Goal: Task Accomplishment & Management: Manage account settings

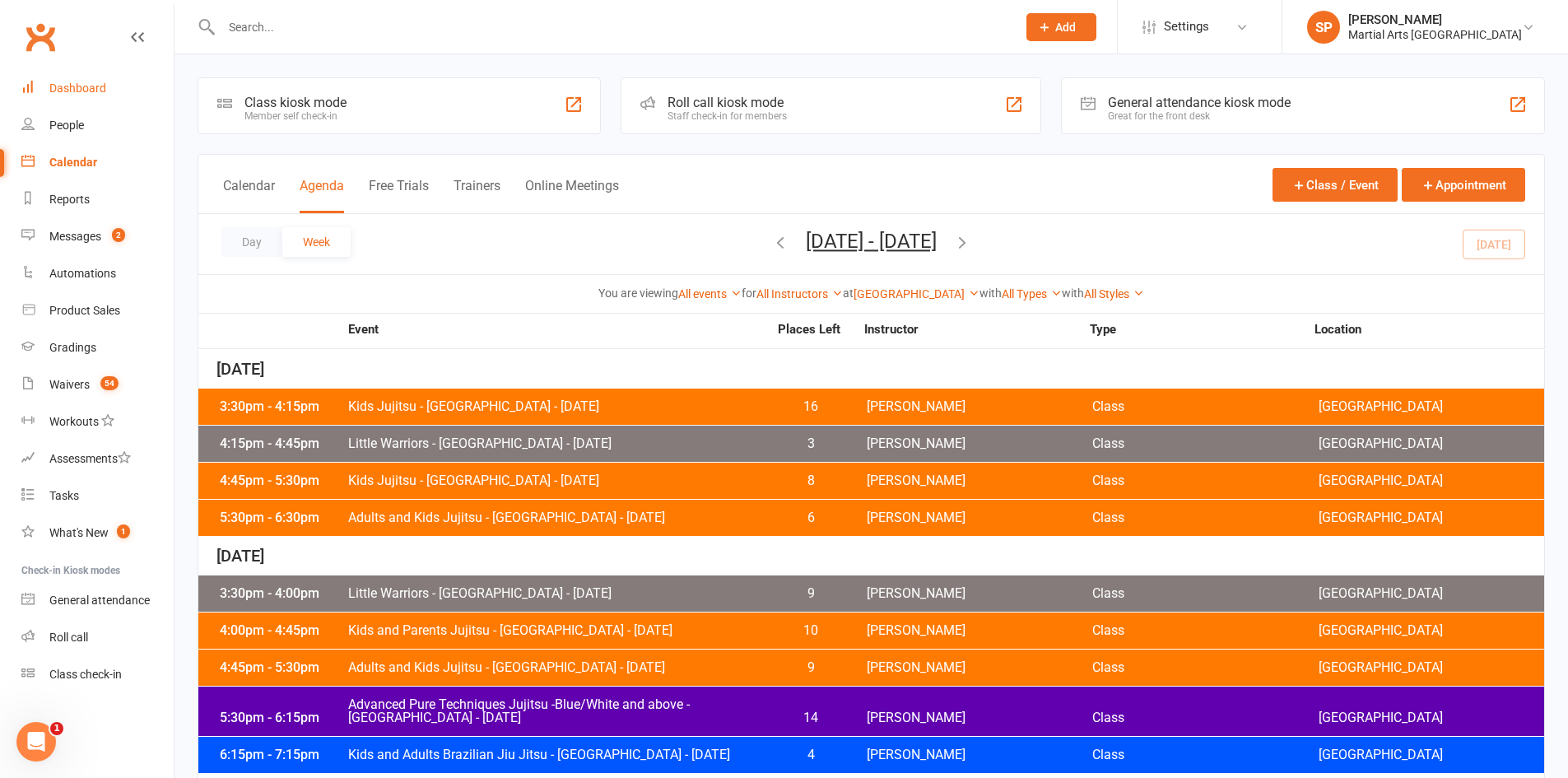
drag, startPoint x: 0, startPoint y: 0, endPoint x: 138, endPoint y: 93, distance: 166.4
click at [138, 93] on link "Dashboard" at bounding box center [97, 89] width 152 height 37
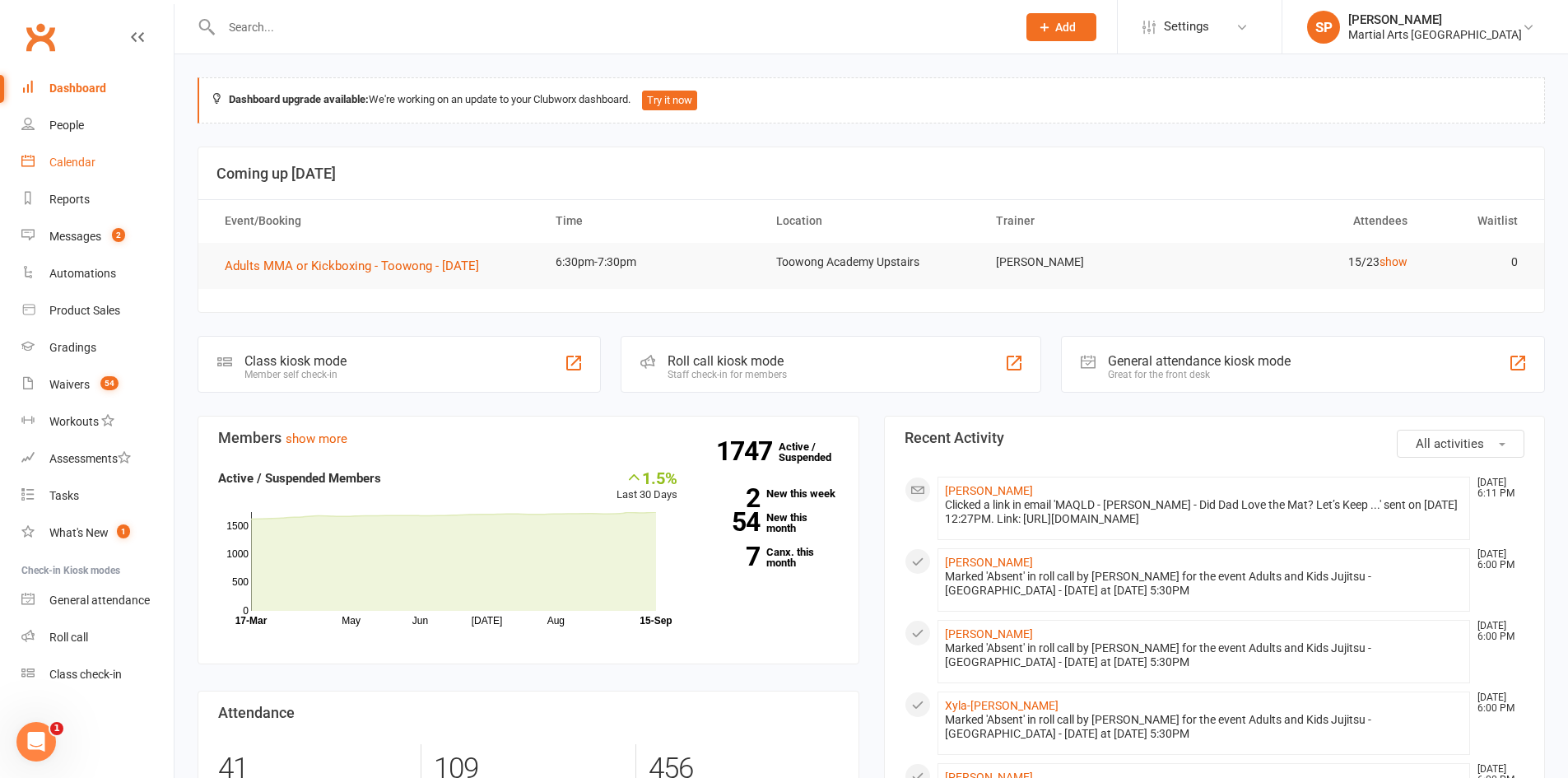
click at [56, 153] on link "Calendar" at bounding box center [97, 163] width 152 height 37
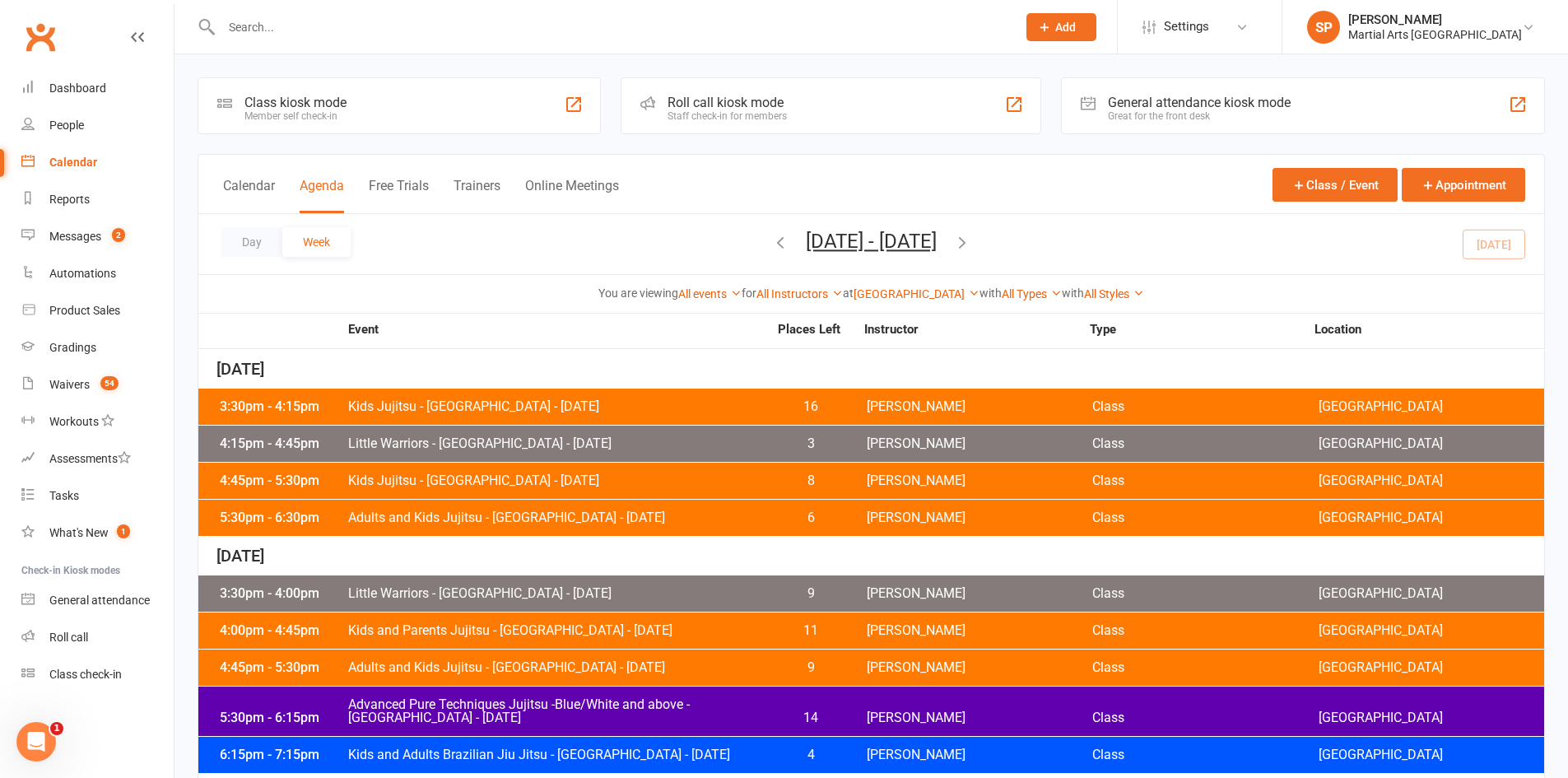
click at [771, 233] on icon "button" at bounding box center [780, 242] width 18 height 18
click at [562, 405] on span "Kids Jujitsu - [GEOGRAPHIC_DATA] - [DATE]" at bounding box center [558, 406] width 421 height 13
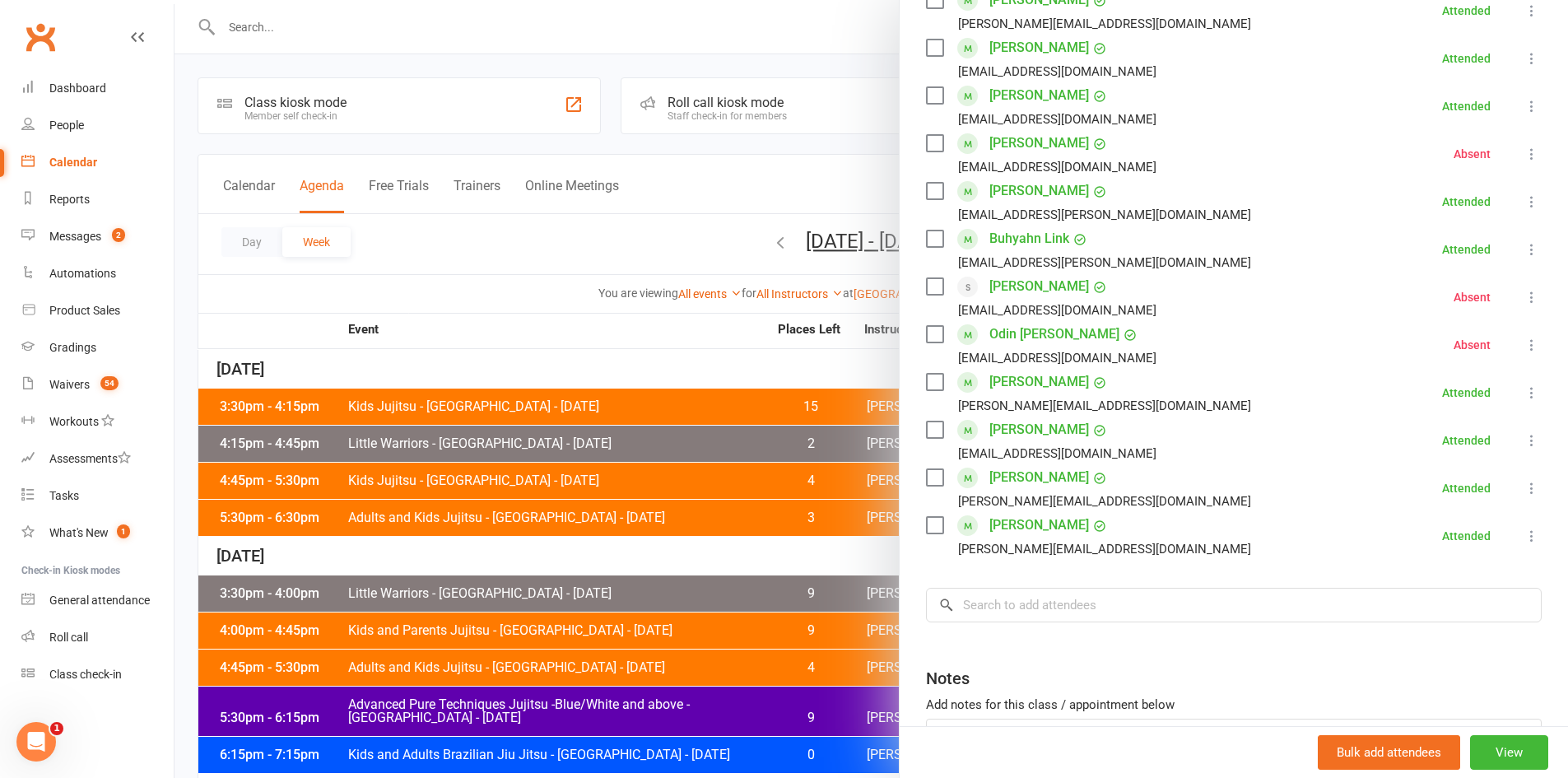
scroll to position [494, 0]
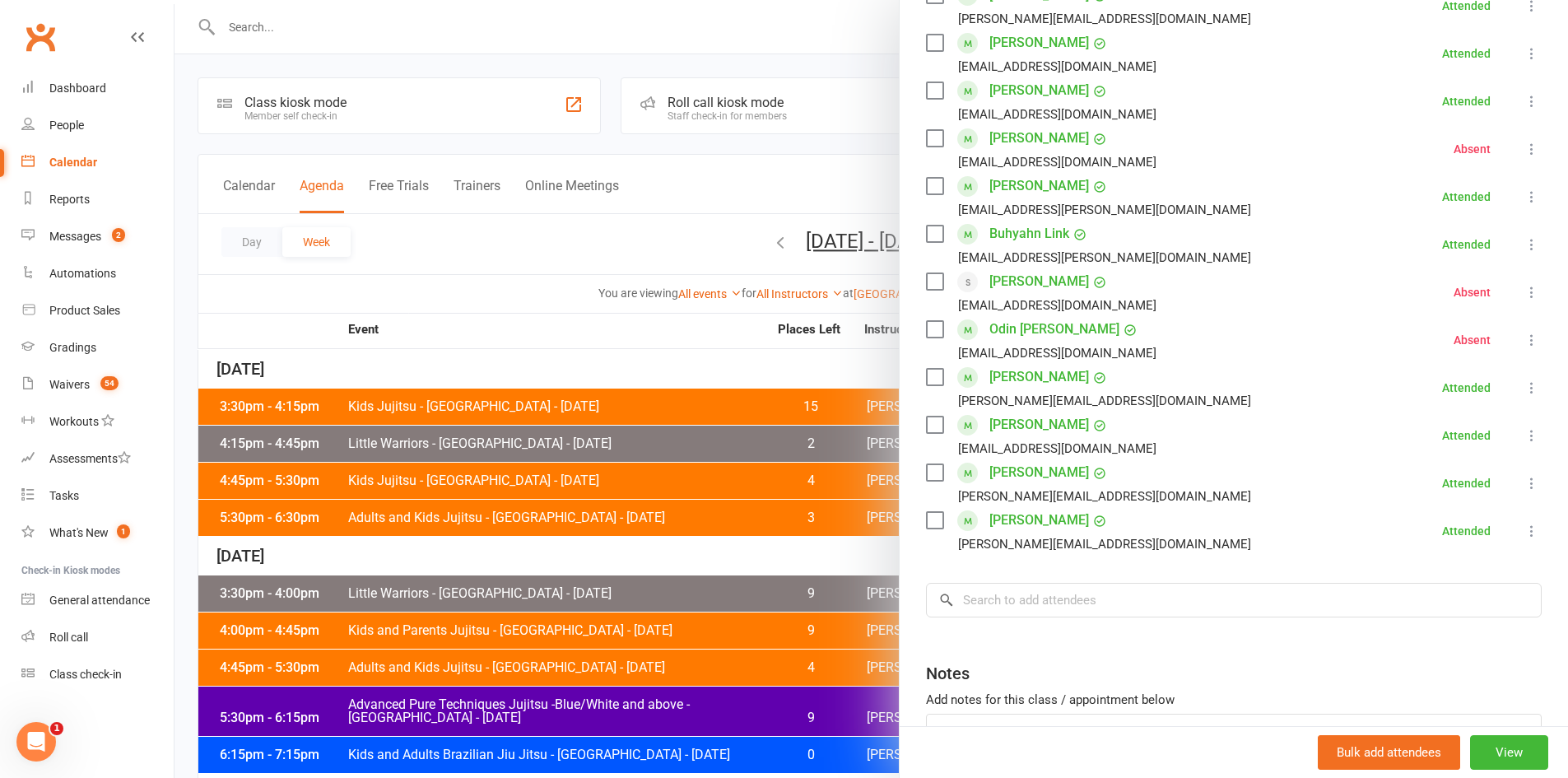
click at [675, 538] on div at bounding box center [871, 389] width 1394 height 778
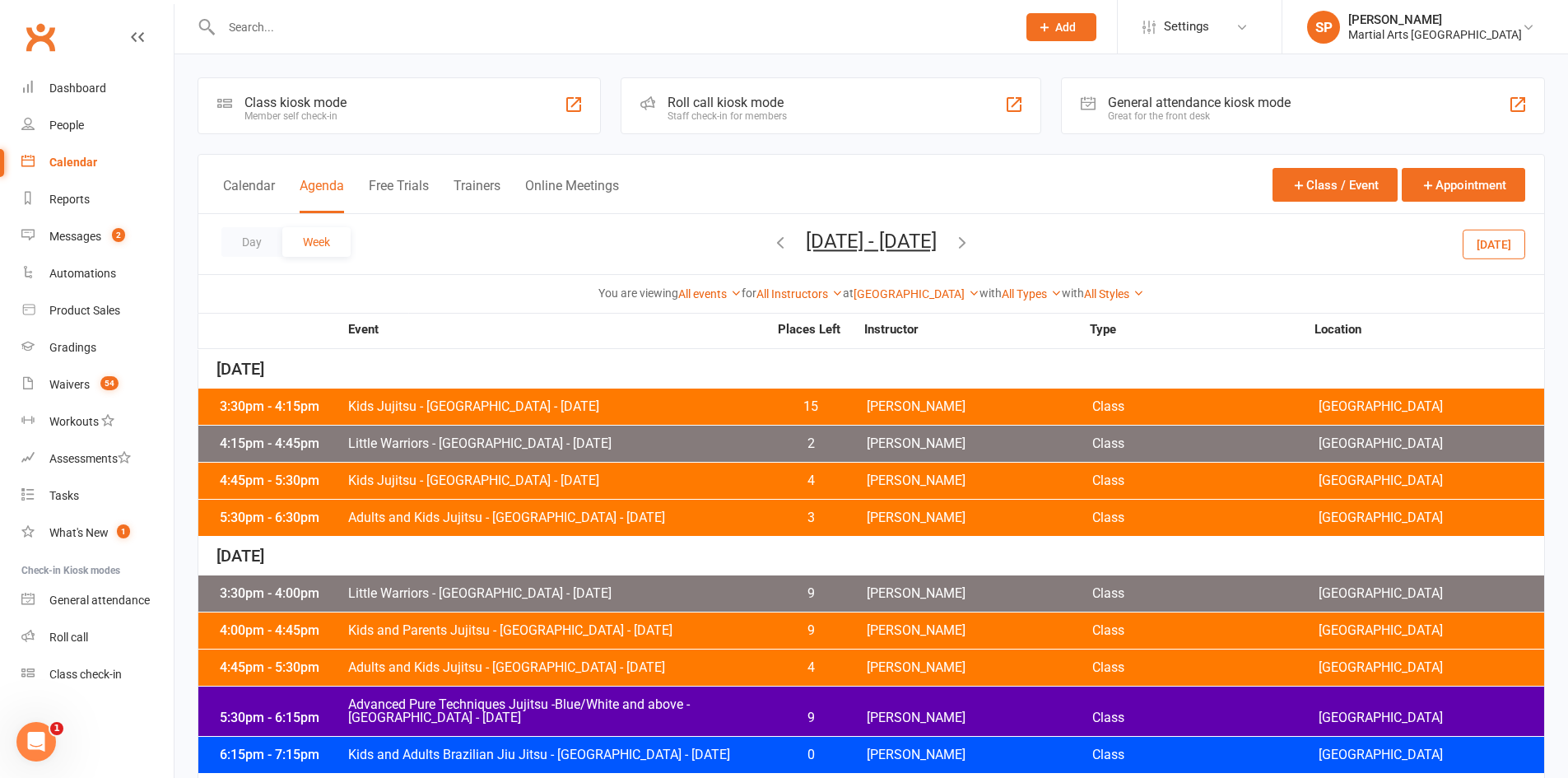
click at [644, 445] on span "Little Warriors - [GEOGRAPHIC_DATA] - [DATE]" at bounding box center [558, 444] width 421 height 13
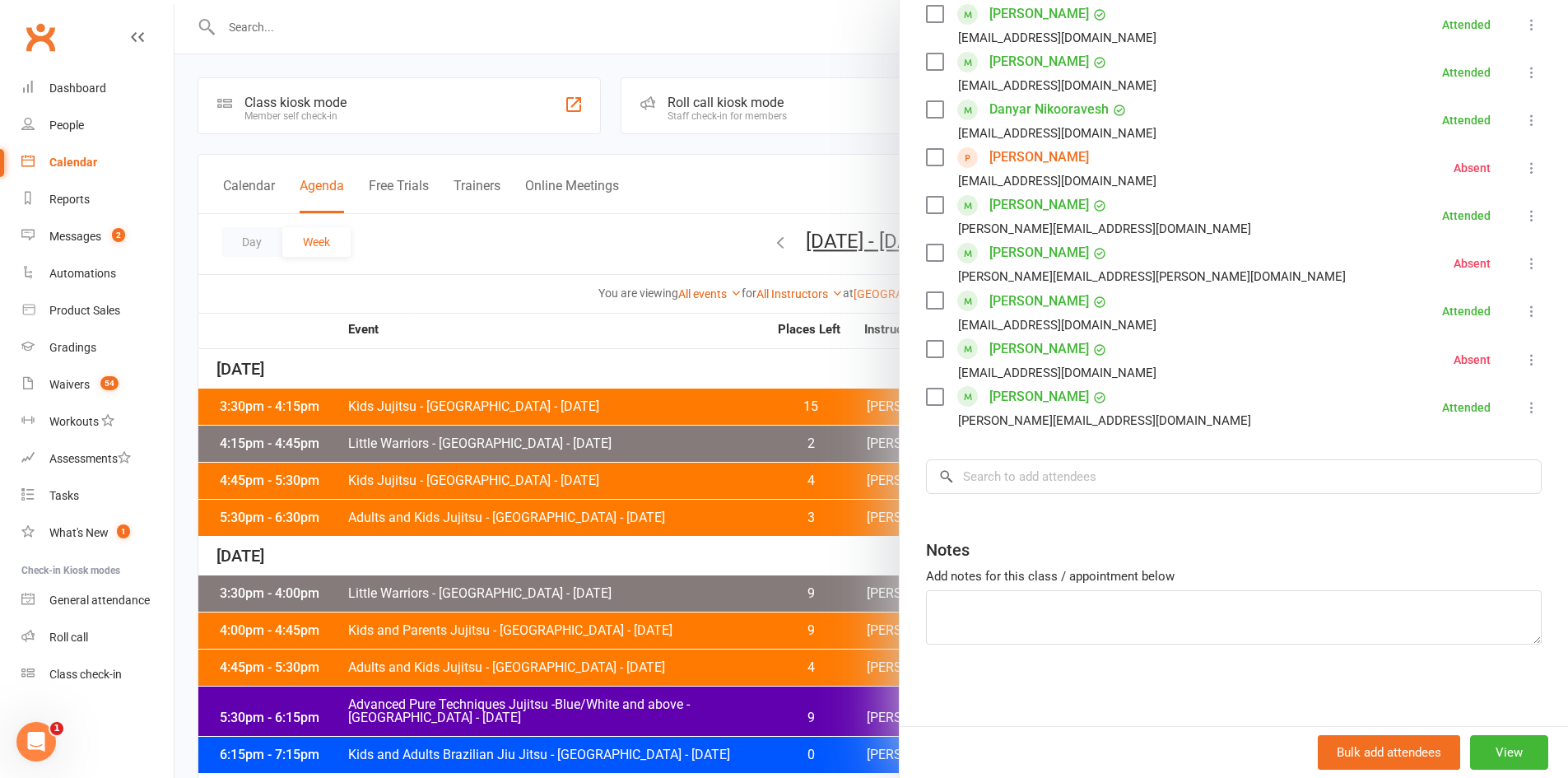
scroll to position [736, 0]
click at [679, 429] on div at bounding box center [871, 389] width 1394 height 778
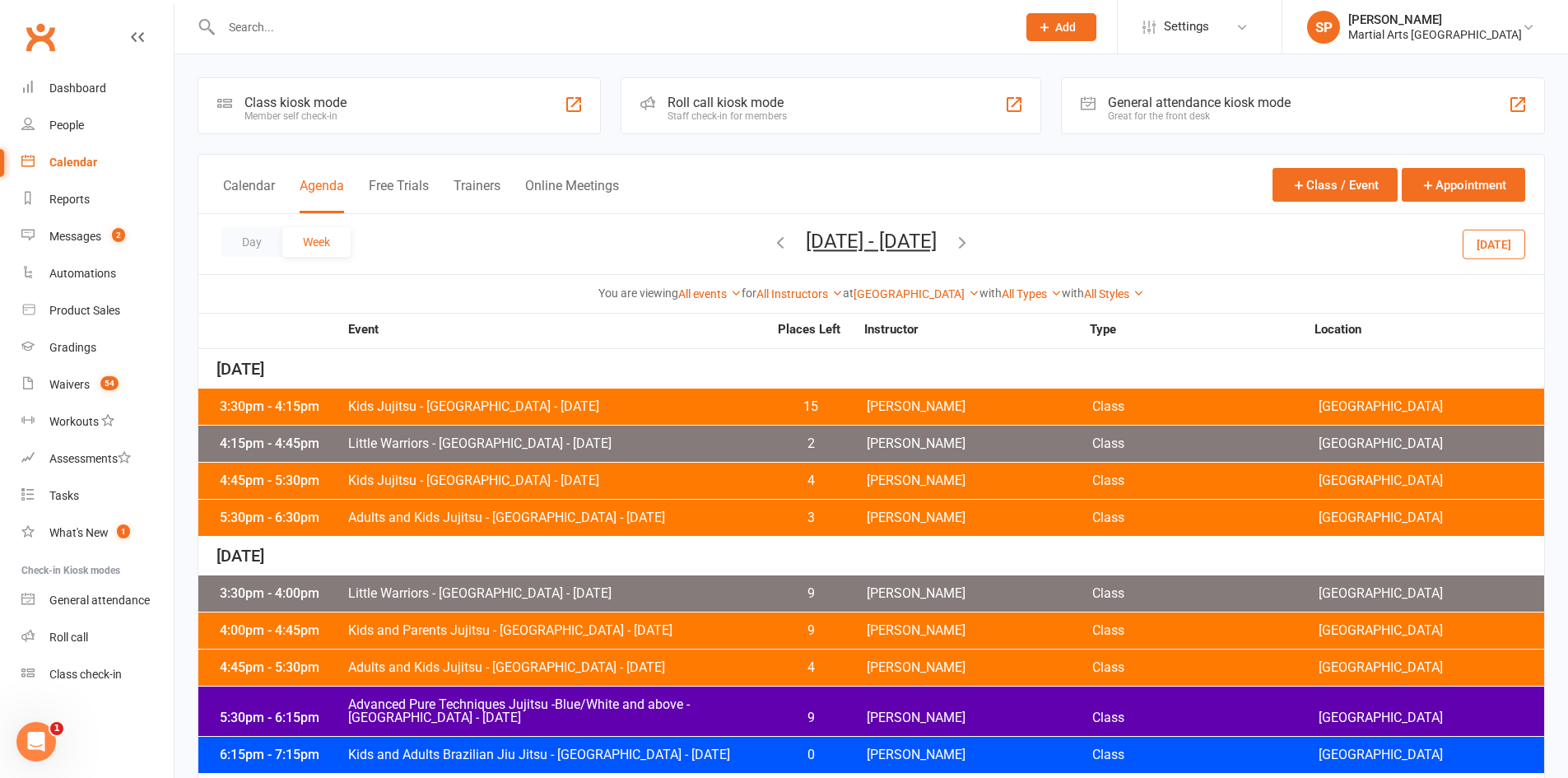
click at [533, 474] on span "Kids Jujitsu - [GEOGRAPHIC_DATA] - [DATE]" at bounding box center [558, 480] width 421 height 13
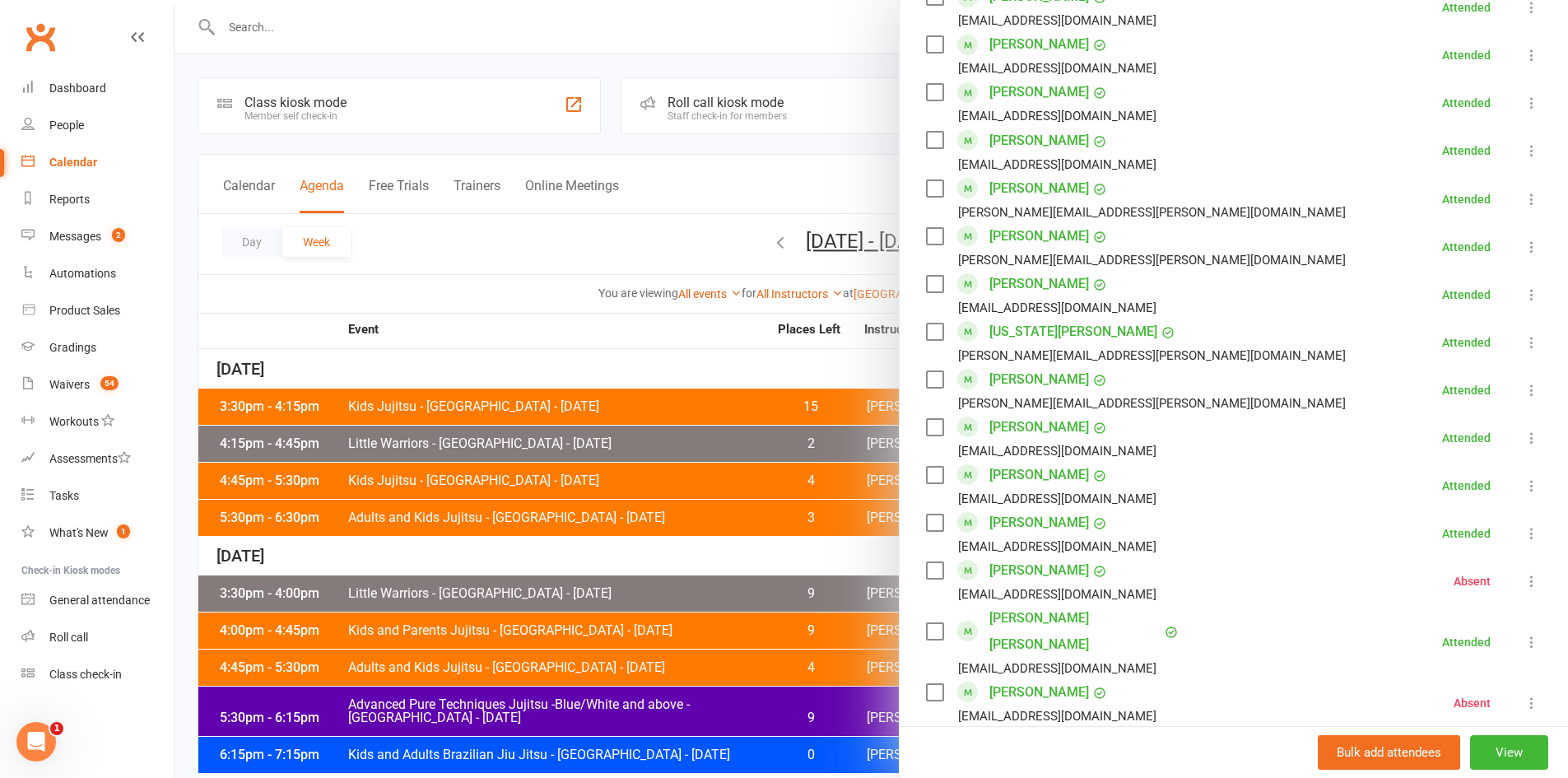
scroll to position [1152, 0]
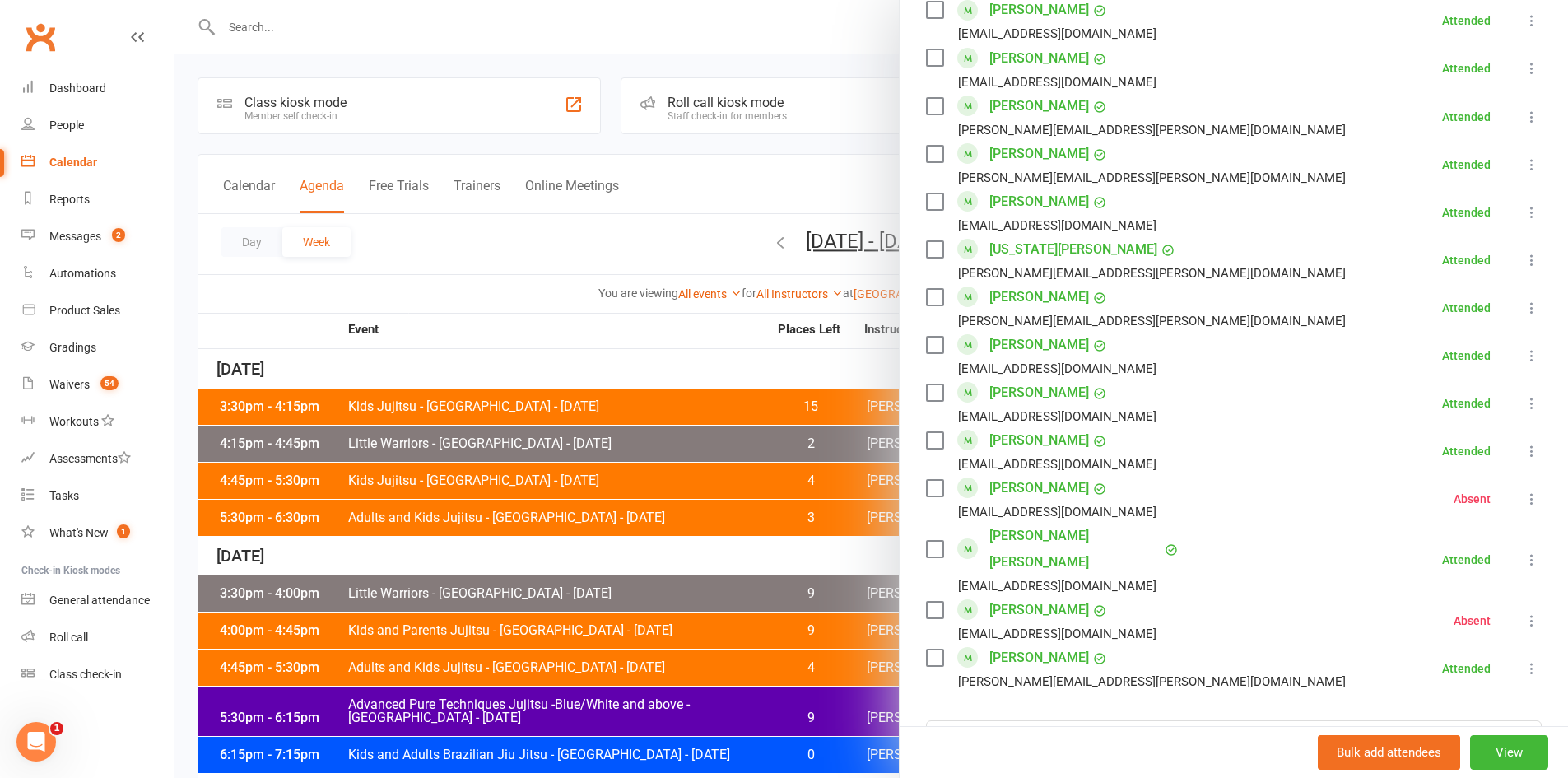
click at [417, 482] on div at bounding box center [871, 389] width 1394 height 778
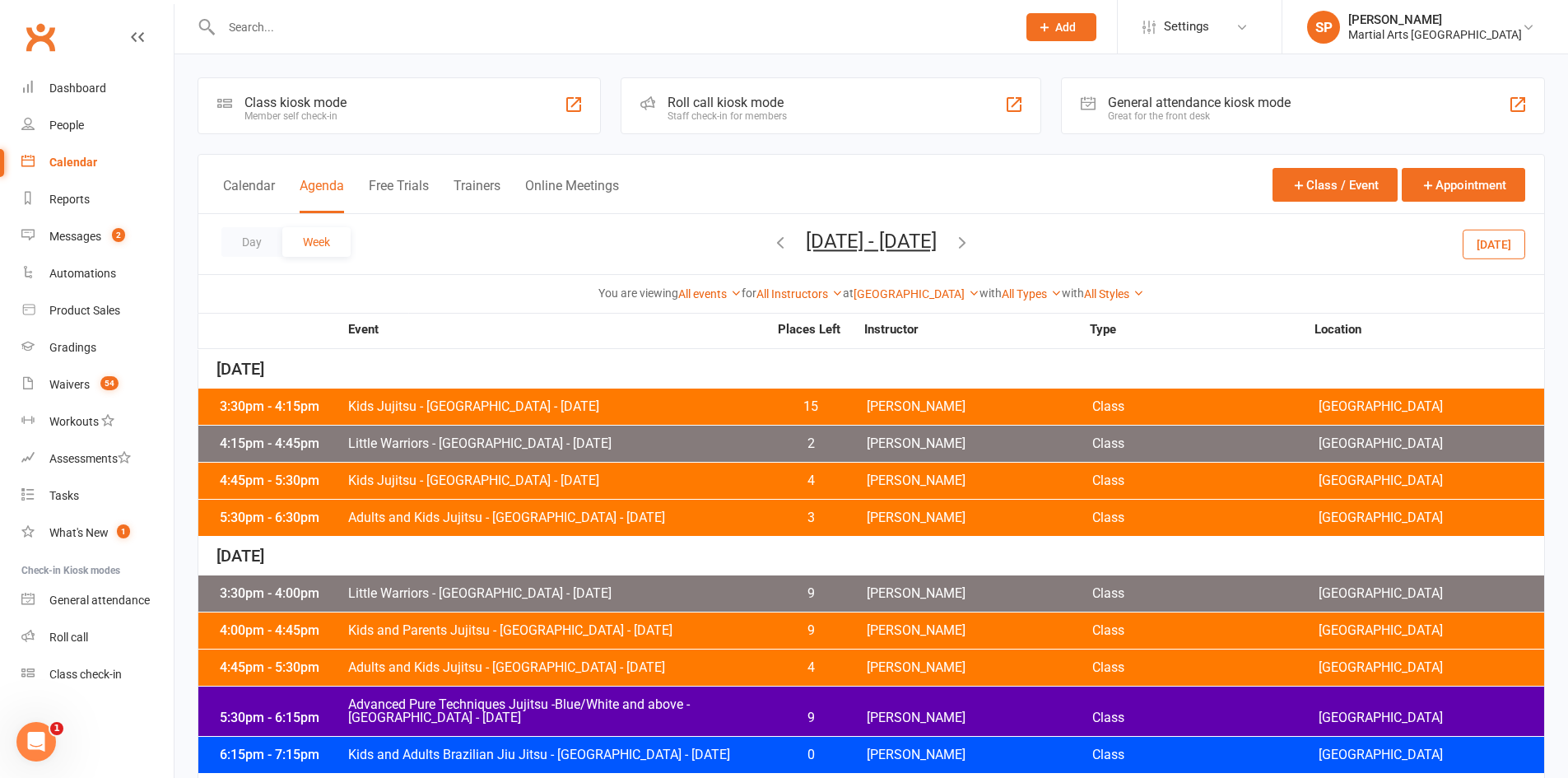
click at [483, 520] on span "Adults and Kids Jujitsu - [GEOGRAPHIC_DATA] - [DATE]" at bounding box center [558, 518] width 421 height 13
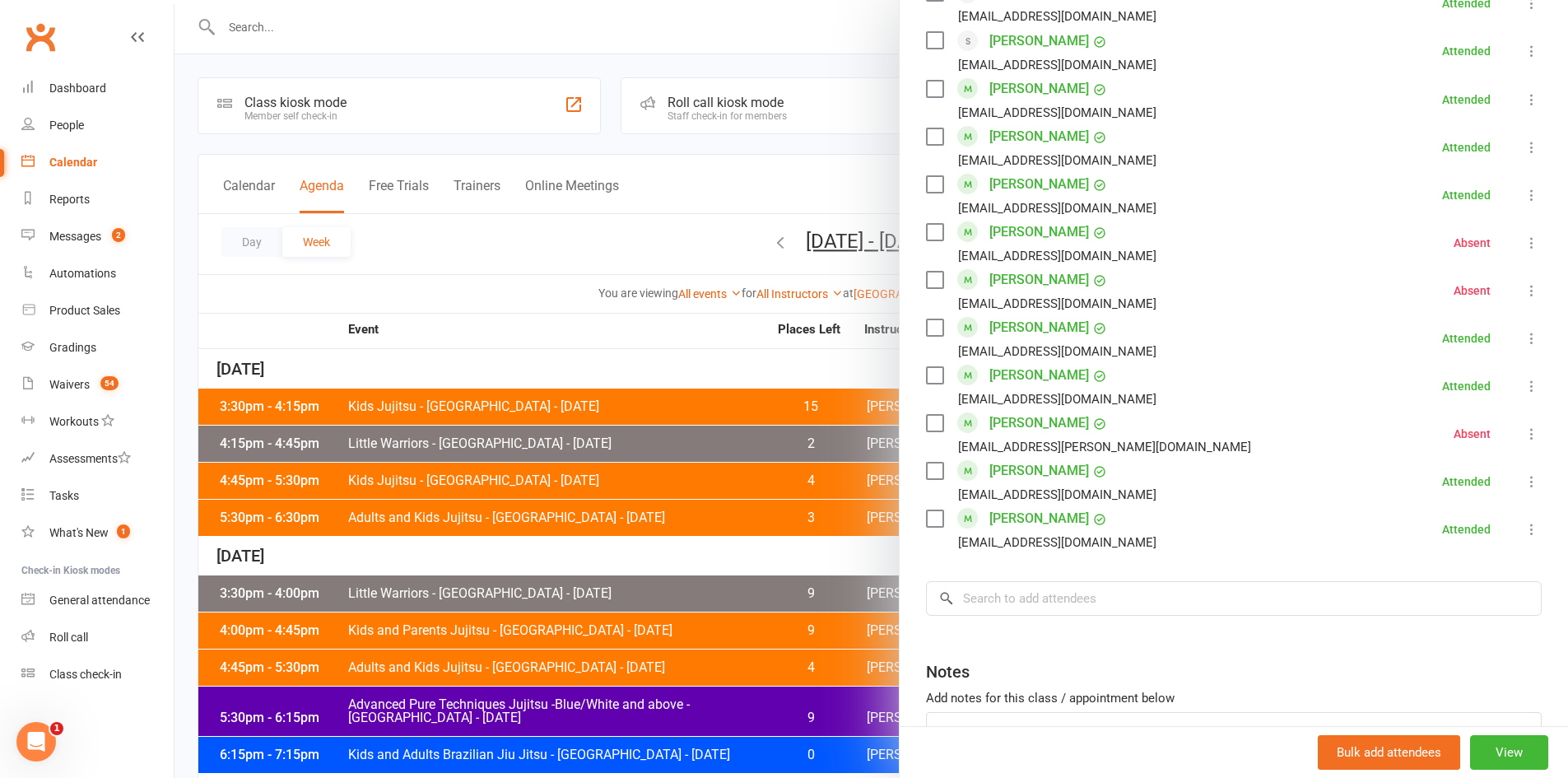
scroll to position [1070, 0]
click at [707, 541] on div at bounding box center [871, 389] width 1394 height 778
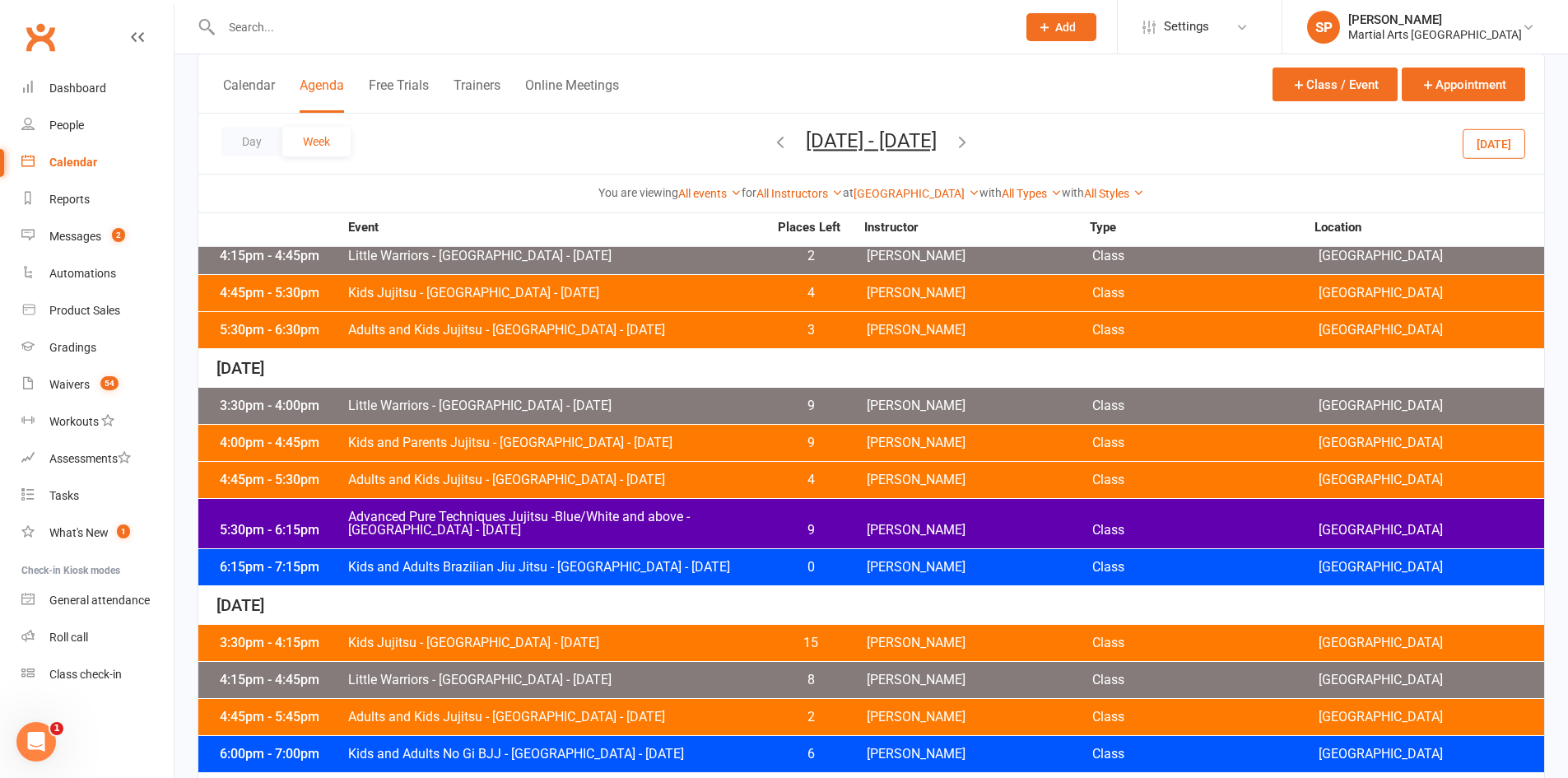
scroll to position [246, 0]
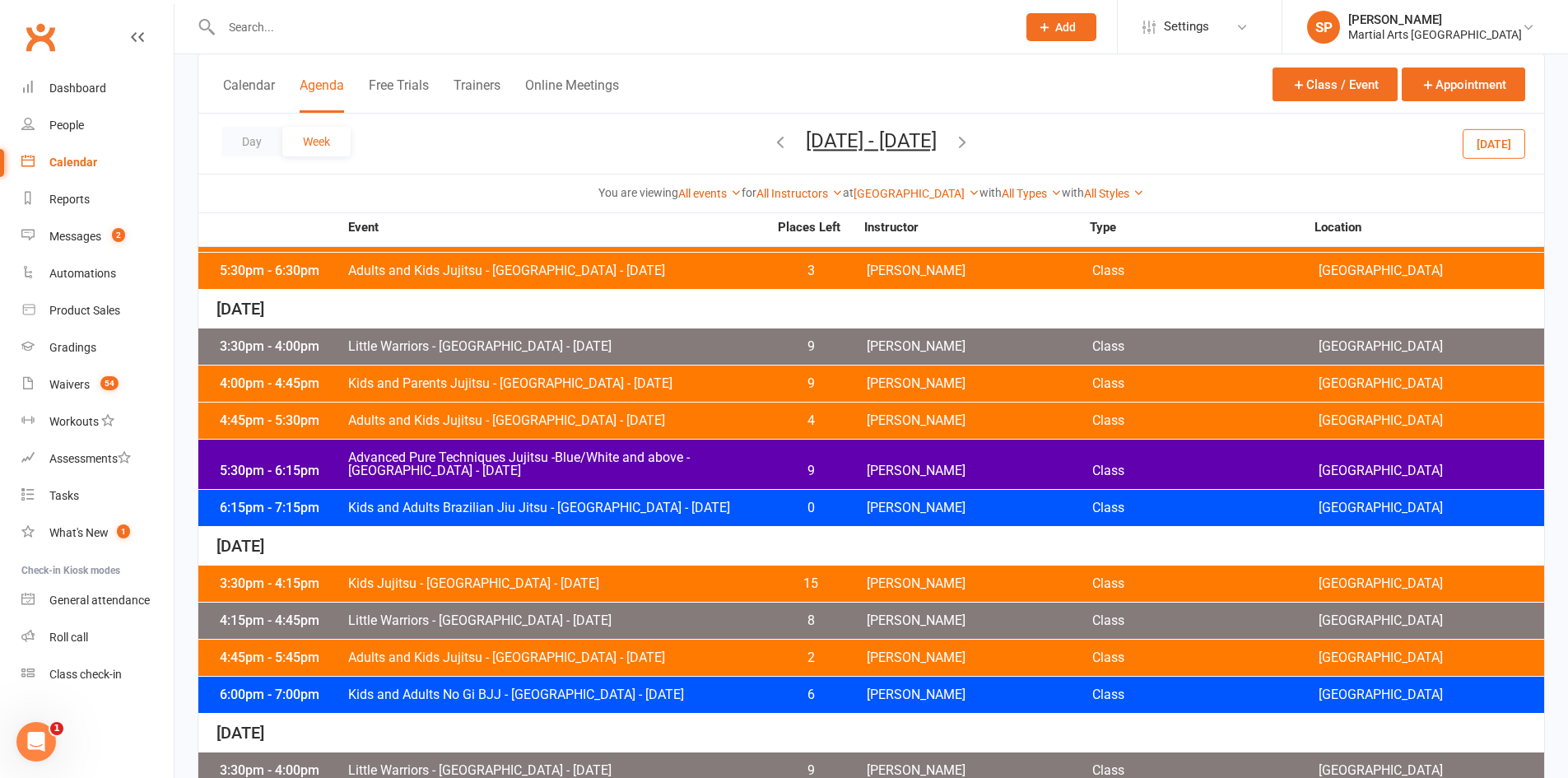
click at [614, 345] on span "Little Warriors - [GEOGRAPHIC_DATA] - [DATE]" at bounding box center [558, 347] width 421 height 13
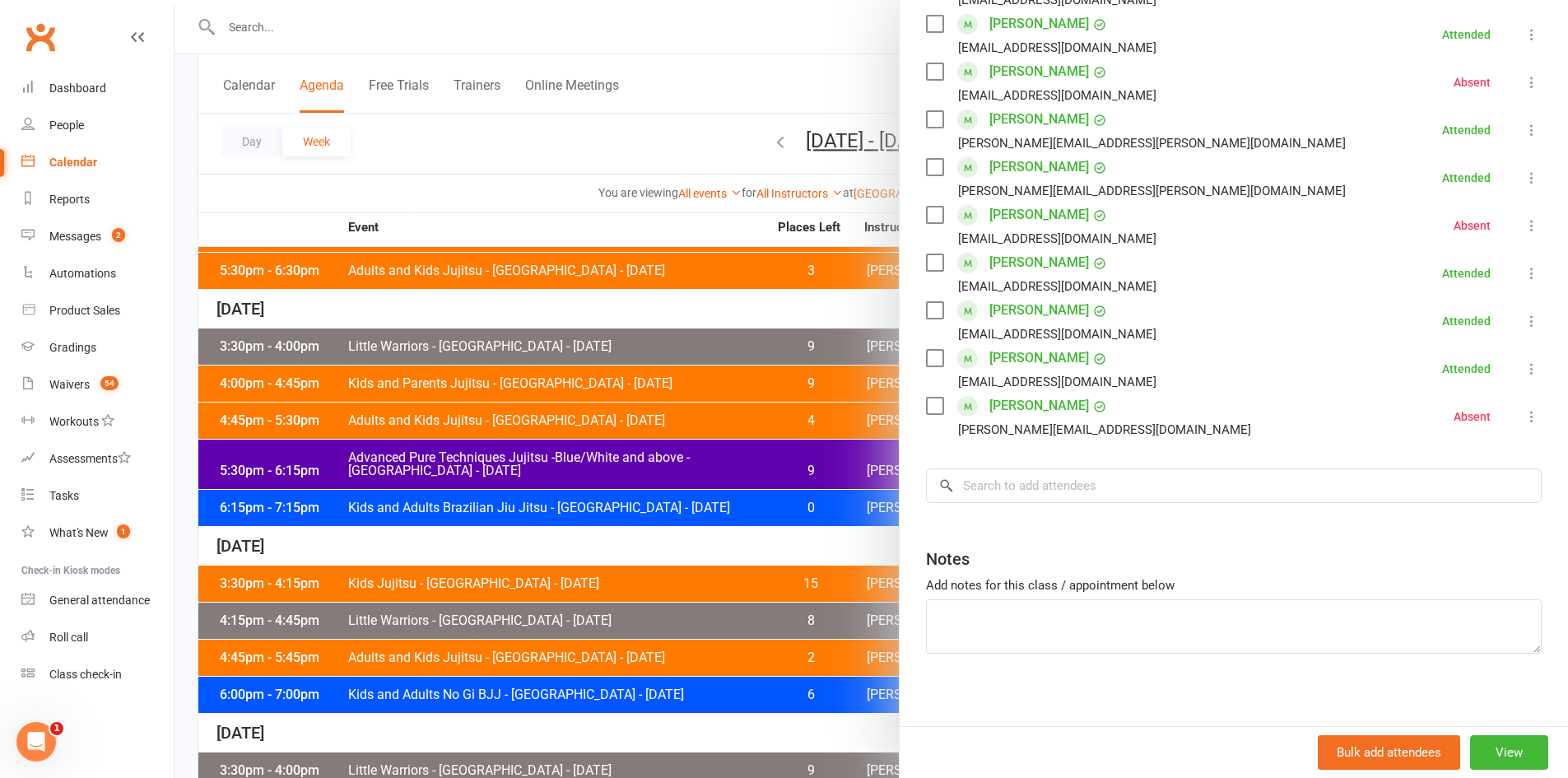
scroll to position [401, 0]
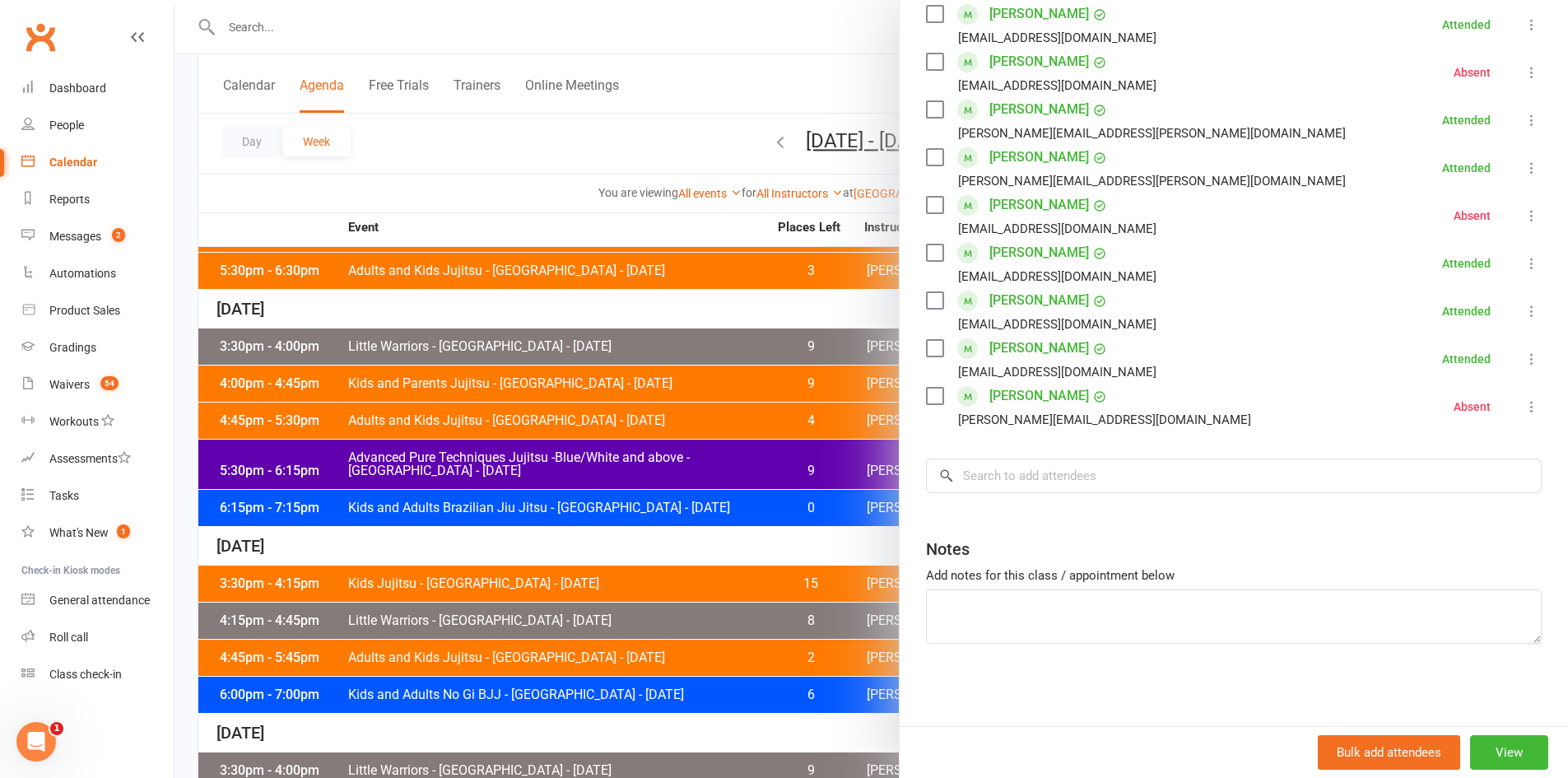
click at [638, 476] on div at bounding box center [871, 389] width 1394 height 778
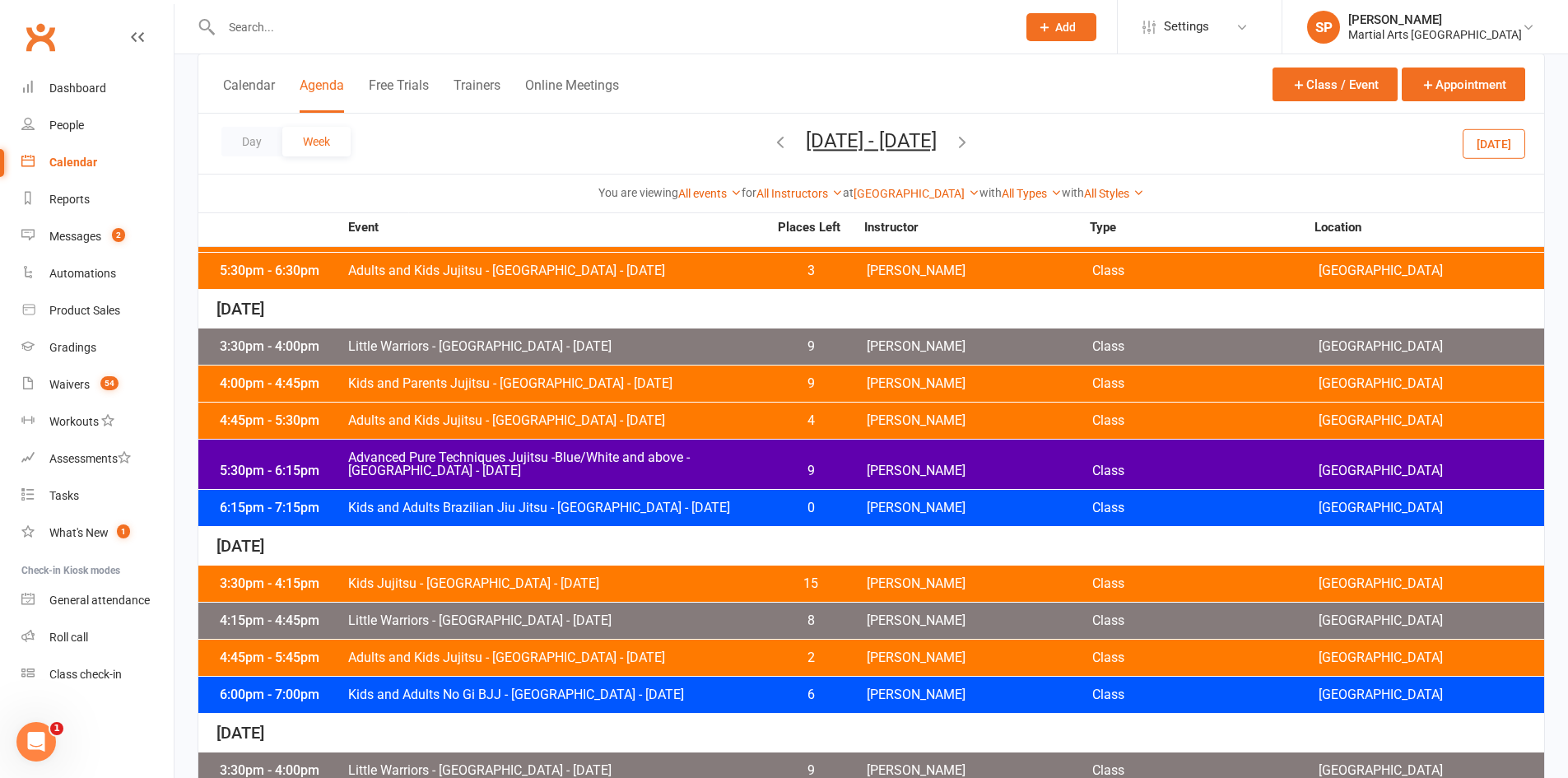
click at [536, 379] on span "Kids and Parents Jujitsu - [GEOGRAPHIC_DATA] - [DATE]" at bounding box center [558, 383] width 421 height 13
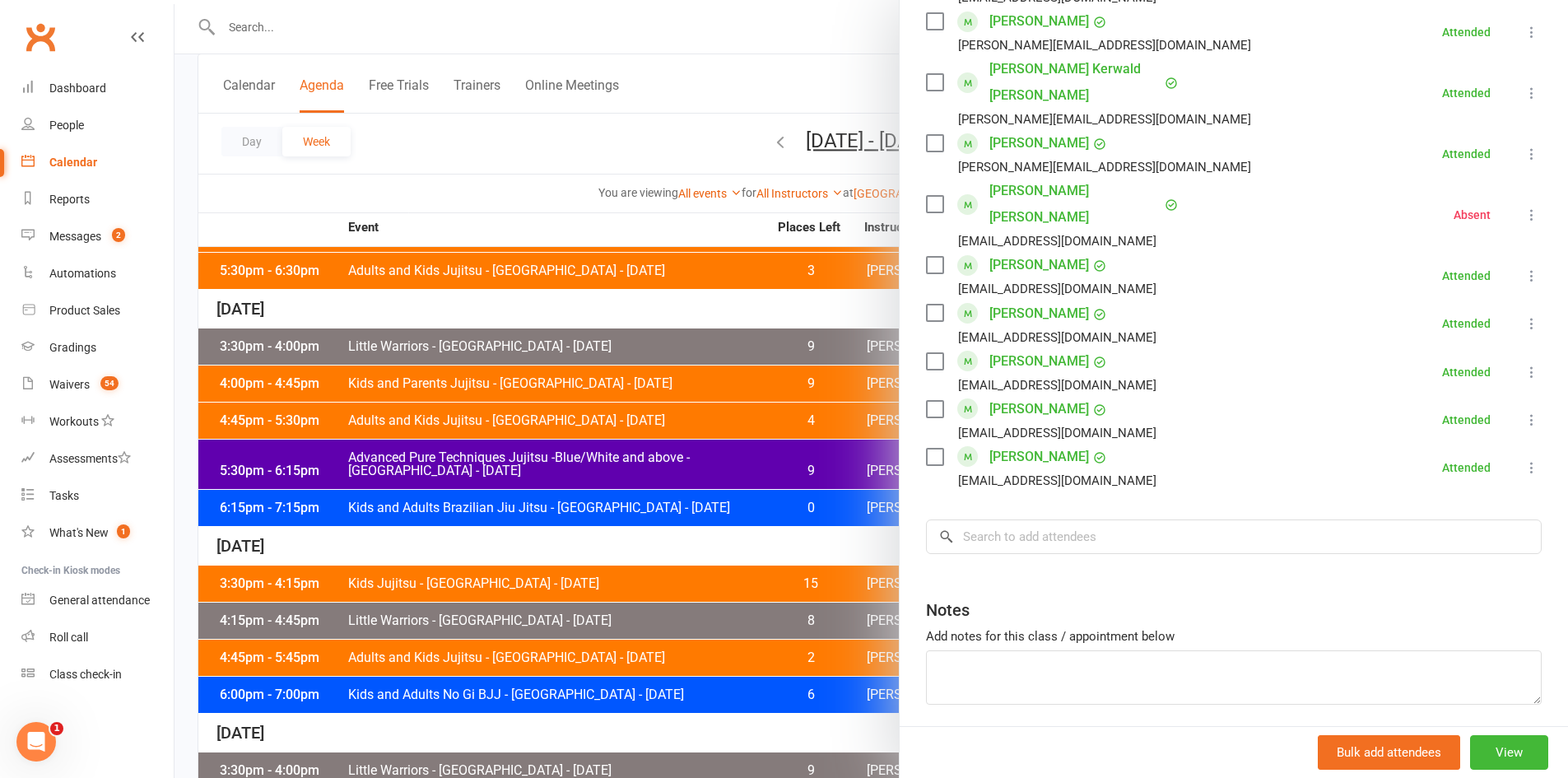
scroll to position [879, 0]
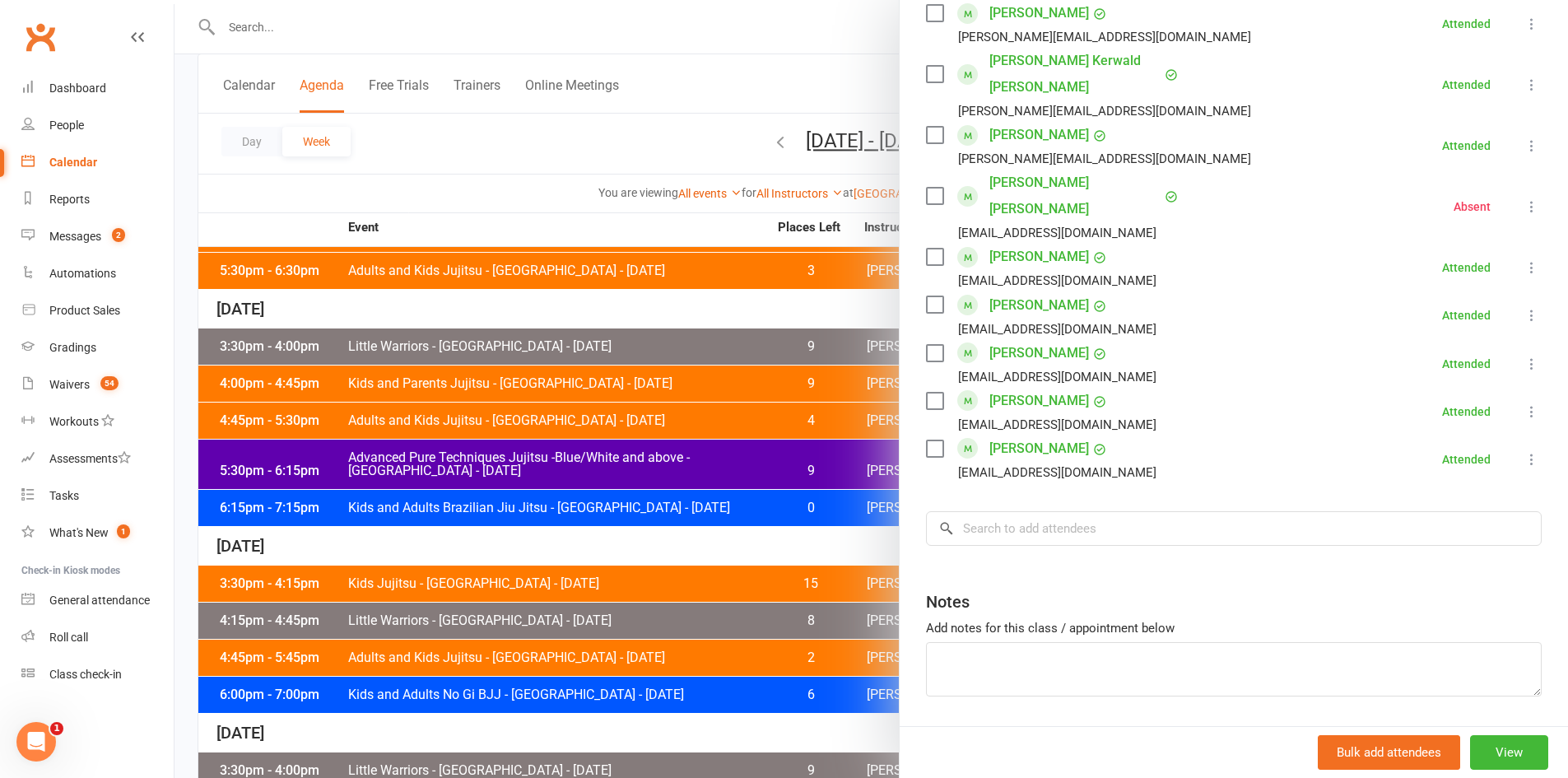
click at [667, 439] on div at bounding box center [871, 389] width 1394 height 778
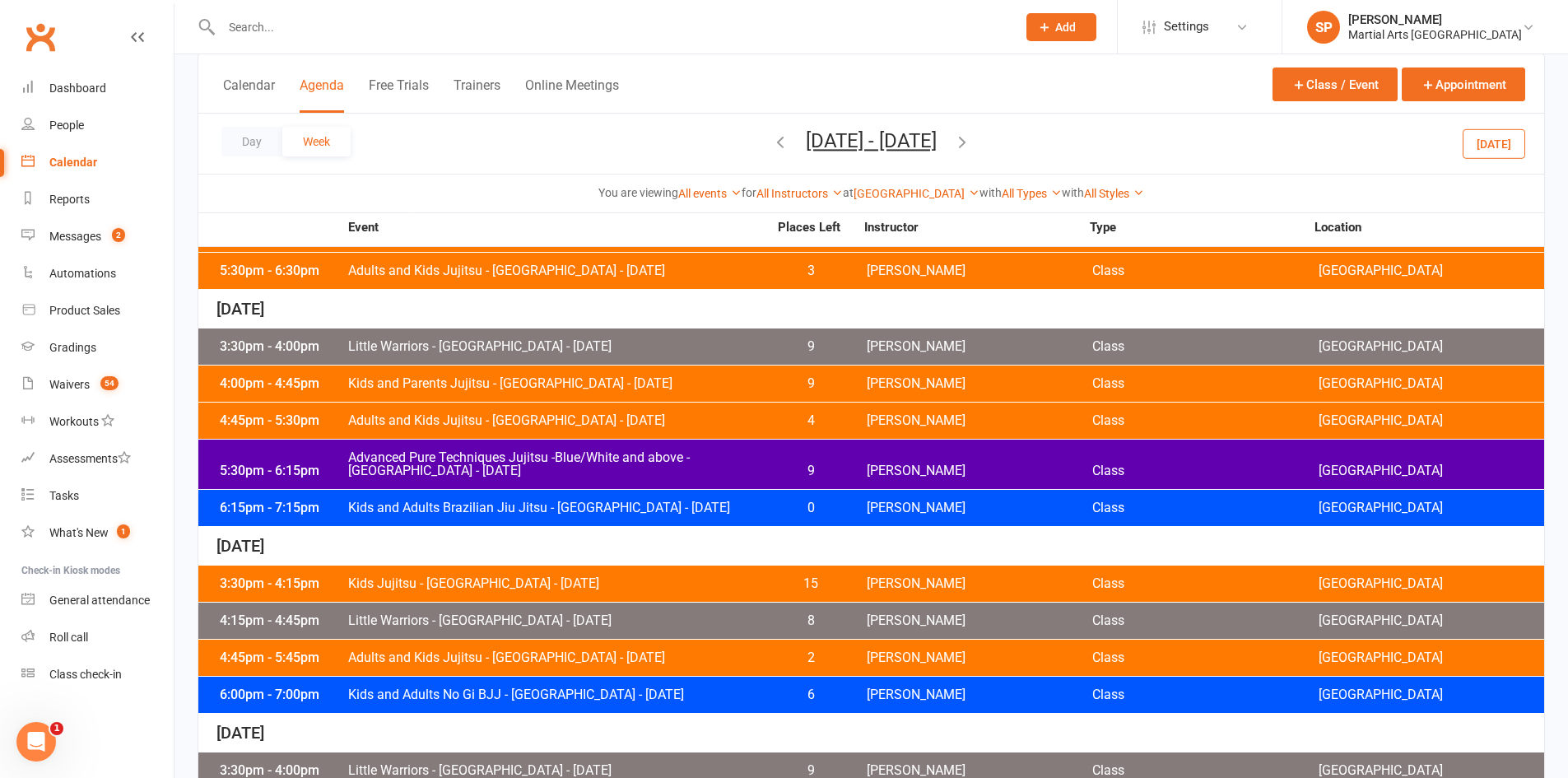
click at [554, 396] on div "4:00pm - 4:45pm Kids and Parents Jujitsu - [GEOGRAPHIC_DATA] - [DATE] 9 [PERSON…" at bounding box center [871, 383] width 1346 height 37
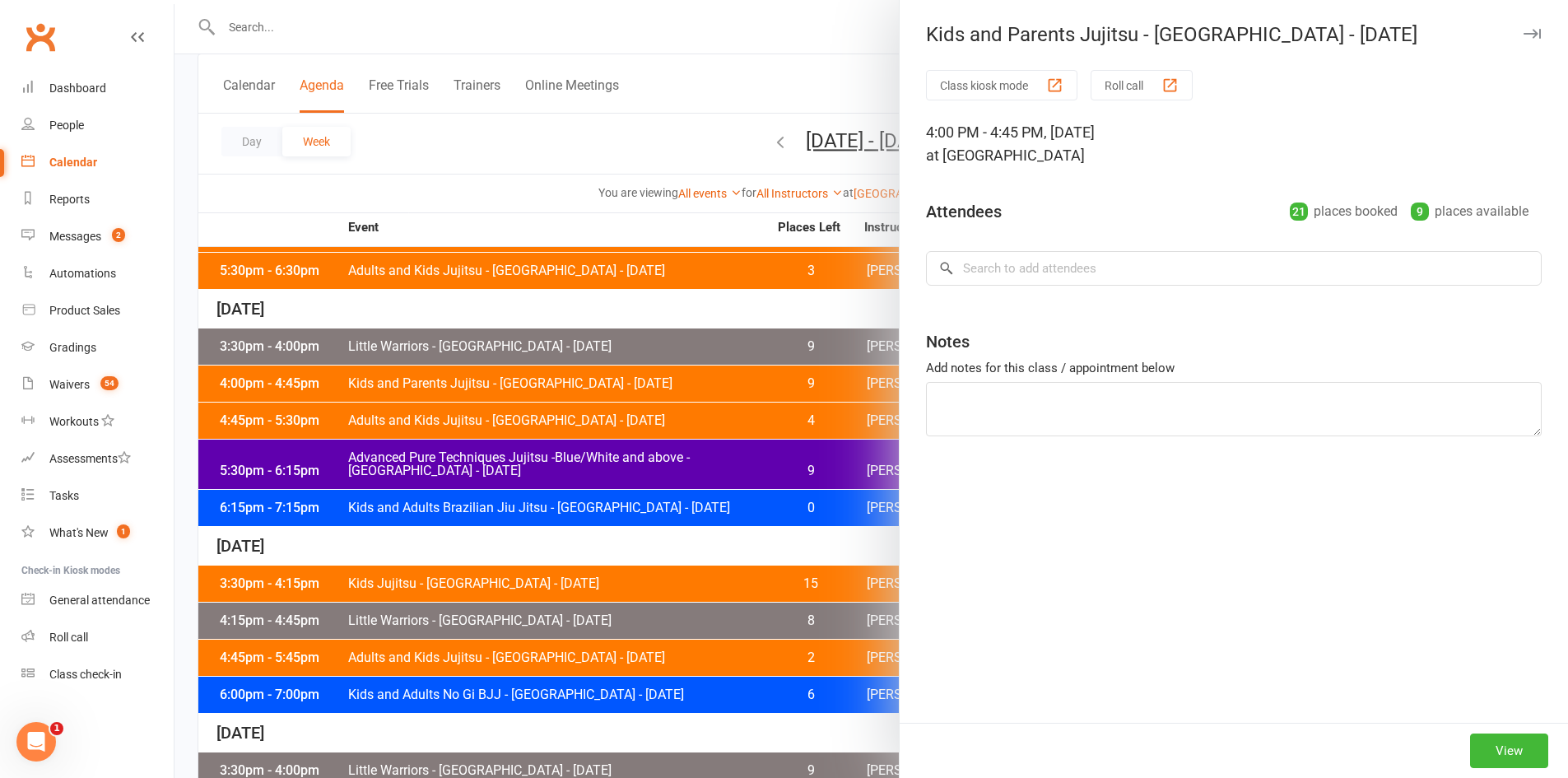
click at [579, 412] on div at bounding box center [871, 389] width 1394 height 778
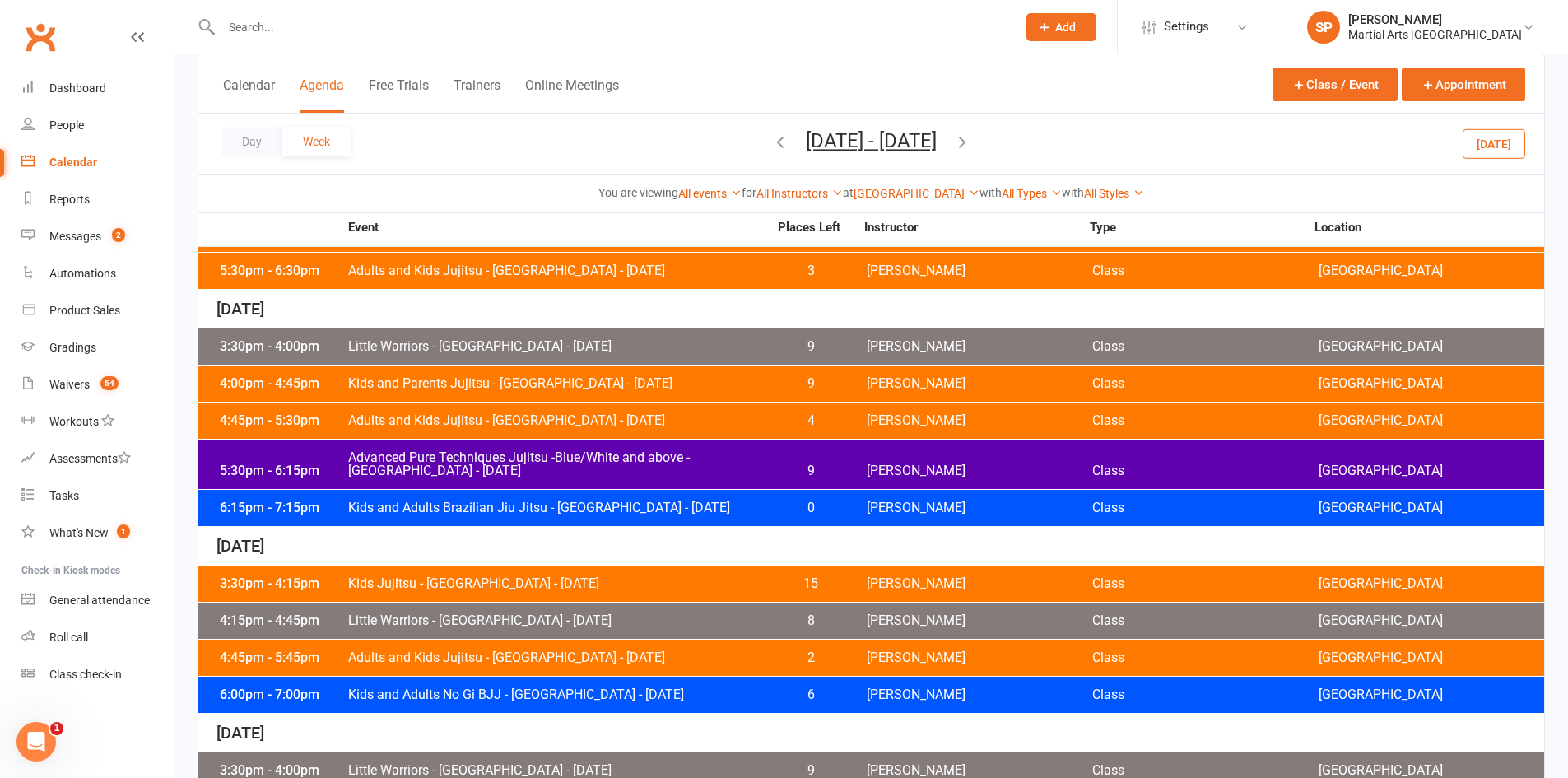
click at [568, 417] on span "Adults and Kids Jujitsu - [GEOGRAPHIC_DATA] - [DATE]" at bounding box center [558, 421] width 421 height 13
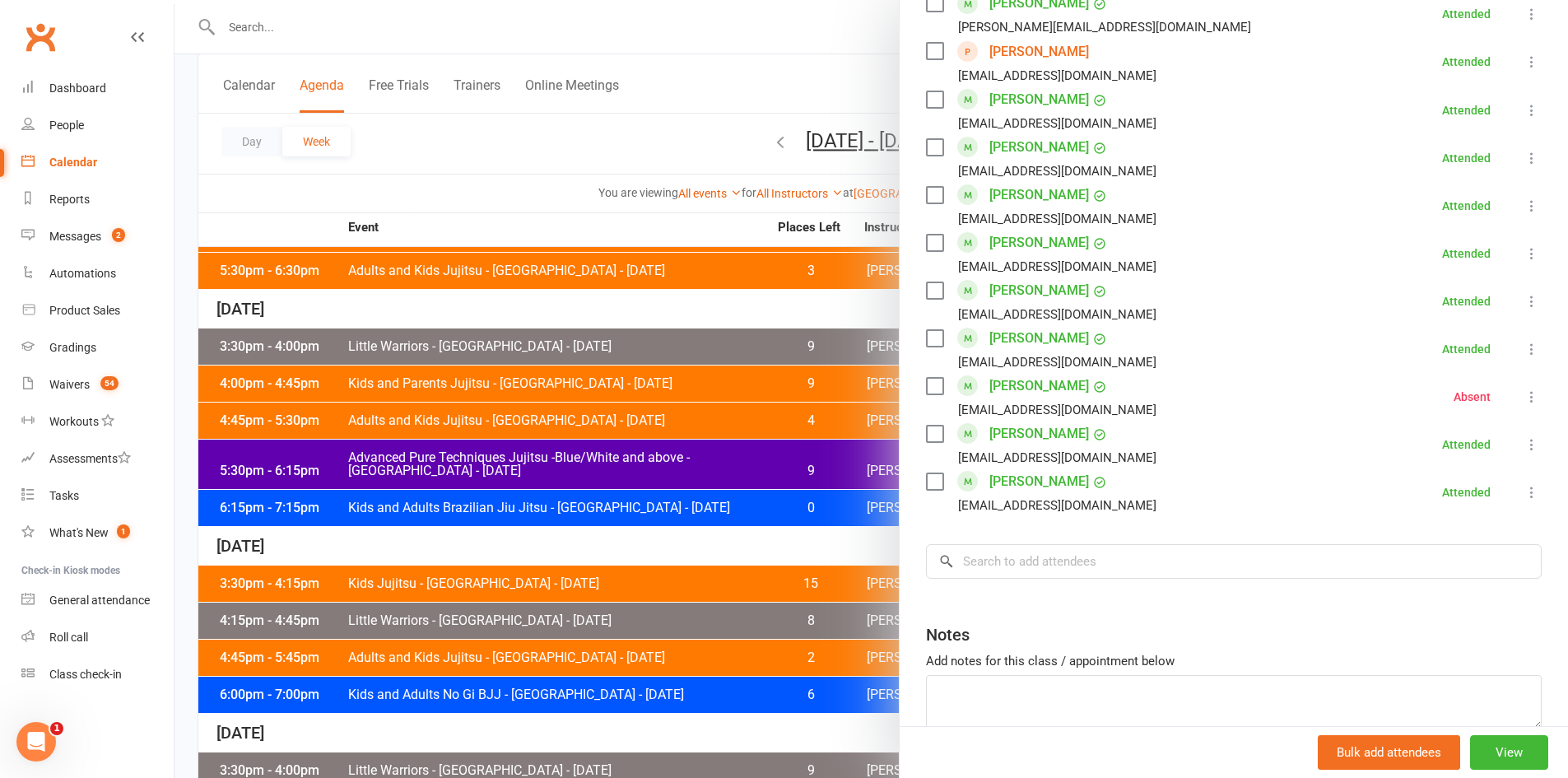
scroll to position [1070, 0]
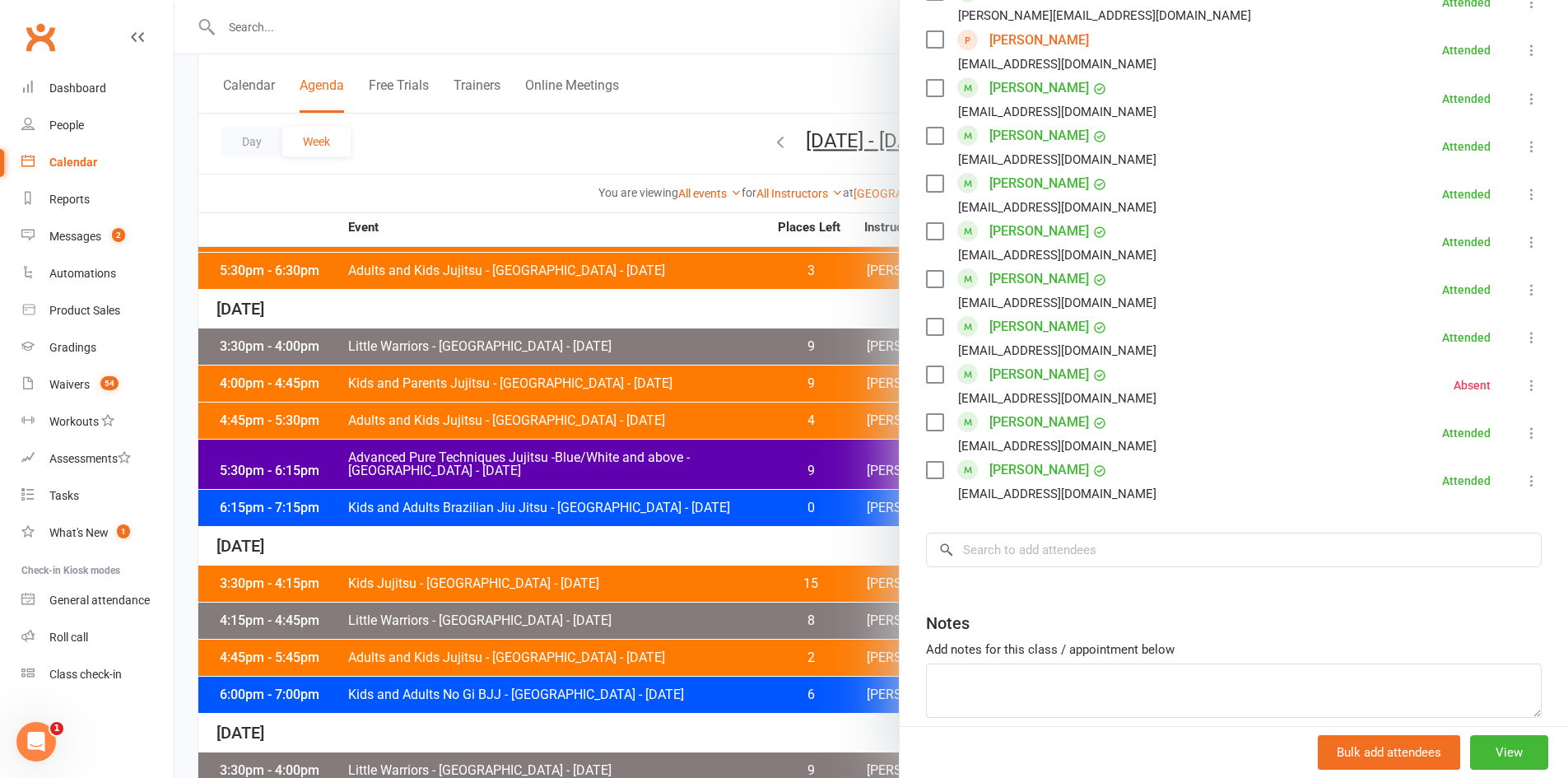
click at [534, 436] on div at bounding box center [871, 389] width 1394 height 778
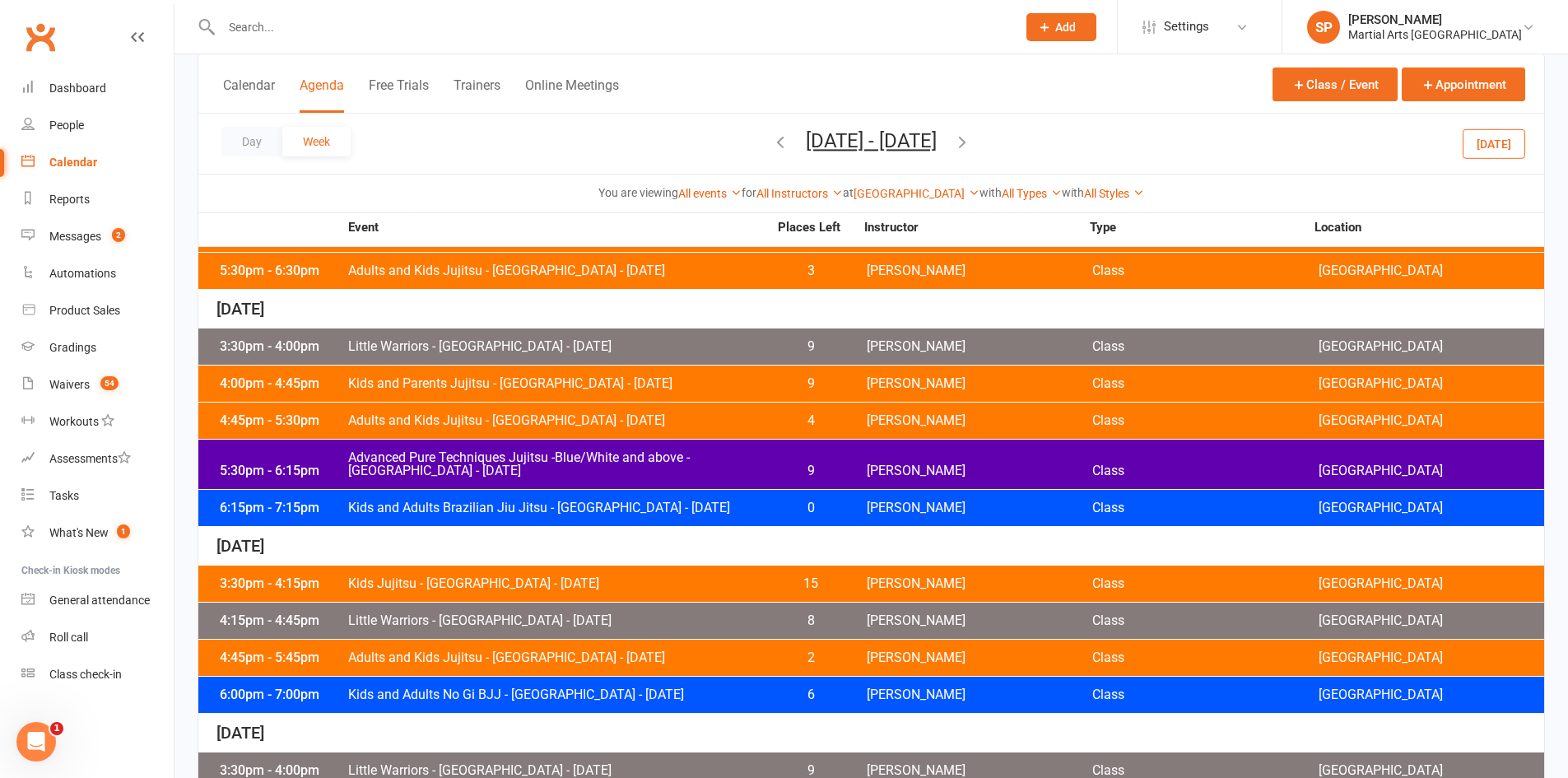
click at [536, 515] on div "6:15pm - 7:15pm Kids and Adults Brazilian Jiu Jitsu - [GEOGRAPHIC_DATA] - [DATE…" at bounding box center [871, 508] width 1346 height 37
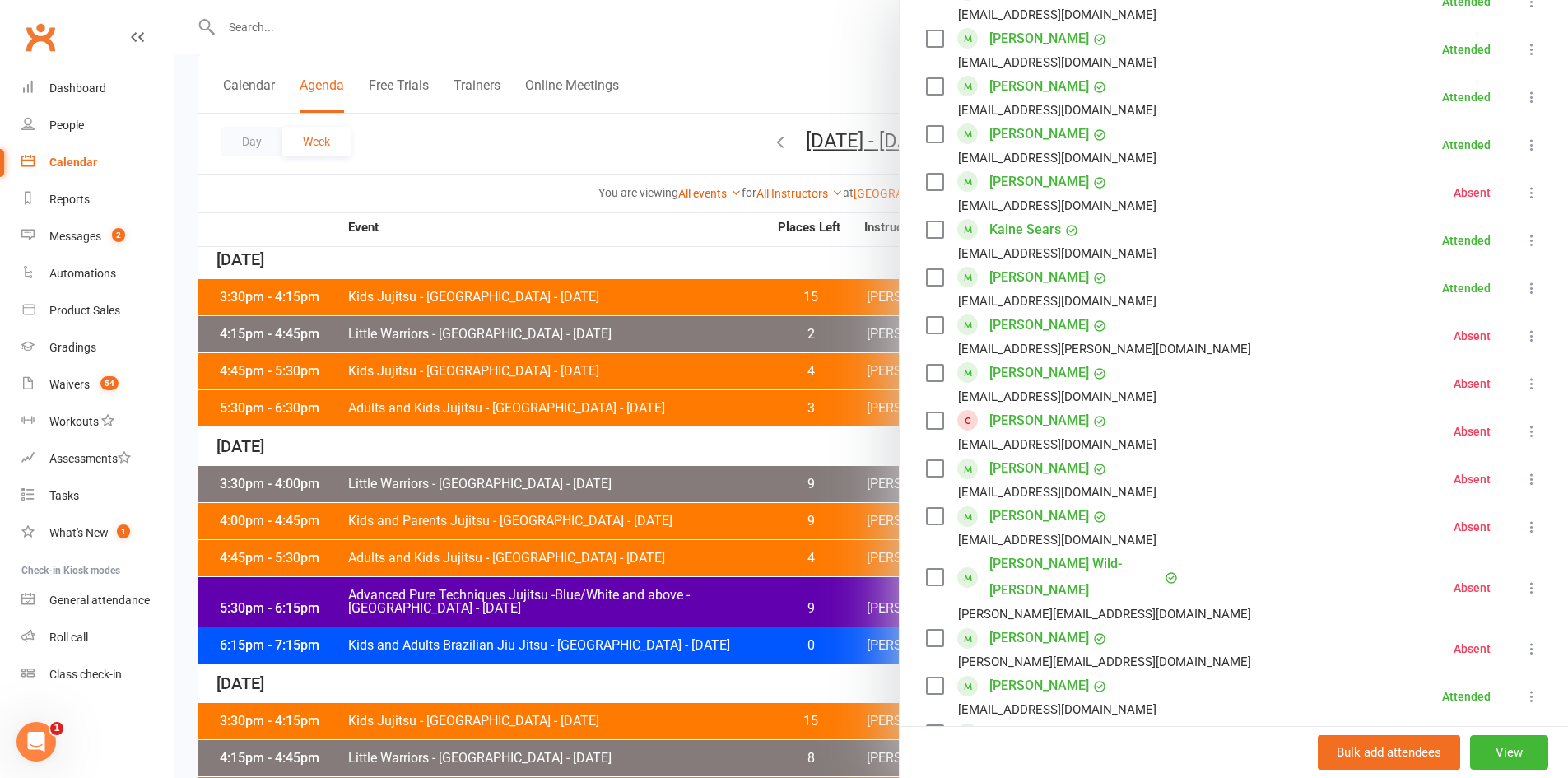
scroll to position [1481, 0]
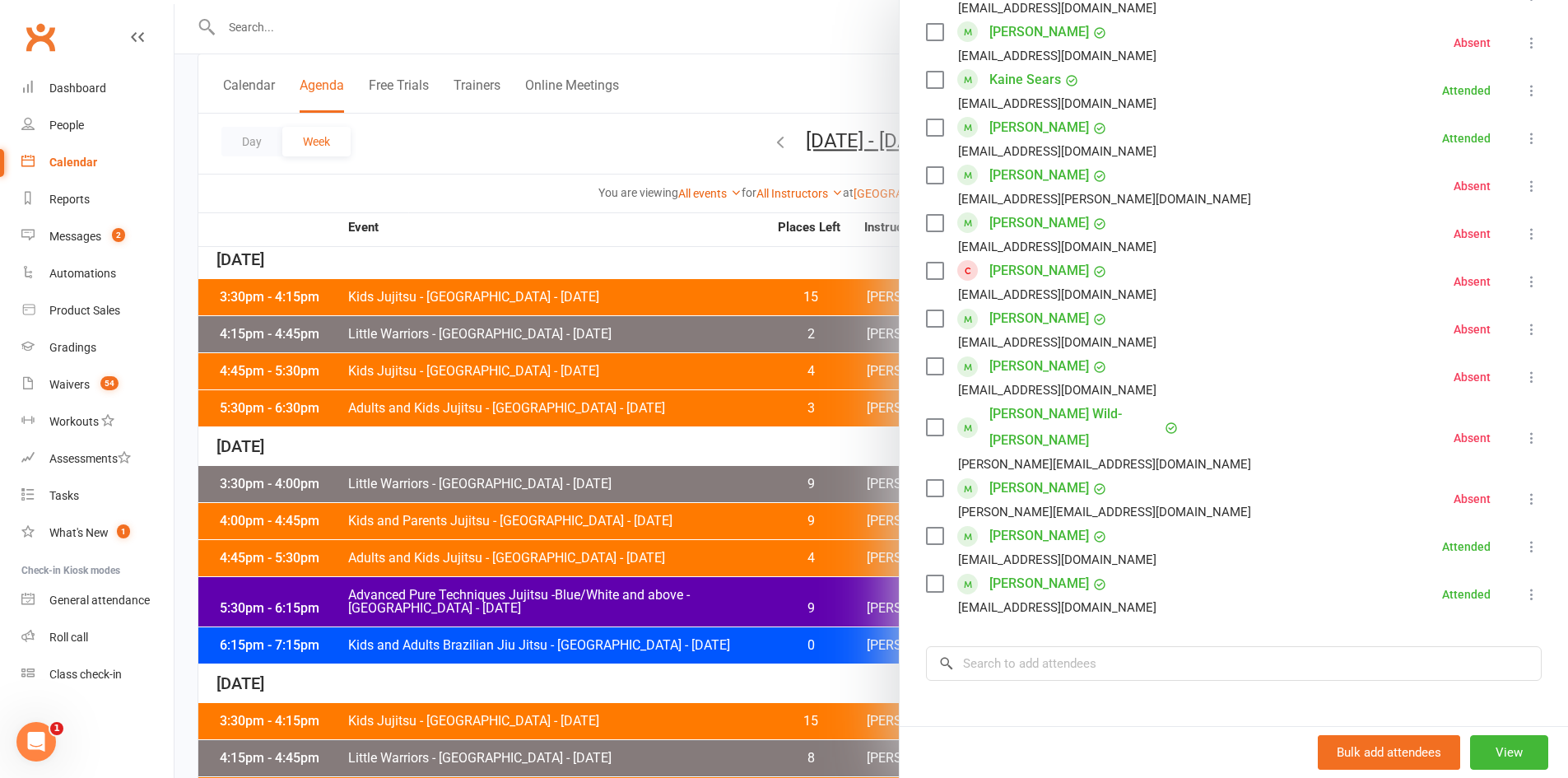
click at [703, 475] on div at bounding box center [871, 389] width 1394 height 778
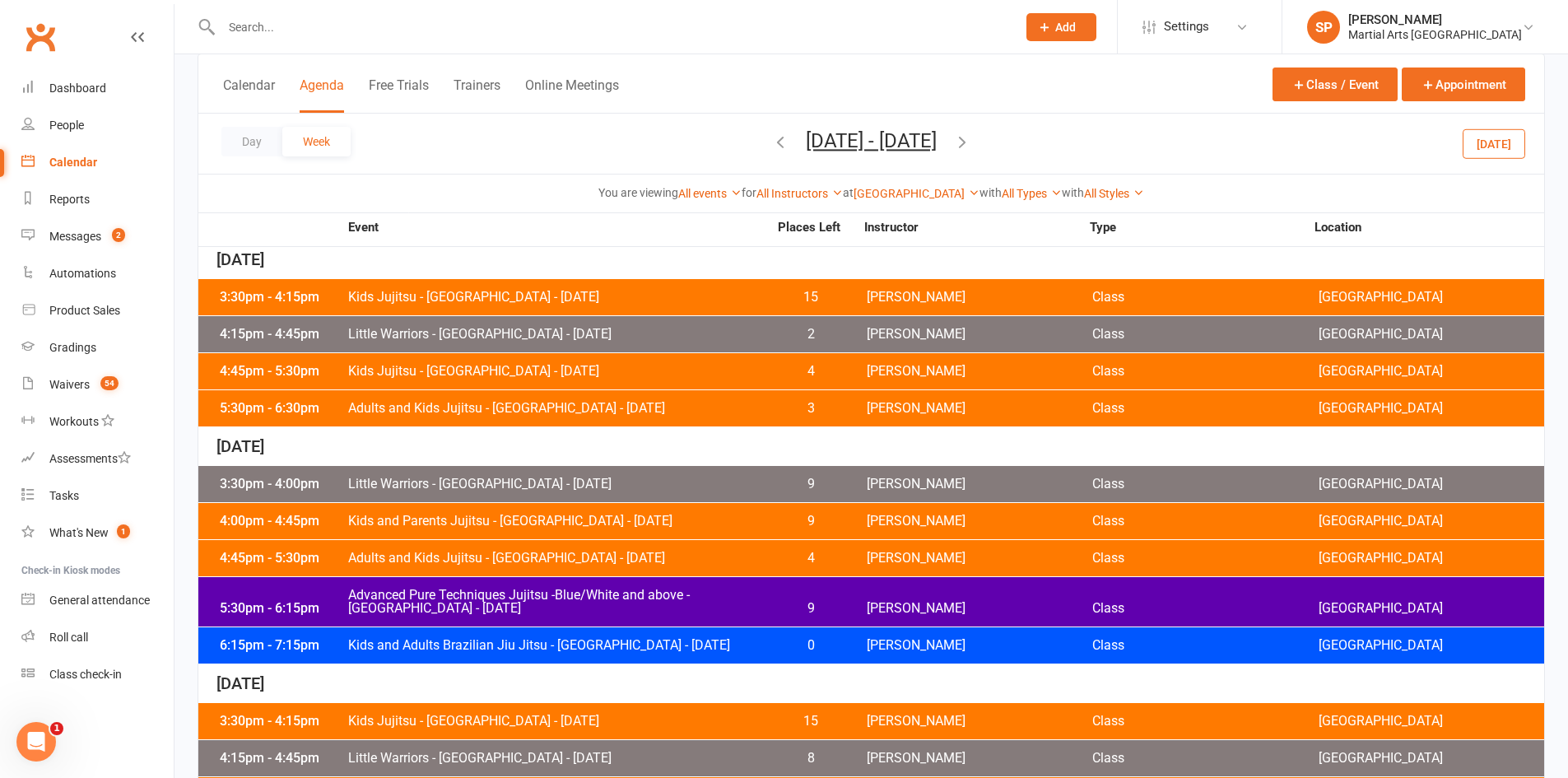
click at [612, 477] on div "3:30pm - 4:00pm Little Warriors - [GEOGRAPHIC_DATA] - [DATE] 9 [PERSON_NAME] Cl…" at bounding box center [871, 484] width 1346 height 37
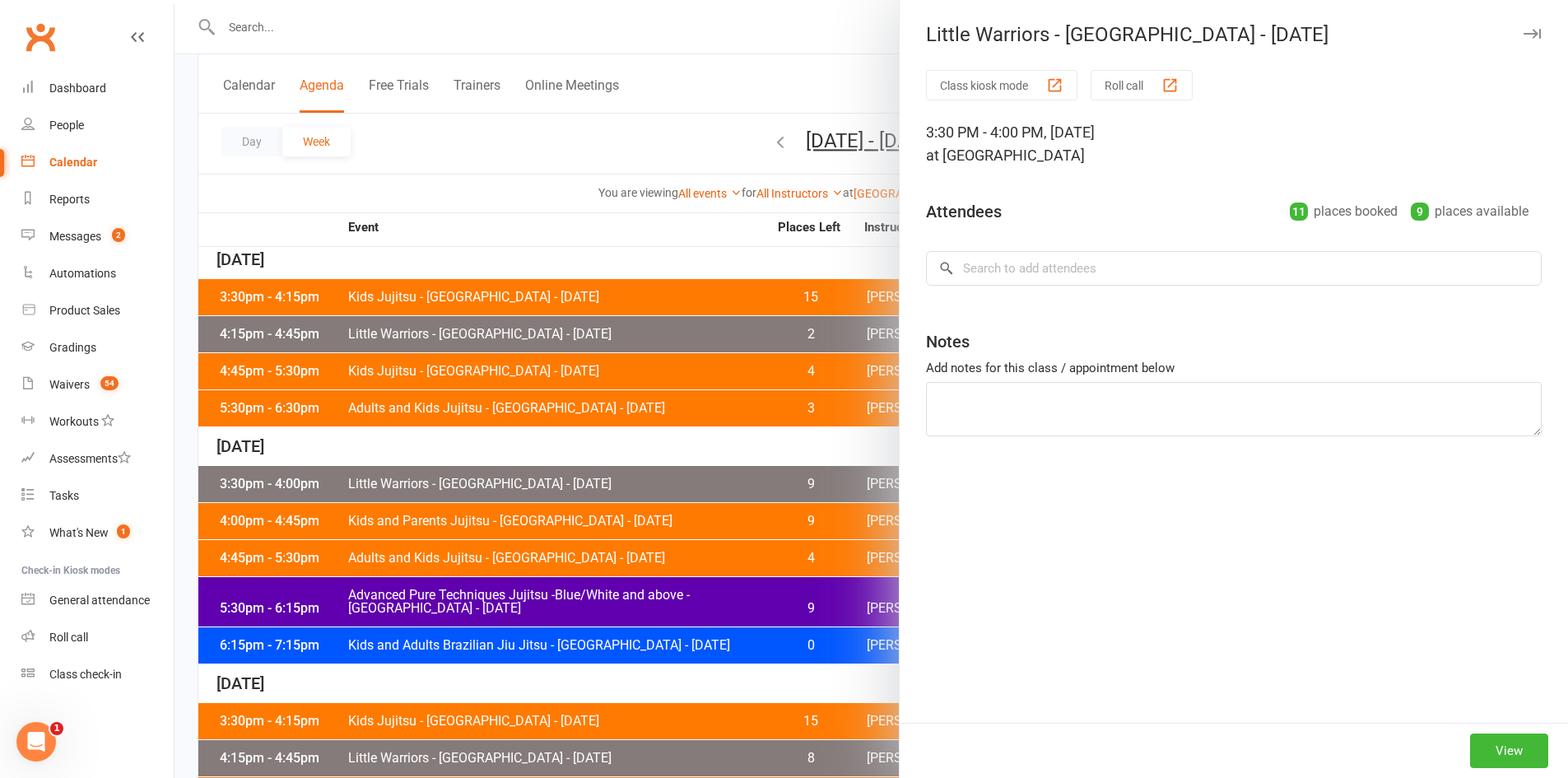
click at [612, 477] on div at bounding box center [871, 389] width 1394 height 778
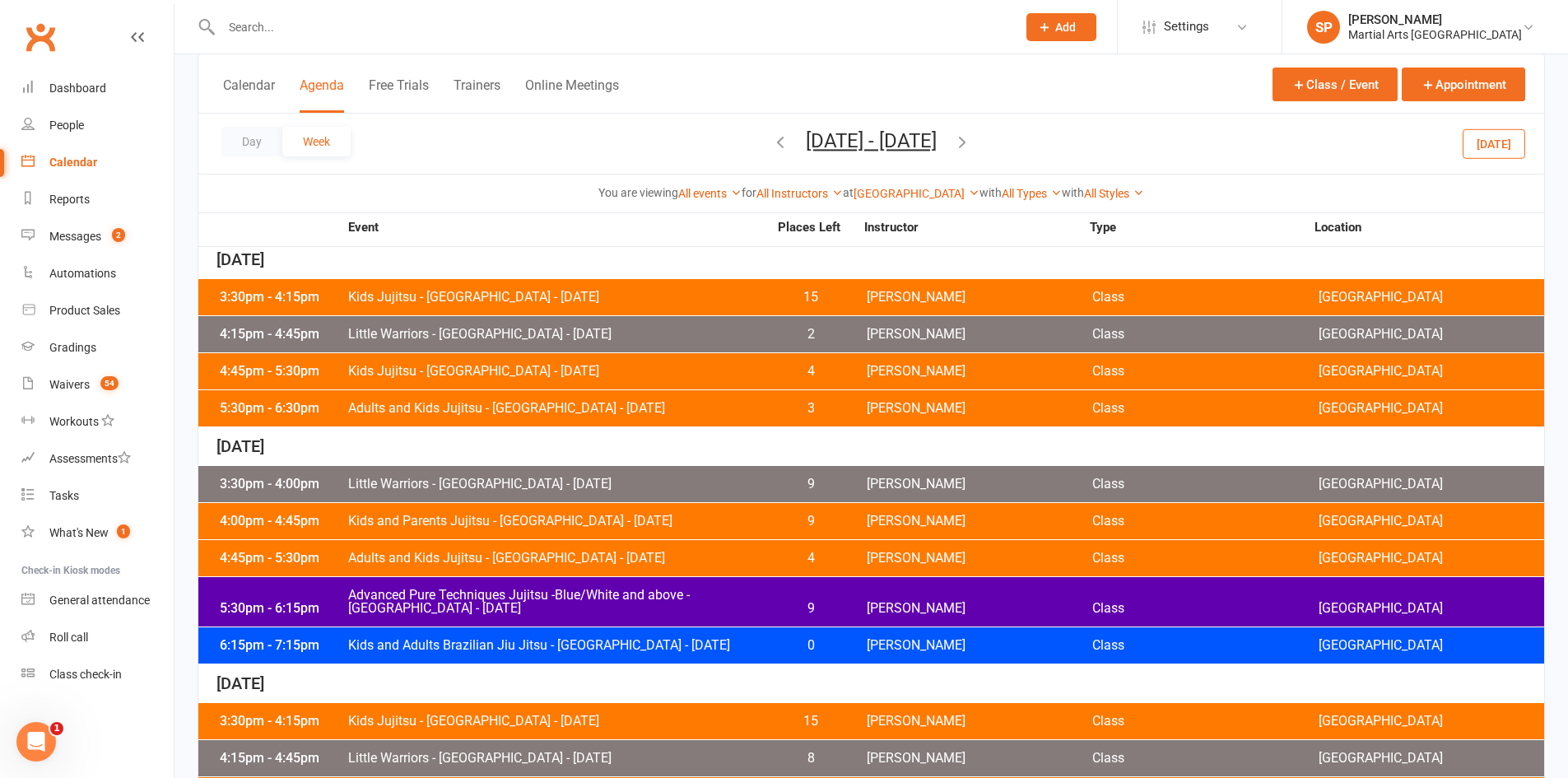
scroll to position [356, 0]
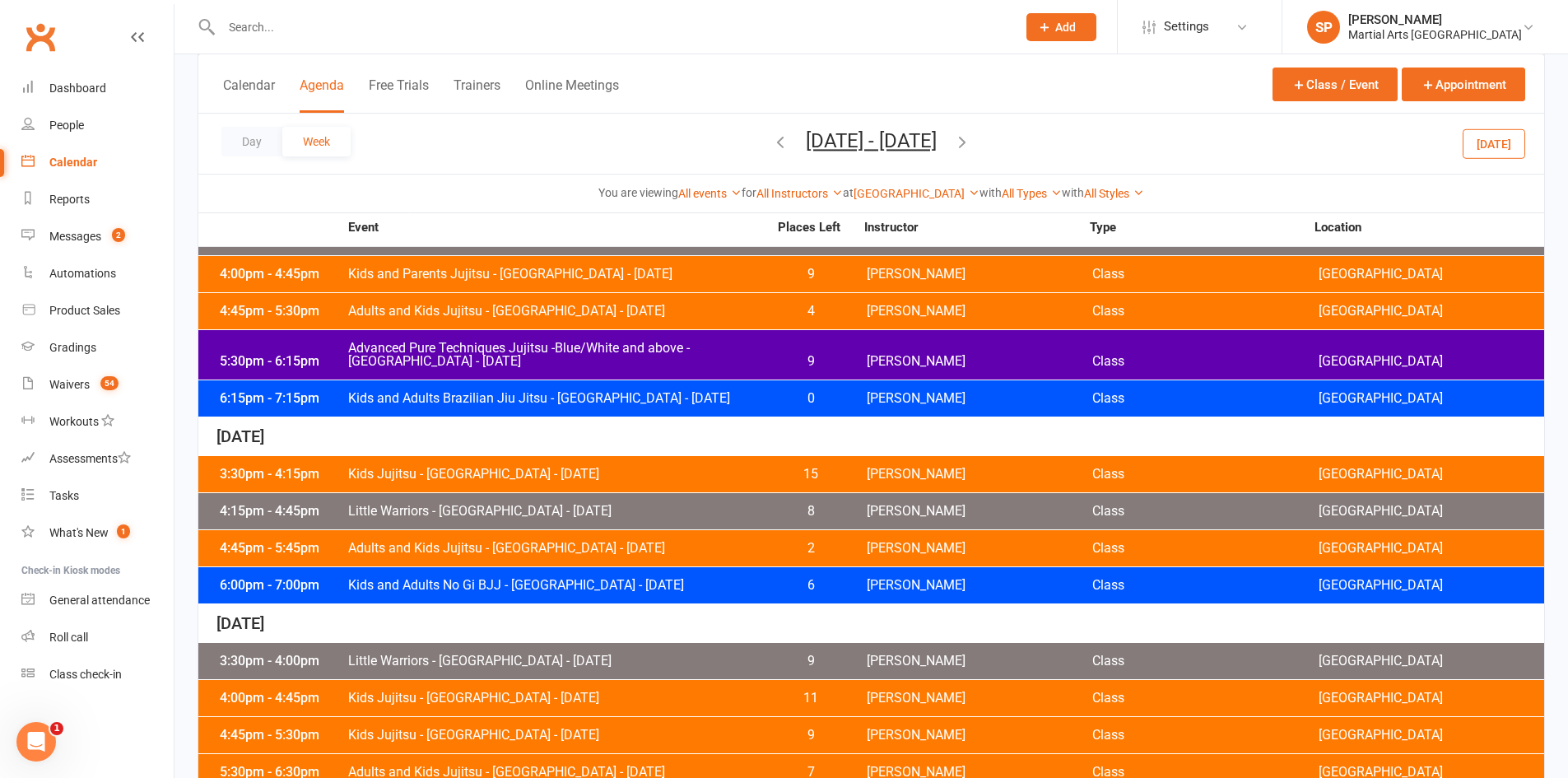
click at [569, 474] on span "Kids Jujitsu - [GEOGRAPHIC_DATA] - [DATE]" at bounding box center [558, 474] width 421 height 13
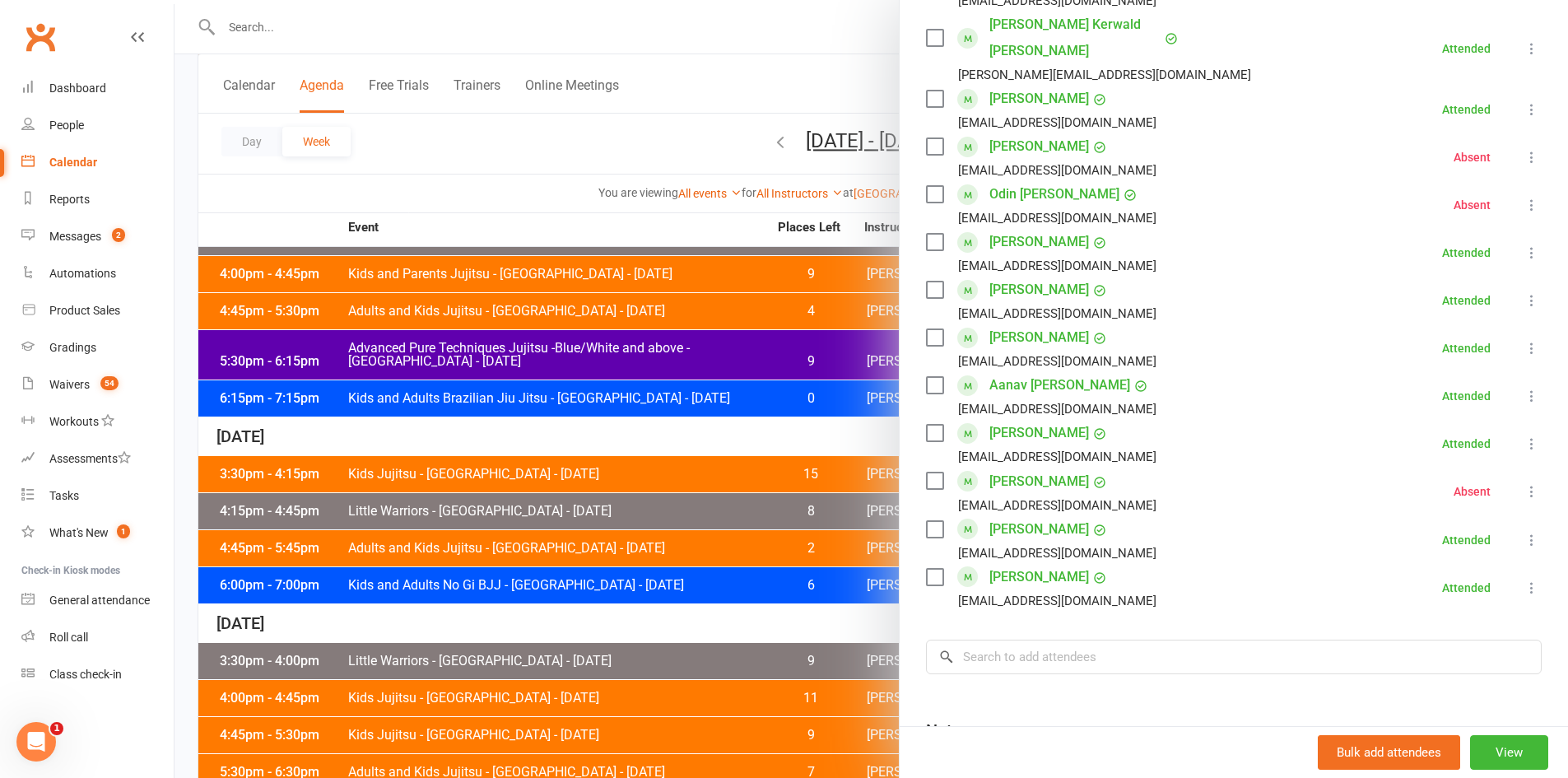
scroll to position [823, 0]
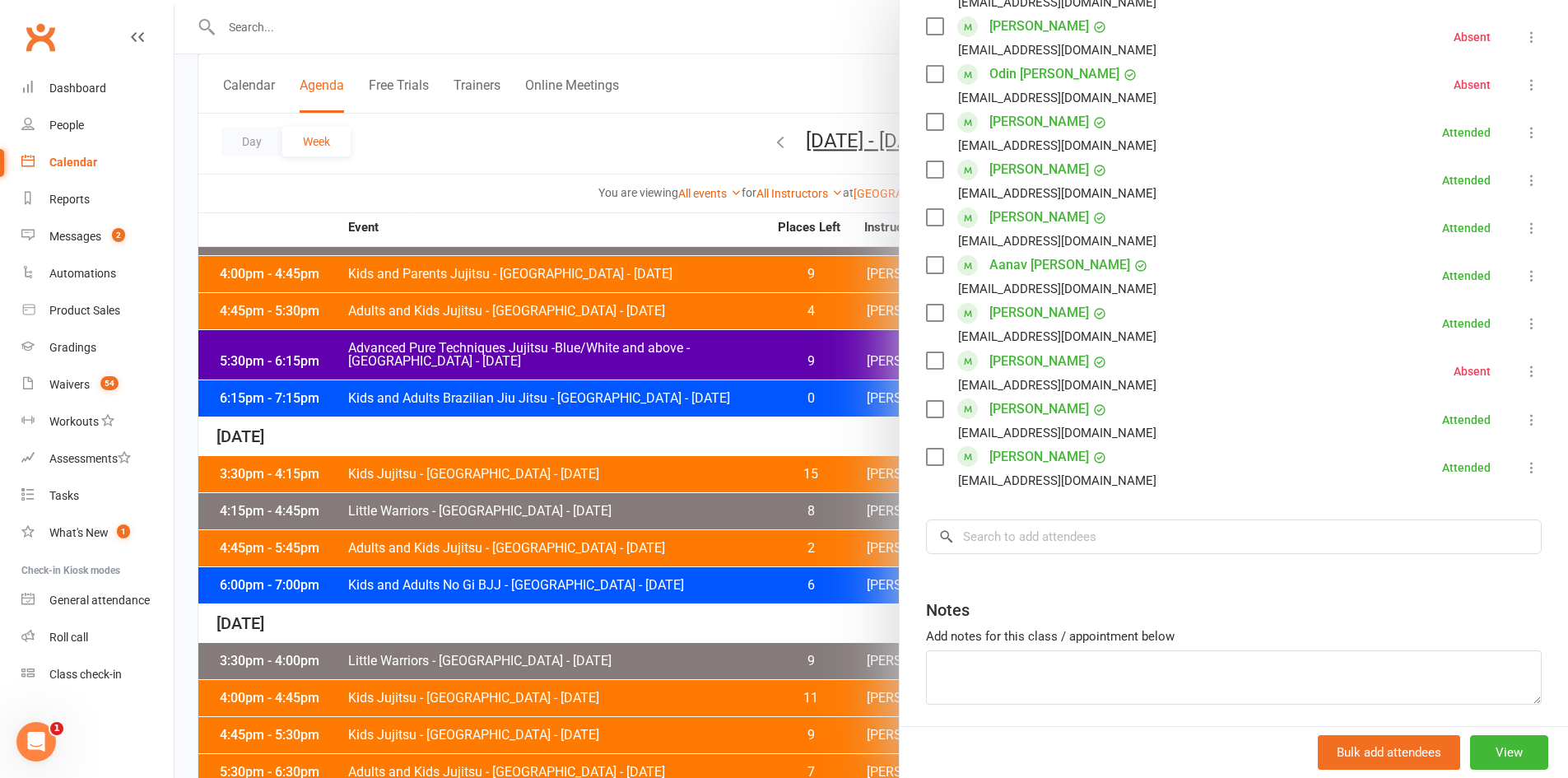
click at [739, 465] on div at bounding box center [871, 389] width 1394 height 778
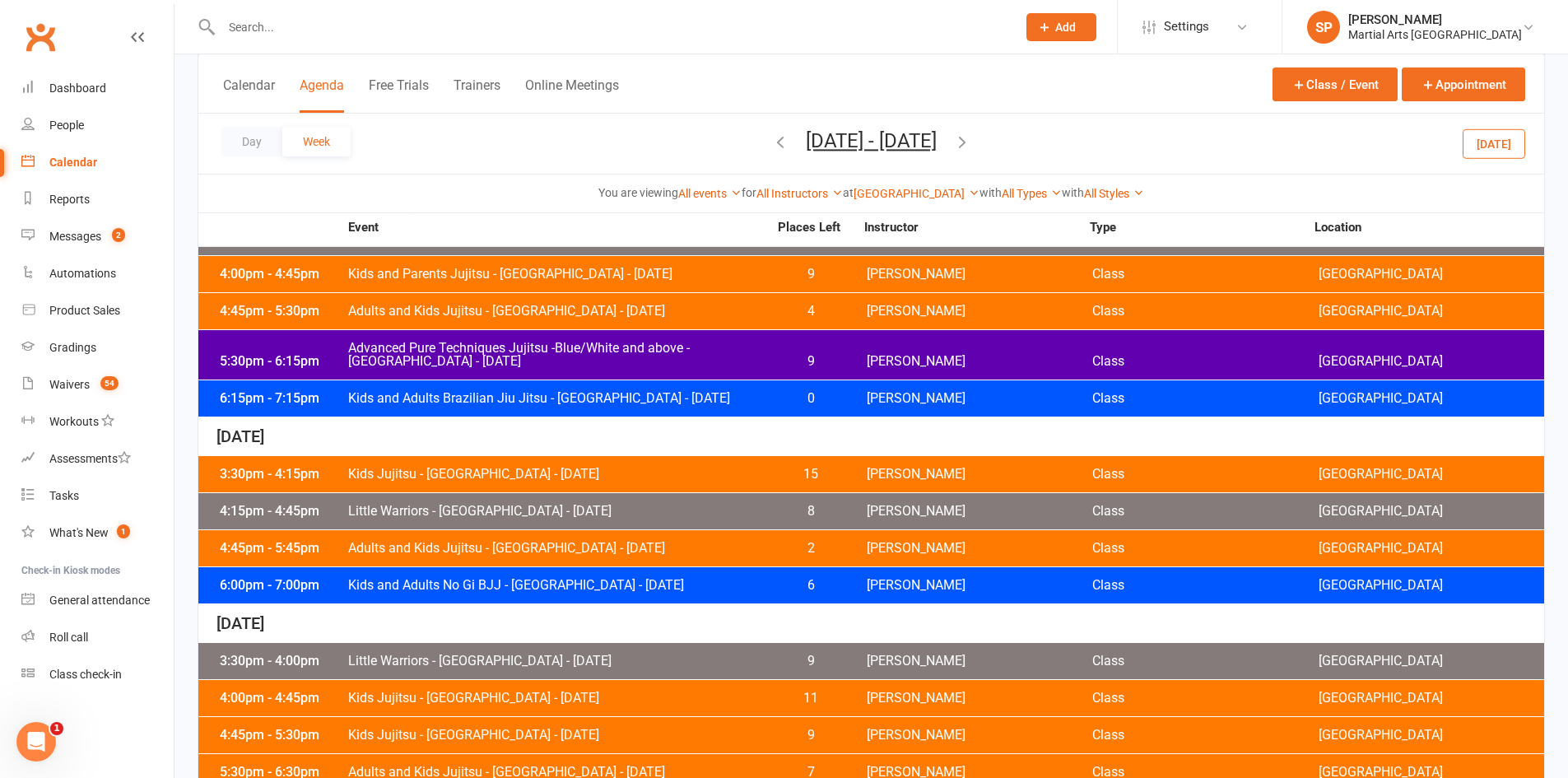
click at [643, 506] on span "Little Warriors - [GEOGRAPHIC_DATA] - [DATE]" at bounding box center [558, 511] width 421 height 13
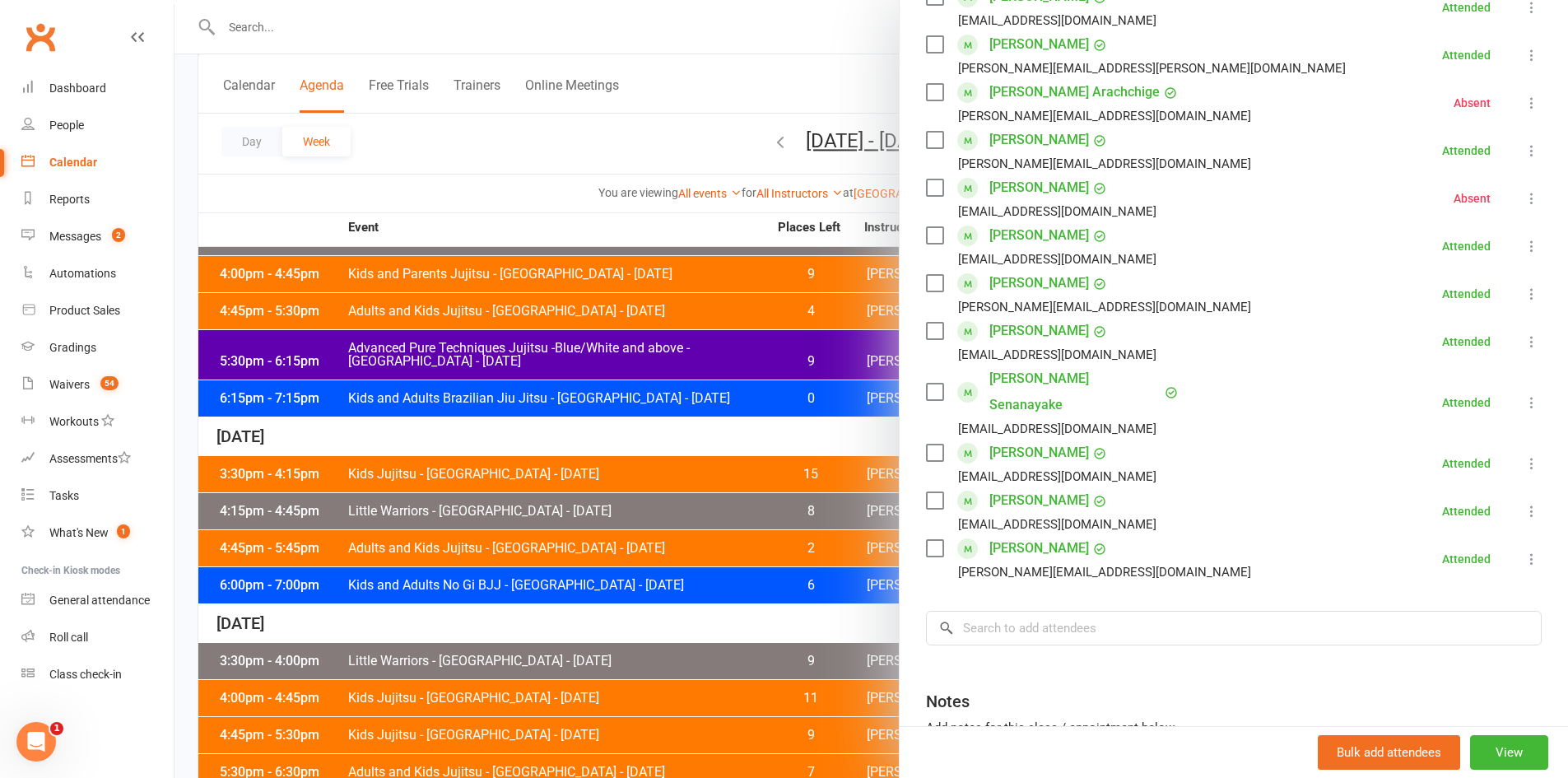
scroll to position [449, 0]
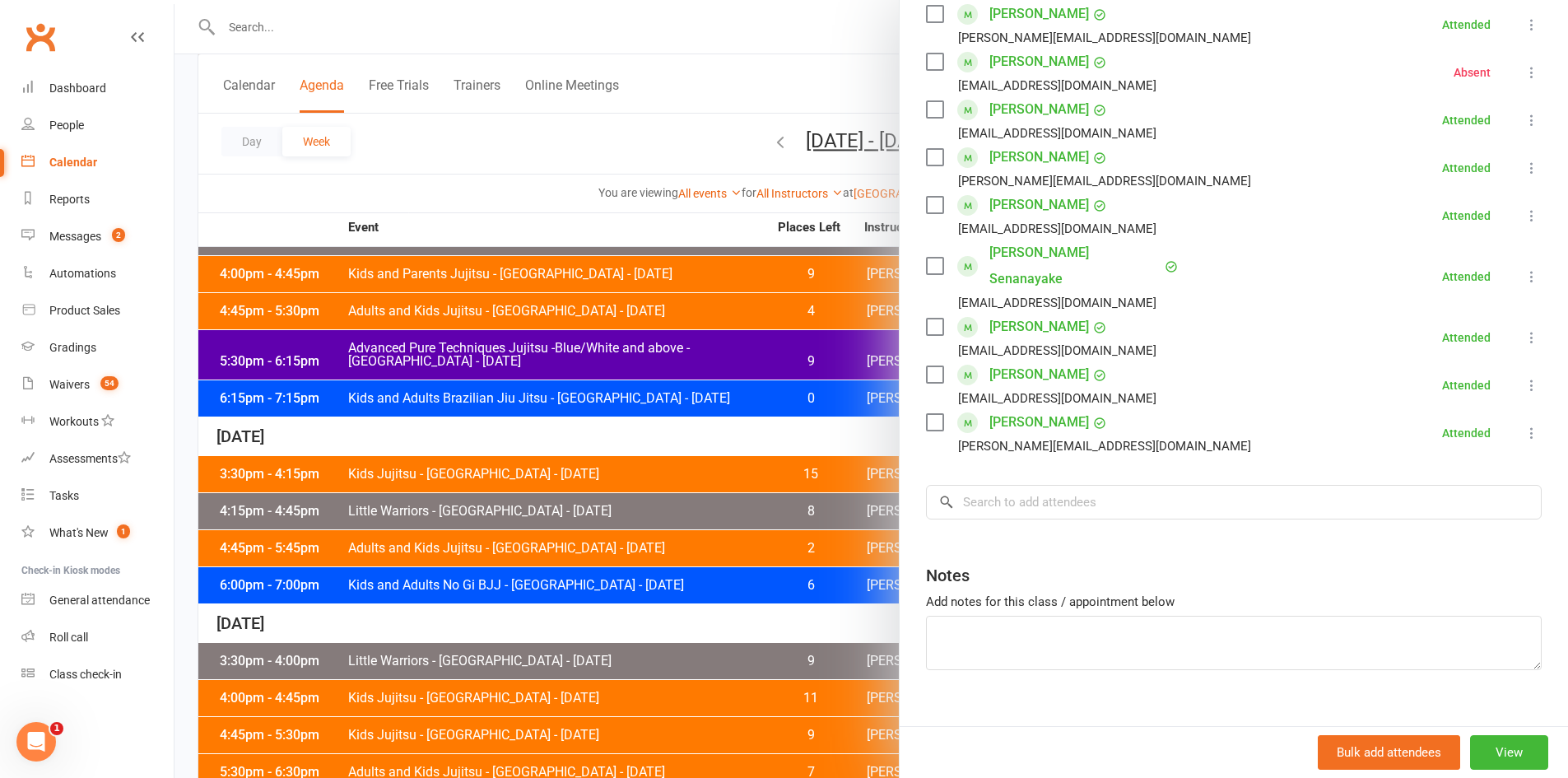
drag, startPoint x: 699, startPoint y: 506, endPoint x: 664, endPoint y: 512, distance: 35.5
click at [698, 506] on div at bounding box center [871, 389] width 1394 height 778
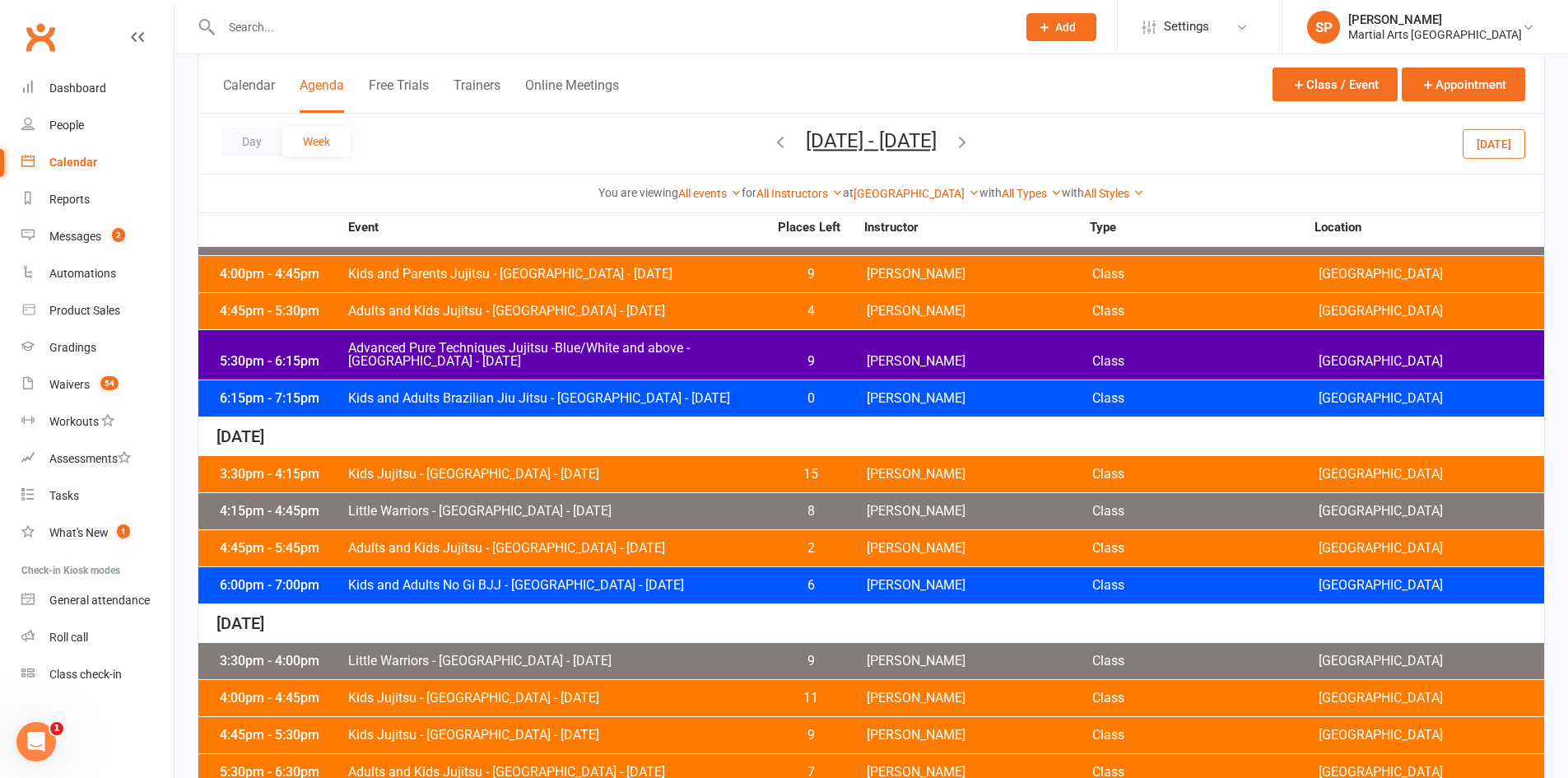
click at [616, 543] on span "Adults and Kids Jujitsu - [GEOGRAPHIC_DATA] - [DATE]" at bounding box center [558, 548] width 421 height 13
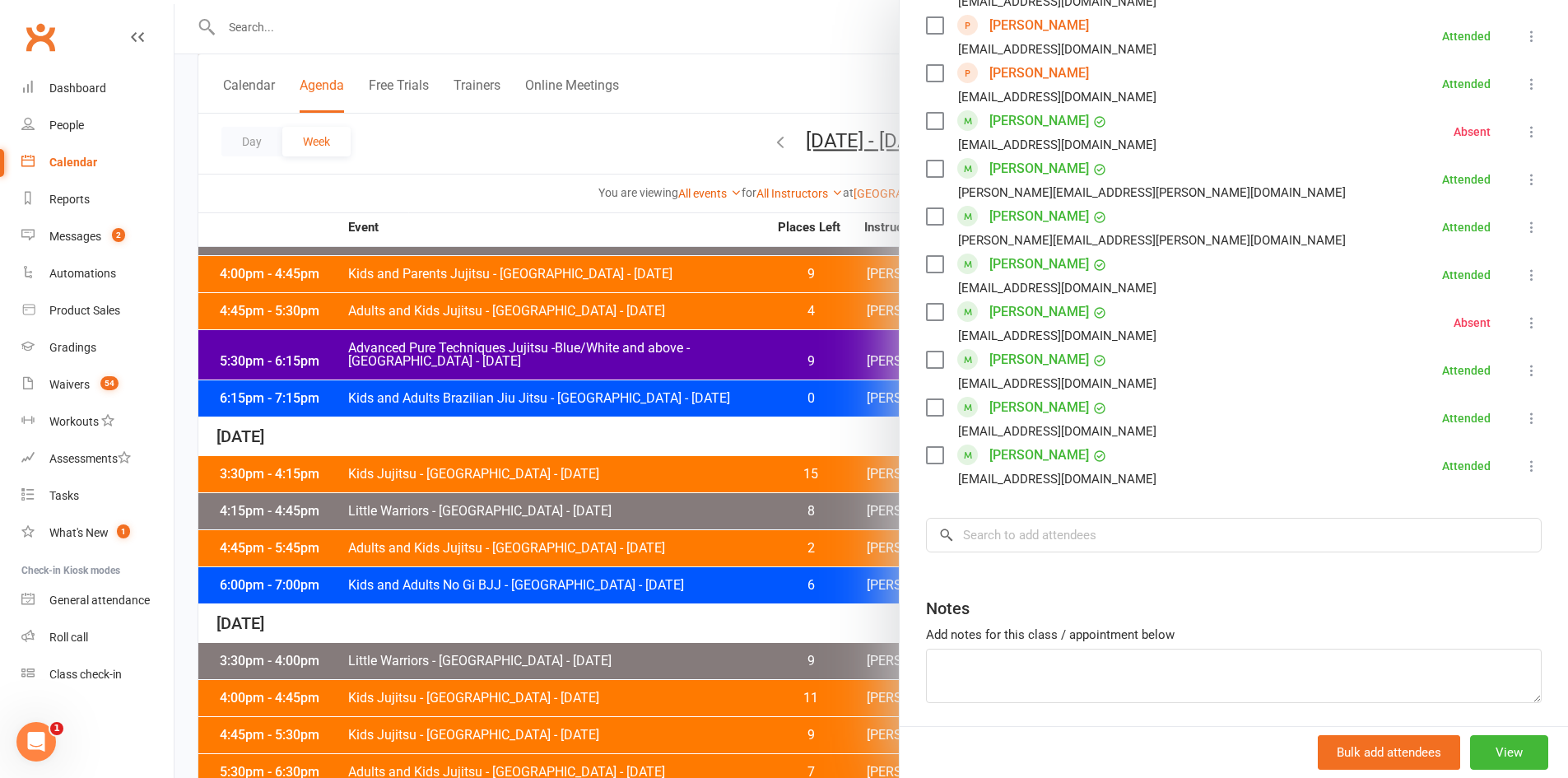
scroll to position [1213, 0]
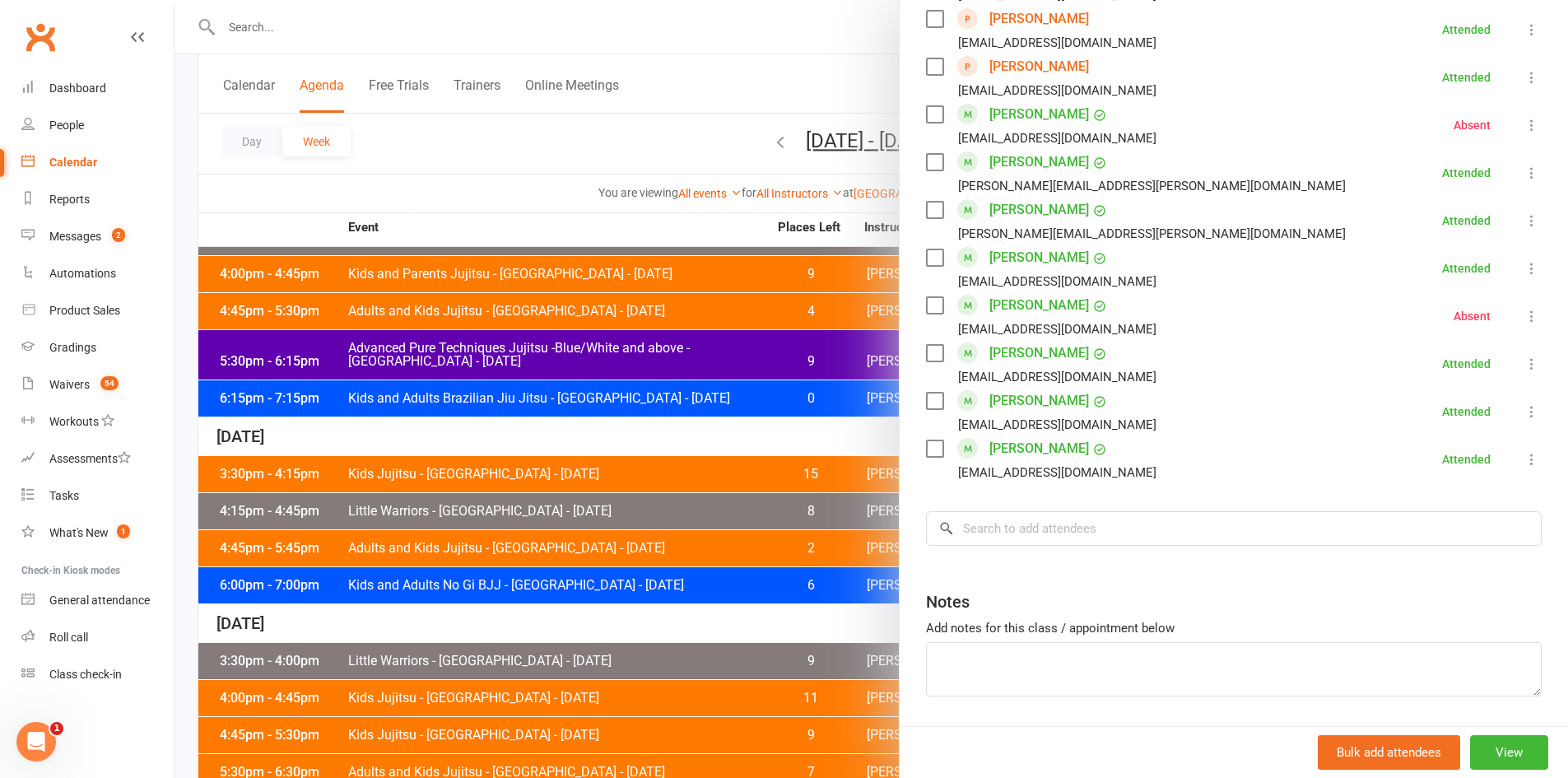
click at [755, 472] on div at bounding box center [871, 389] width 1394 height 778
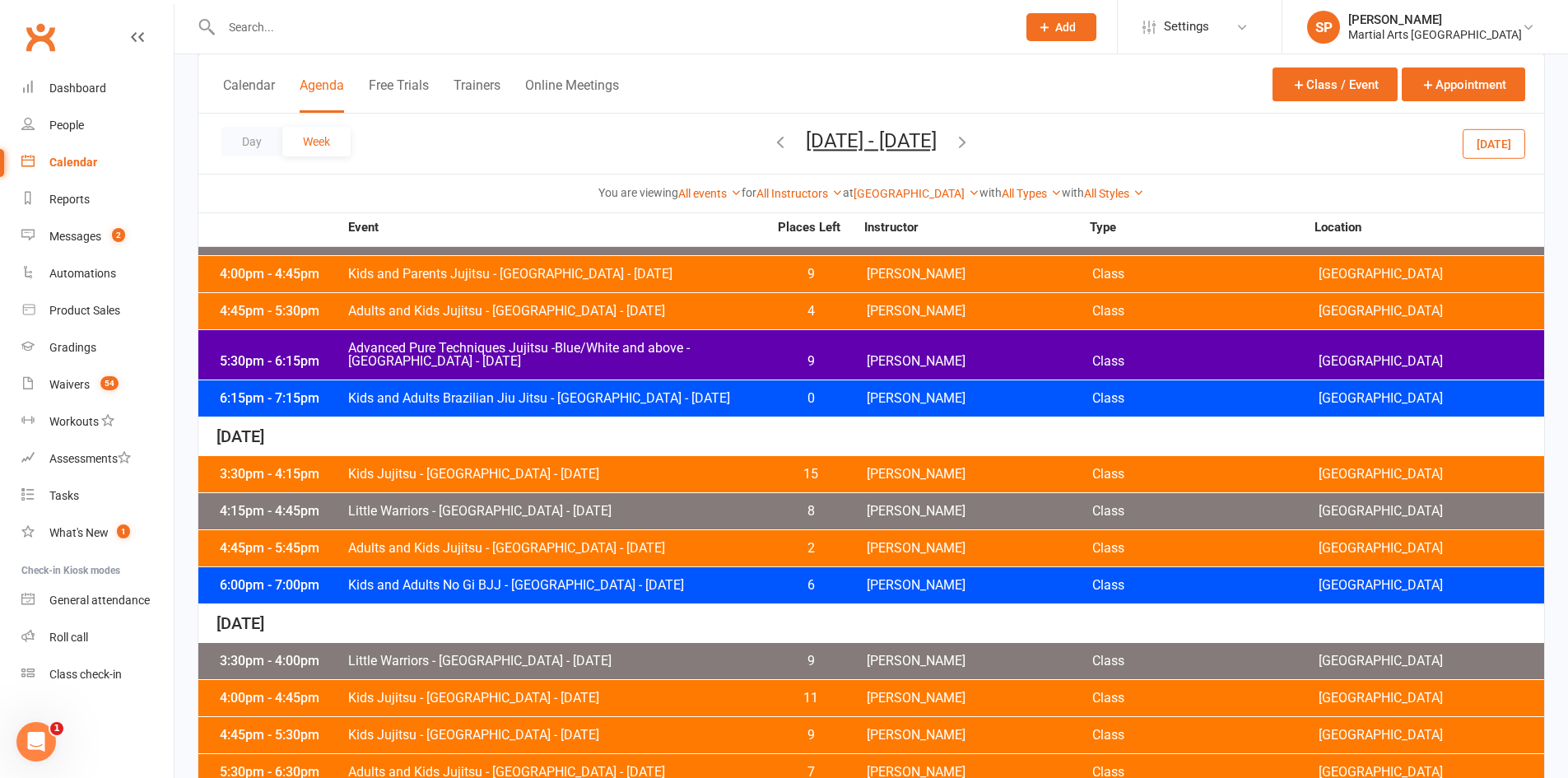
click at [615, 541] on span "Adults and Kids Jujitsu - [GEOGRAPHIC_DATA] - [DATE]" at bounding box center [558, 548] width 421 height 13
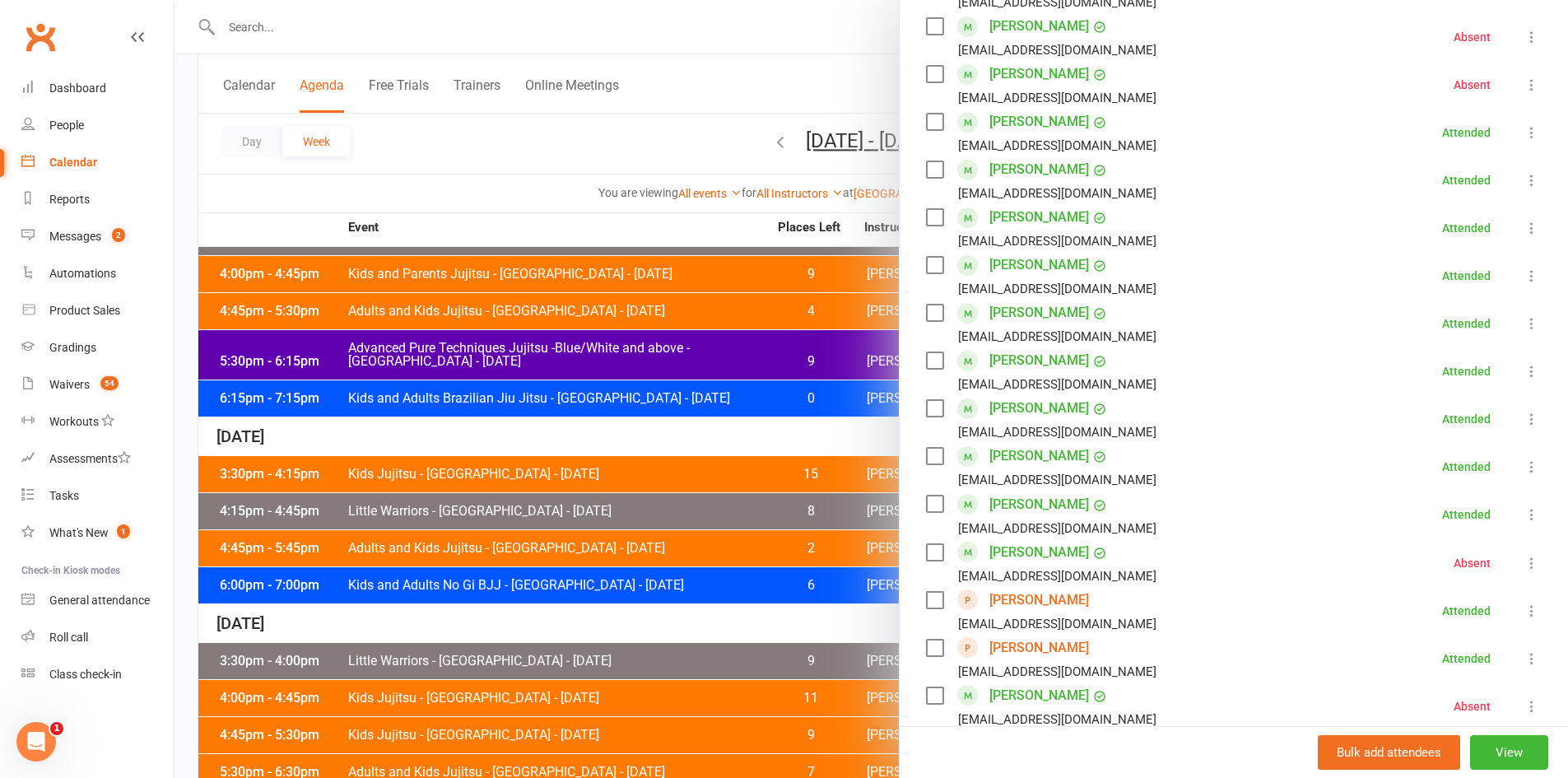
scroll to position [659, 0]
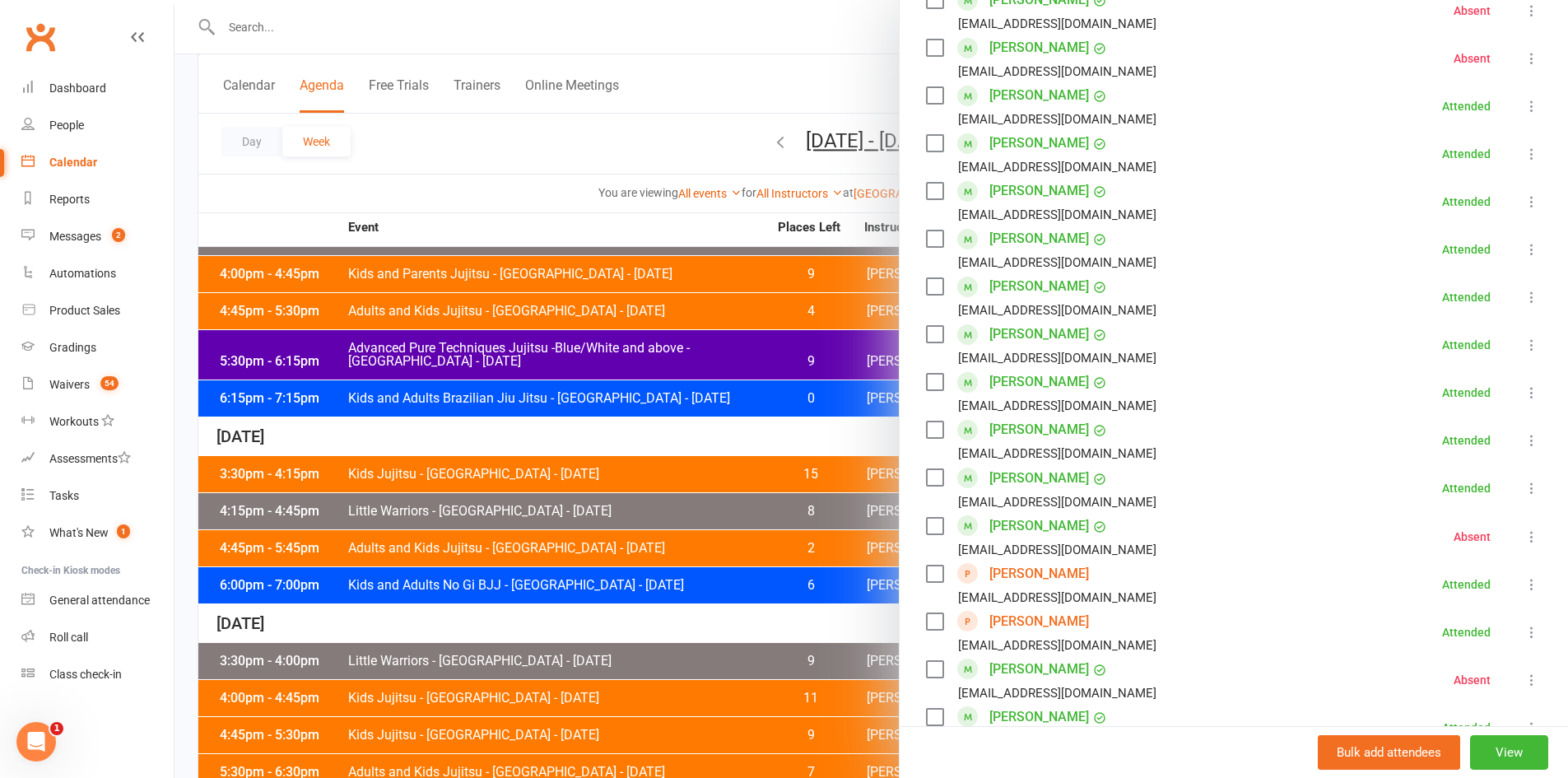
click at [473, 531] on div at bounding box center [871, 389] width 1394 height 778
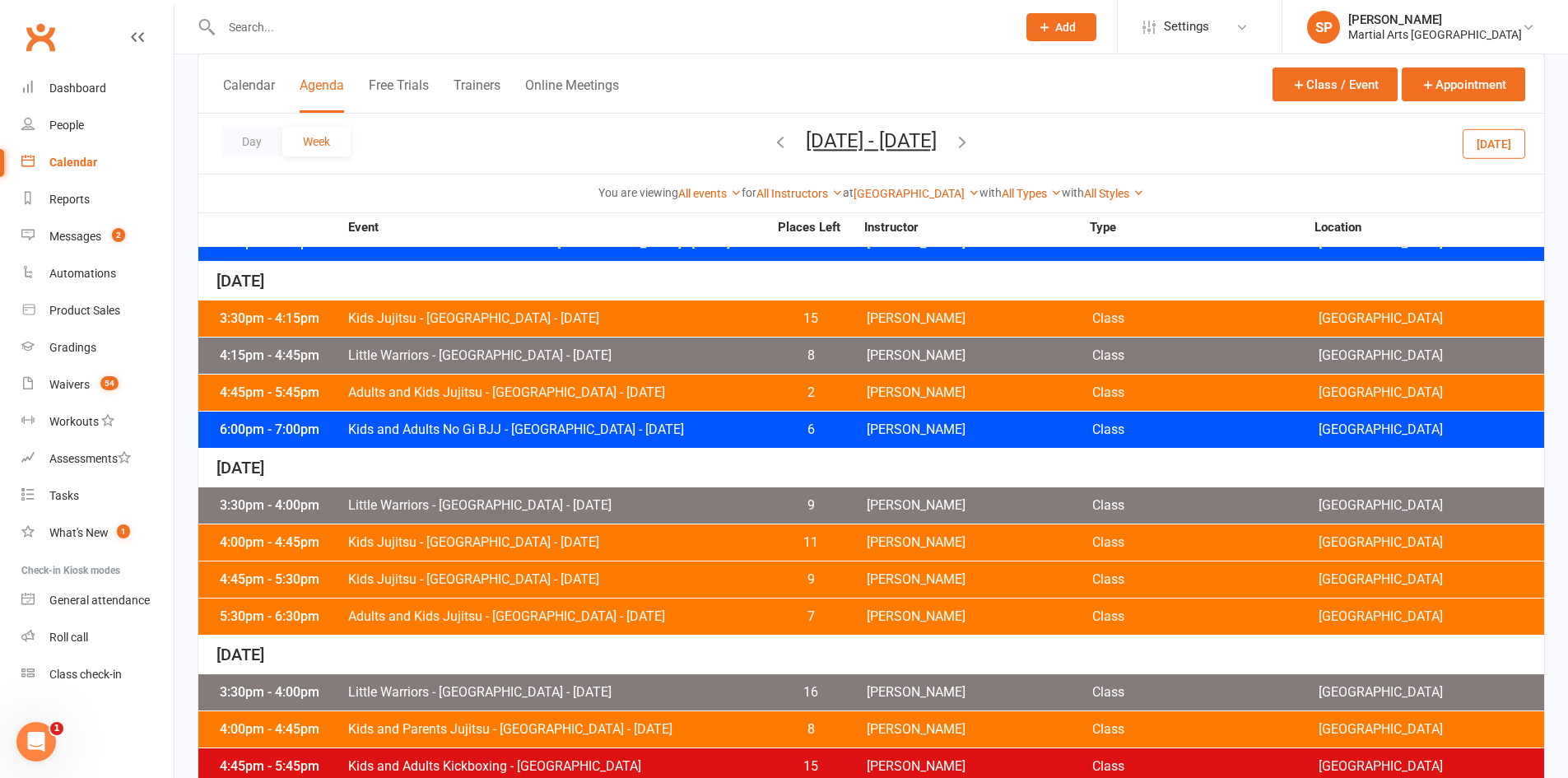
scroll to position [521, 0]
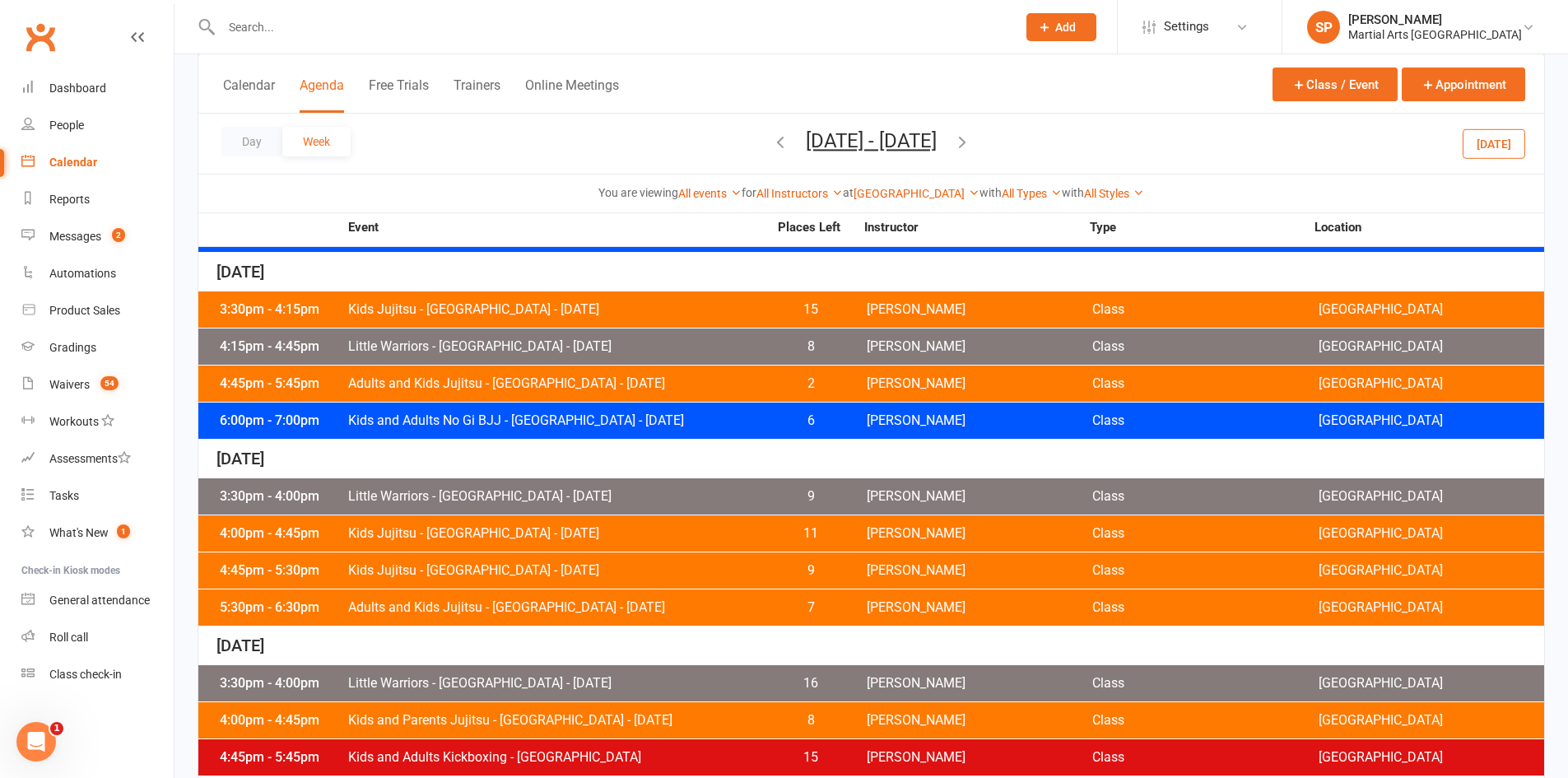
click at [479, 428] on span "Kids and Adults No Gi BJJ - [GEOGRAPHIC_DATA] - [DATE]" at bounding box center [558, 421] width 421 height 13
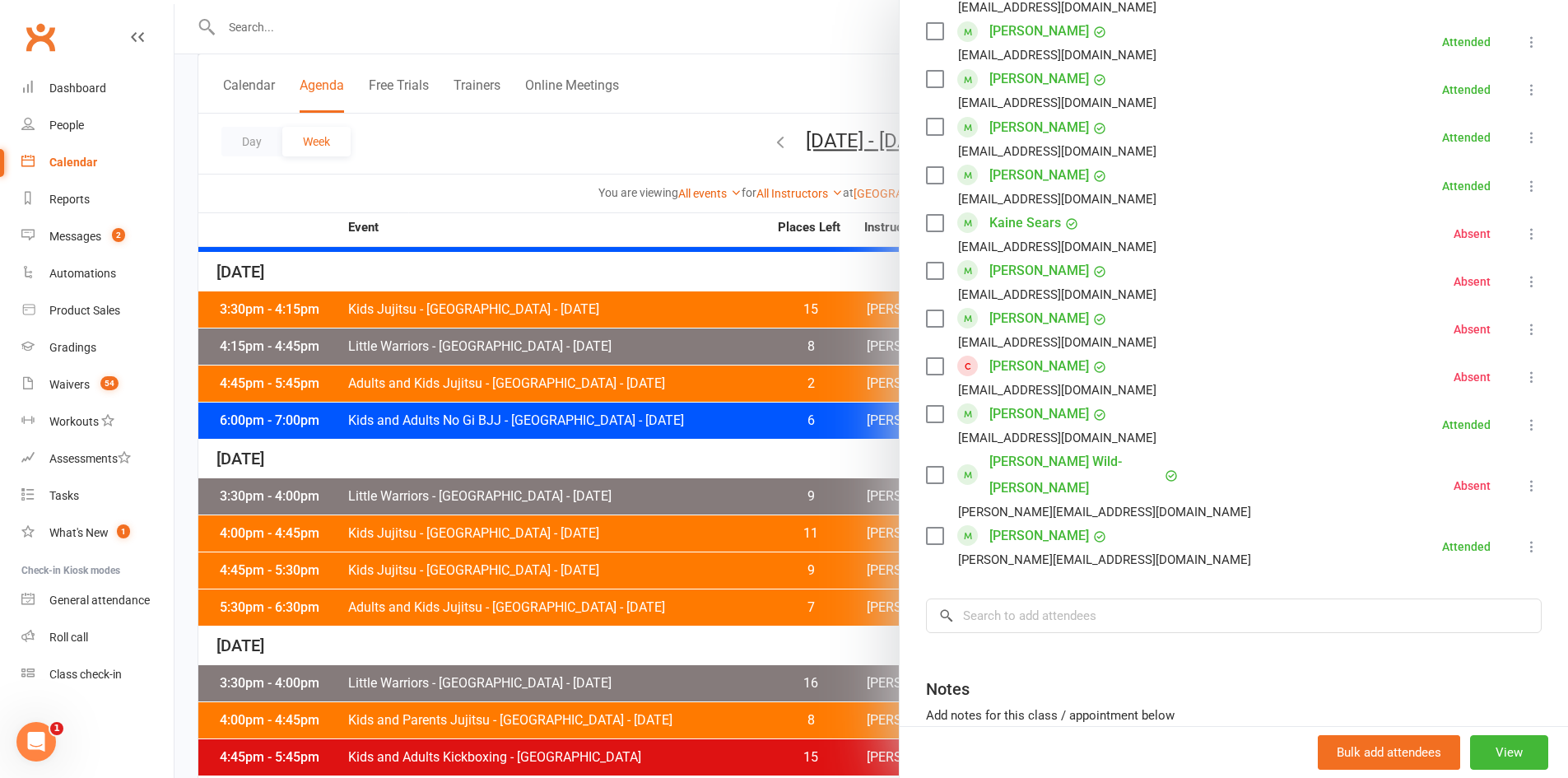
scroll to position [988, 0]
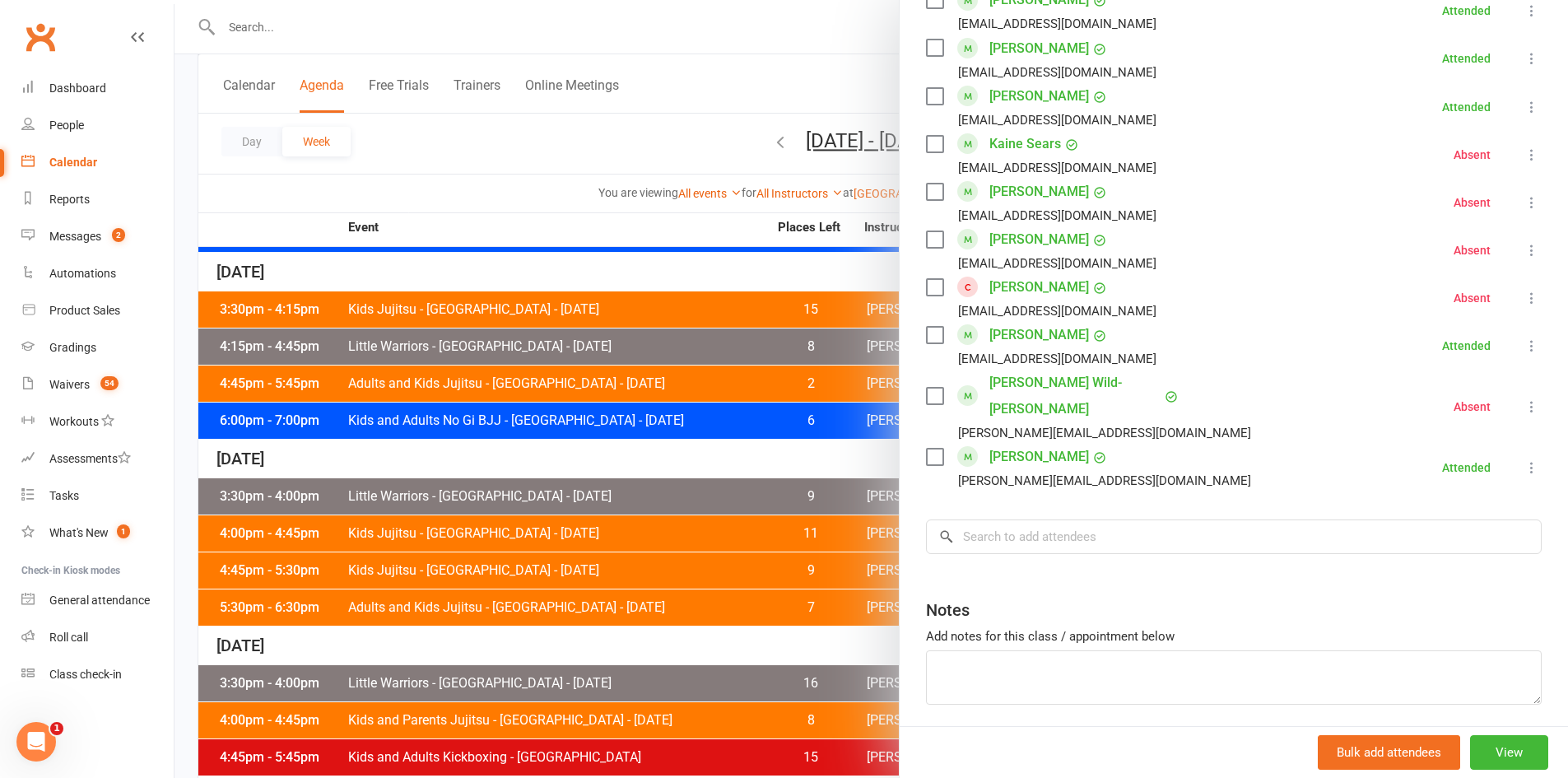
click at [750, 445] on div at bounding box center [871, 389] width 1394 height 778
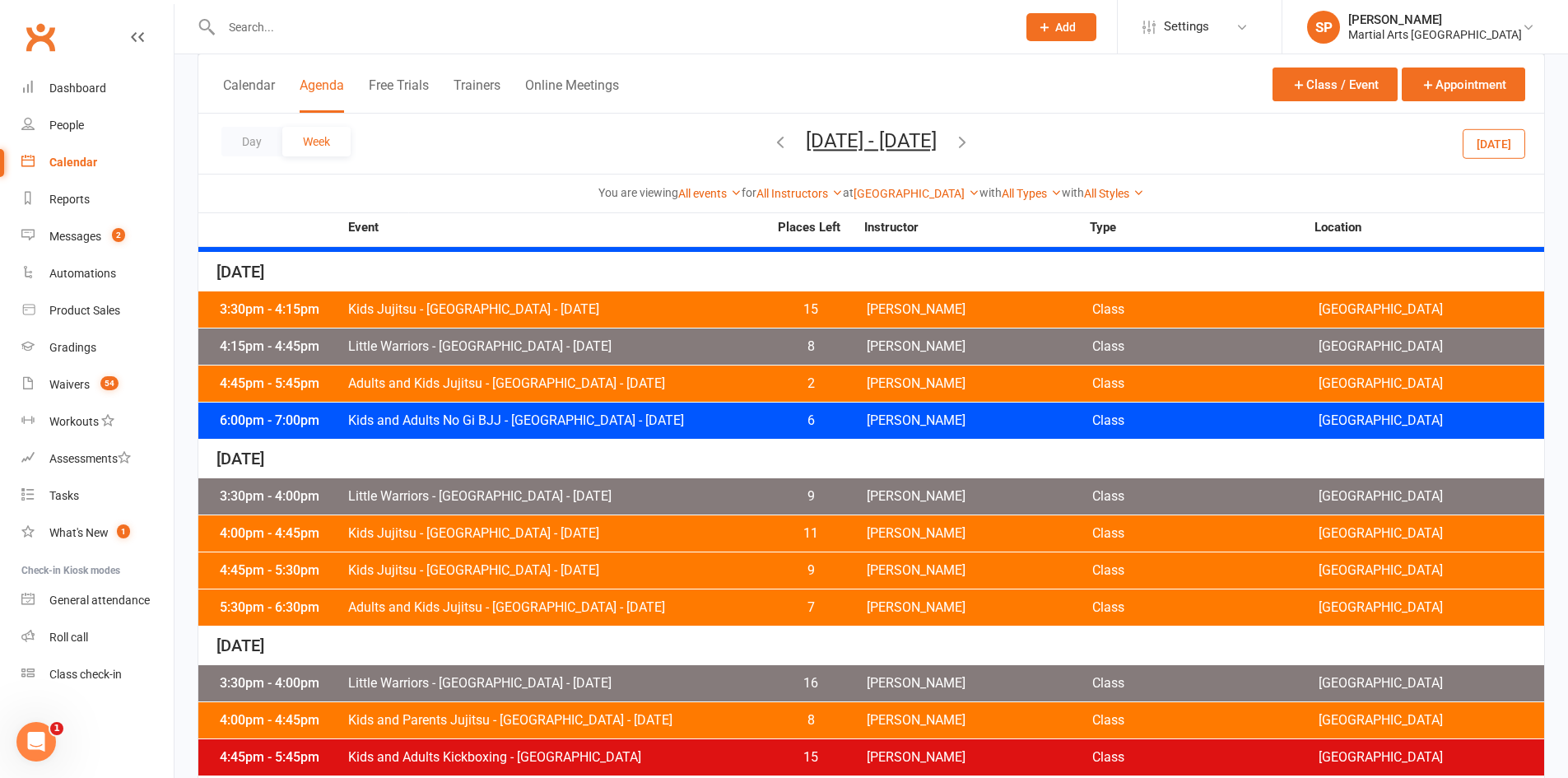
click at [546, 501] on span "Little Warriors - [GEOGRAPHIC_DATA] - [DATE]" at bounding box center [558, 497] width 421 height 13
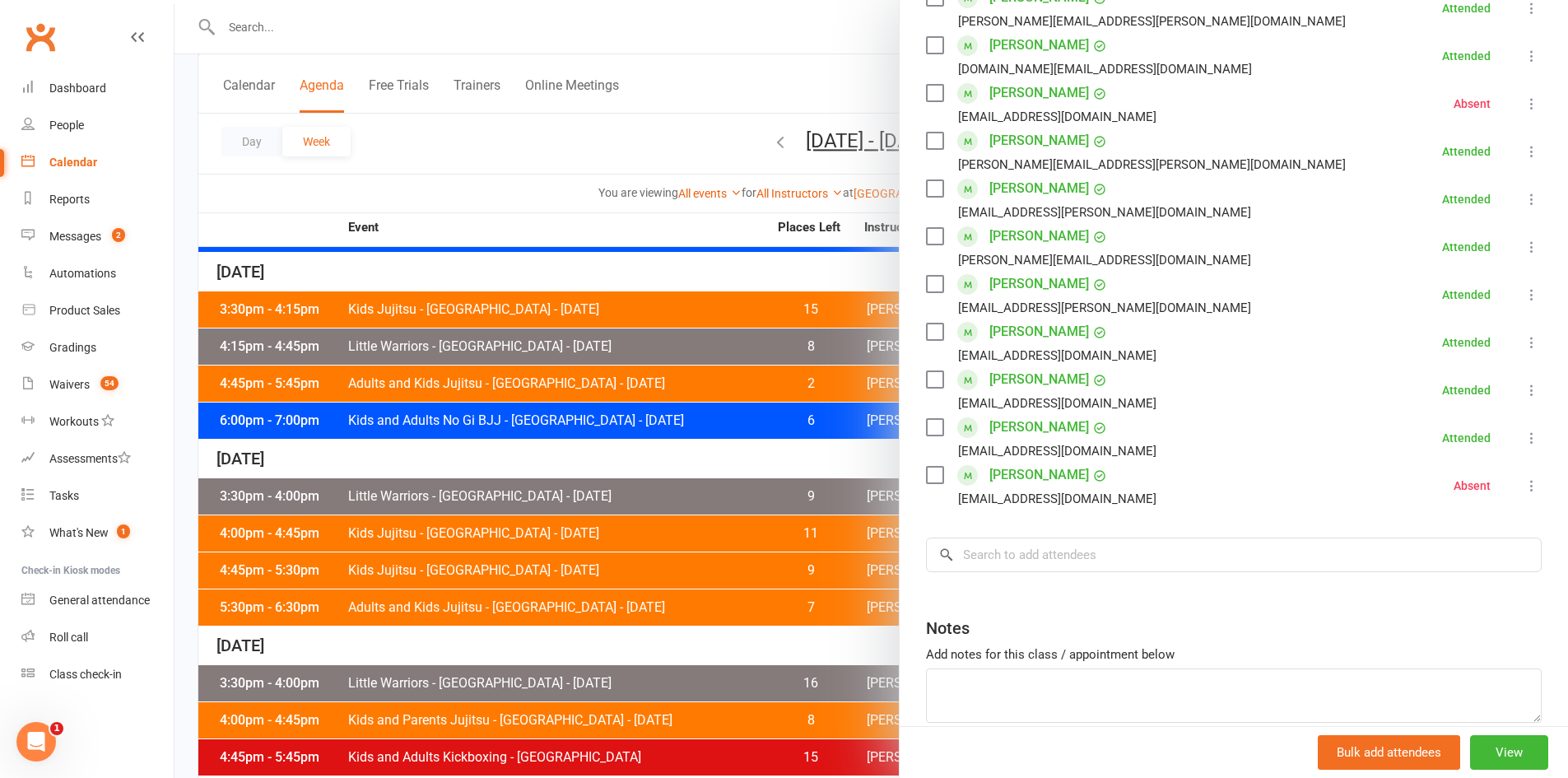
scroll to position [401, 0]
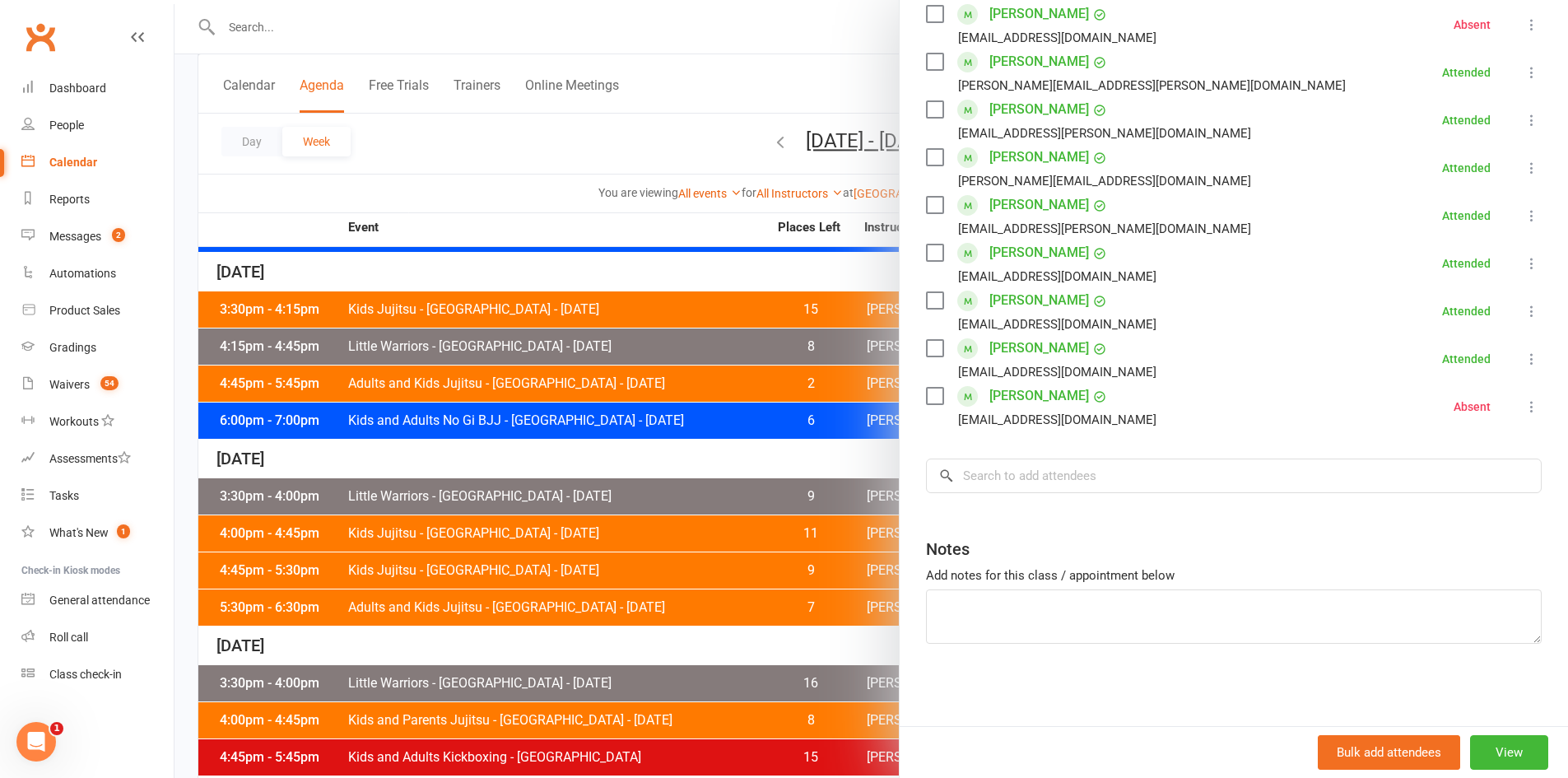
click at [404, 548] on div at bounding box center [871, 389] width 1394 height 778
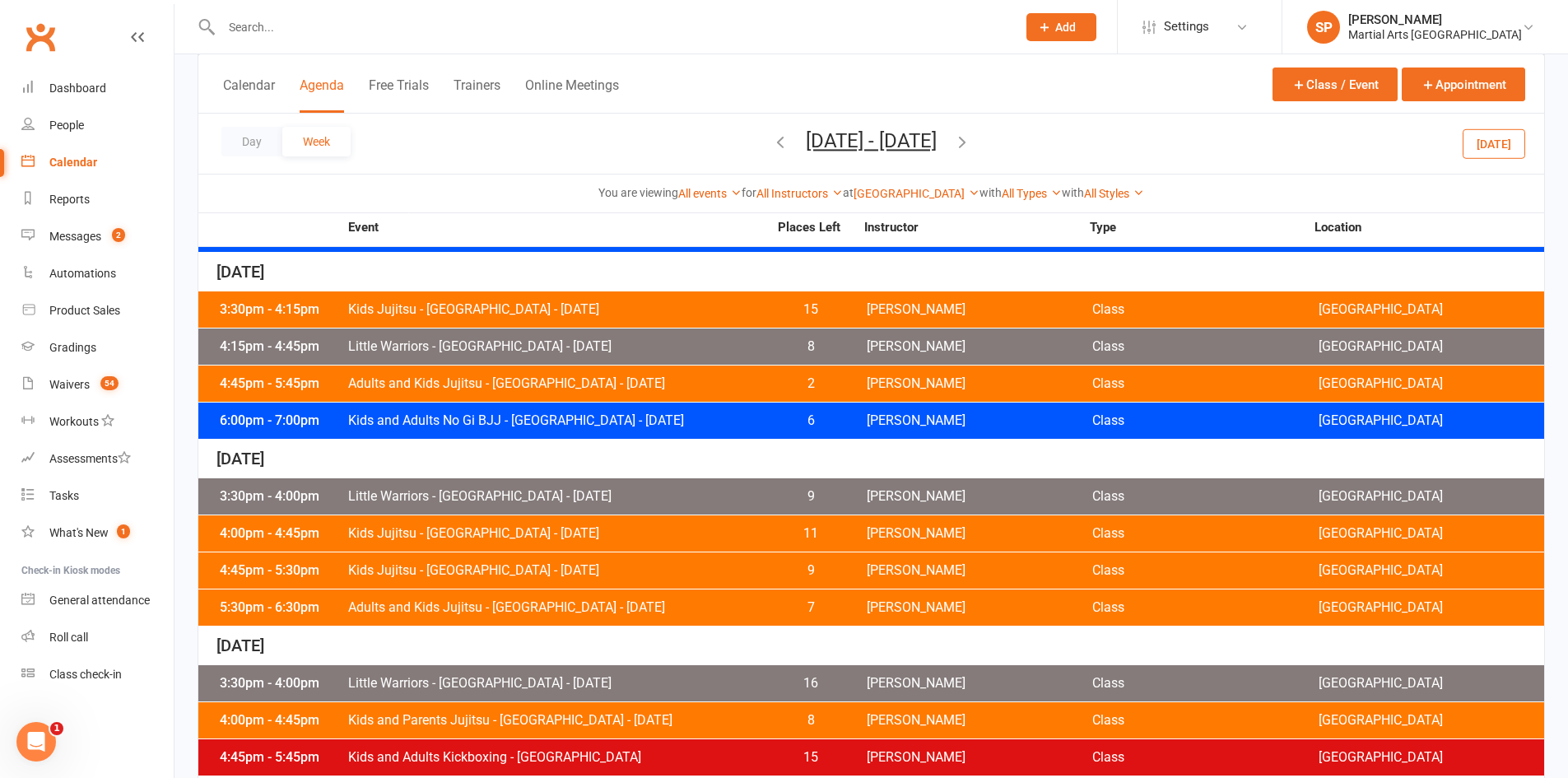
click at [456, 529] on span "Kids Jujitsu - [GEOGRAPHIC_DATA] - [DATE]" at bounding box center [558, 533] width 421 height 13
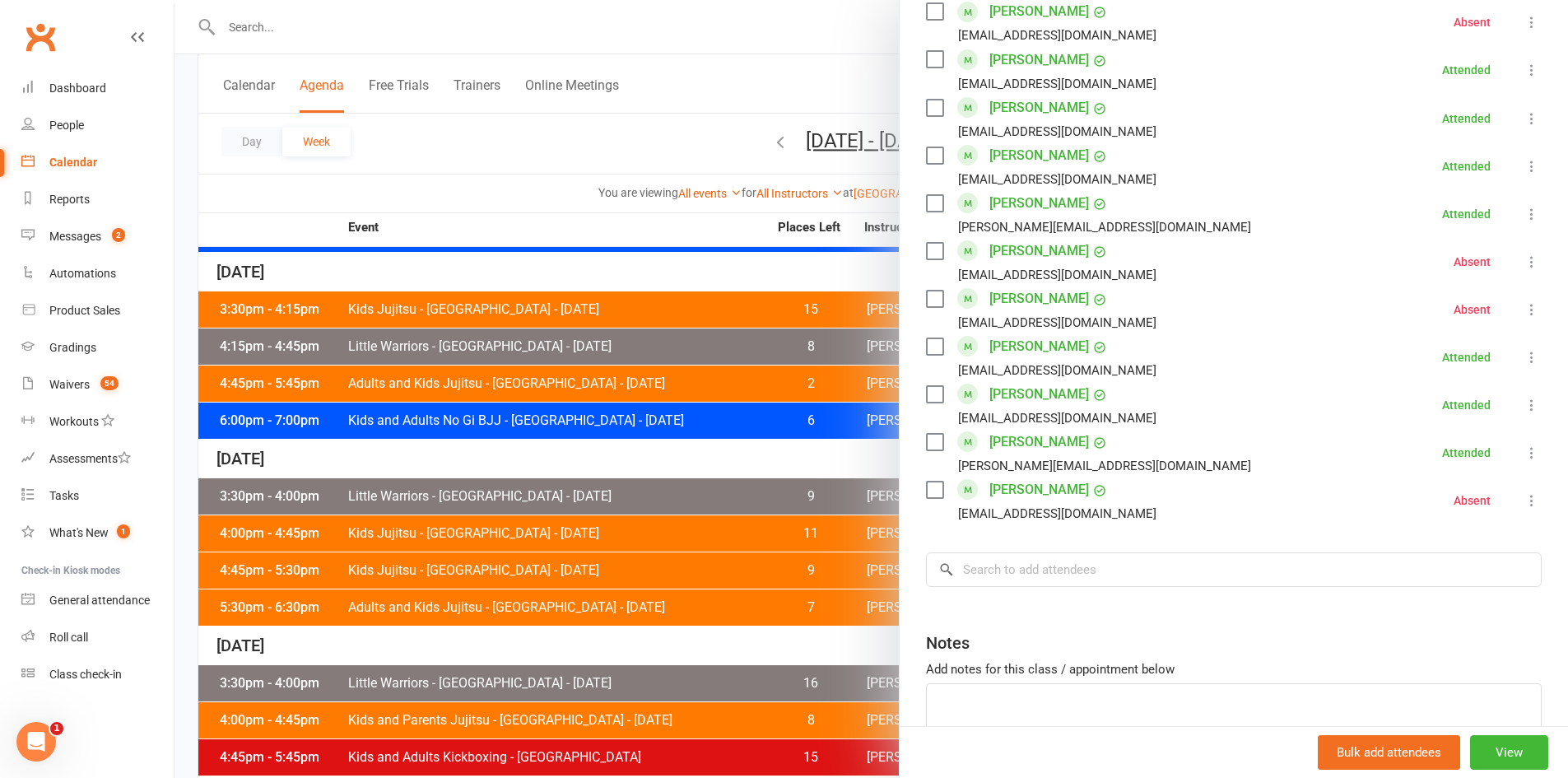
scroll to position [988, 0]
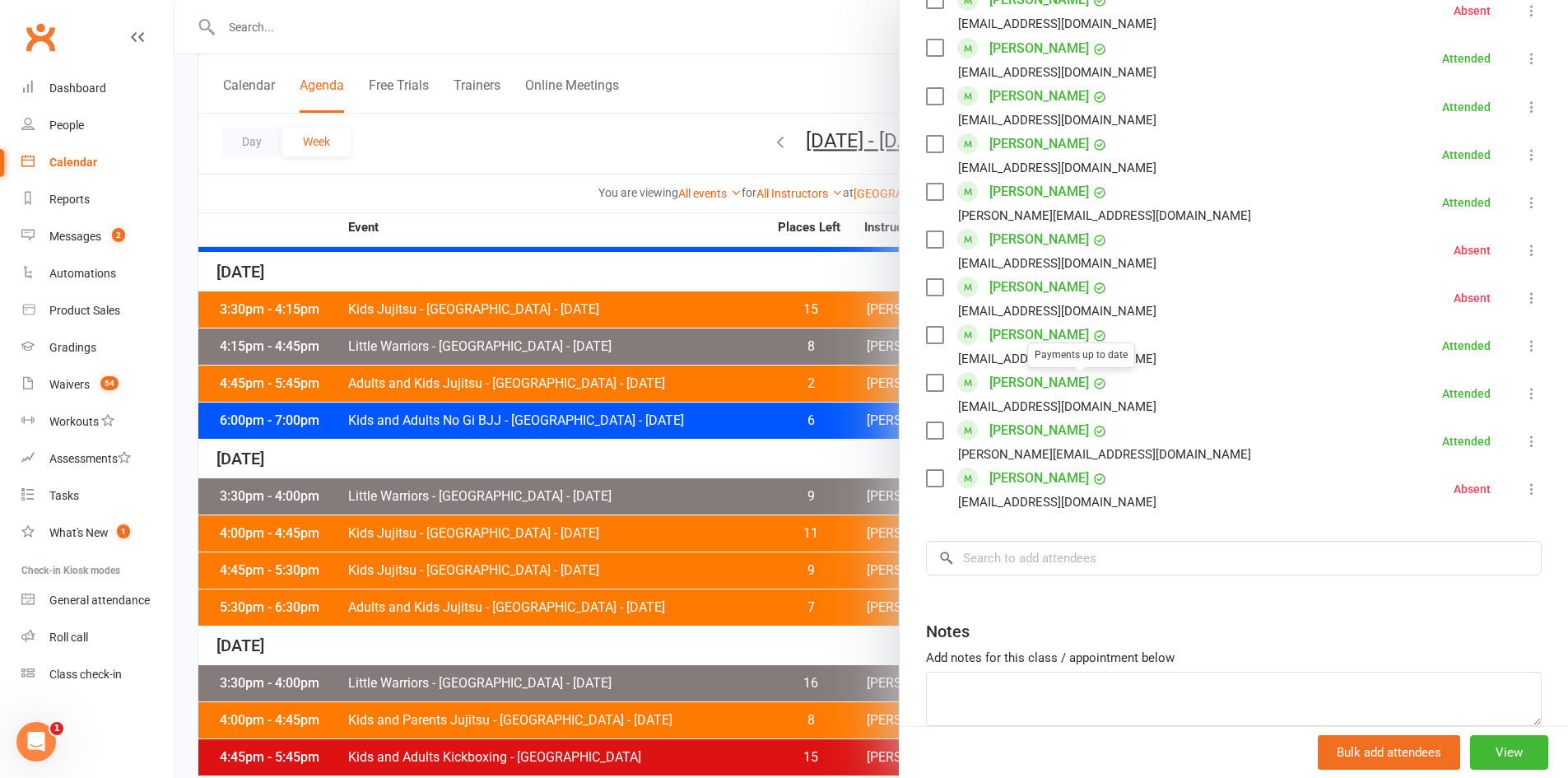
click at [624, 499] on div at bounding box center [871, 389] width 1394 height 778
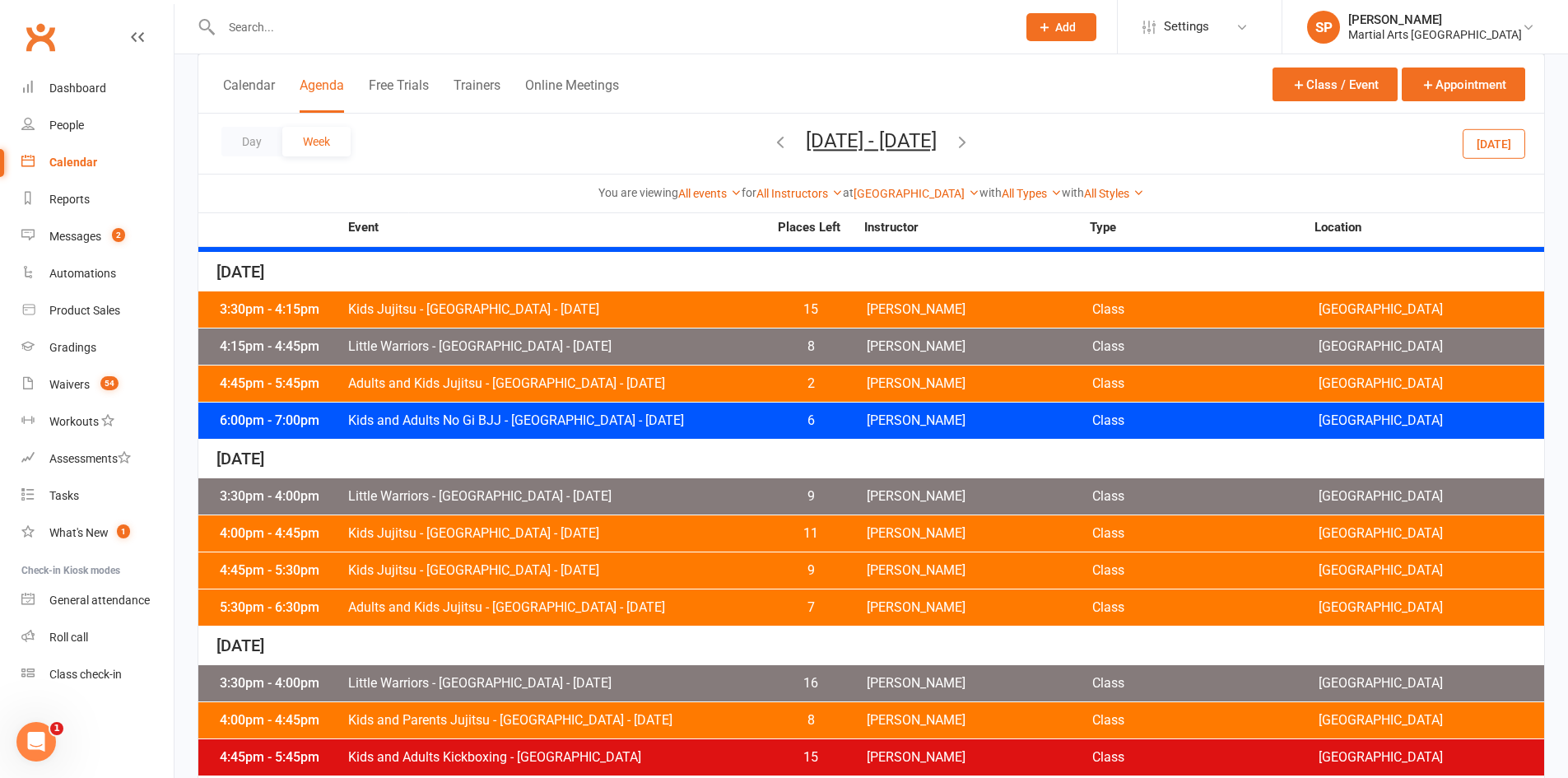
click at [574, 581] on div "4:45pm - 5:30pm Kids Jujitsu - [GEOGRAPHIC_DATA] - [DATE] 9 [PERSON_NAME] Class…" at bounding box center [871, 570] width 1346 height 37
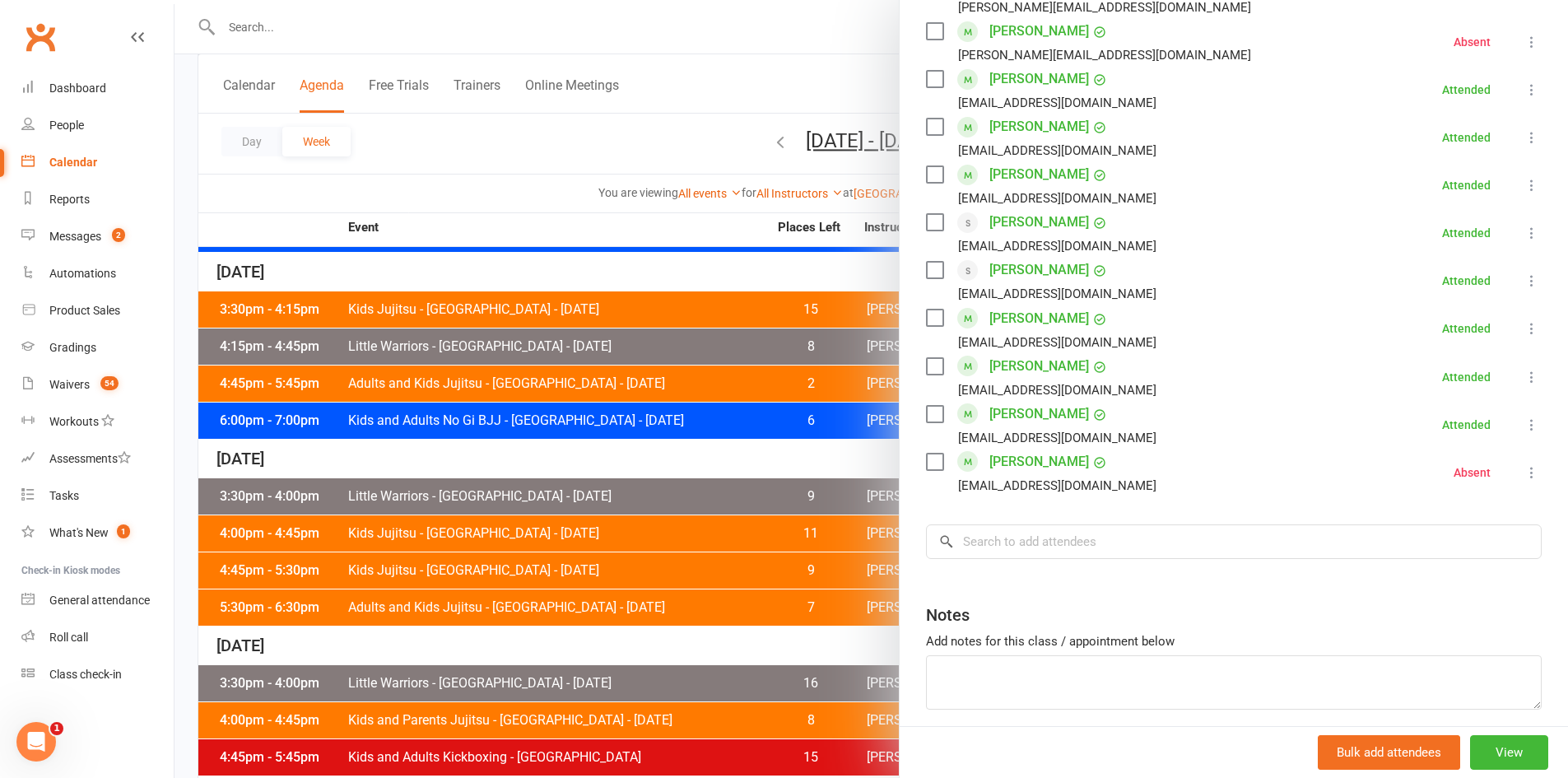
scroll to position [879, 0]
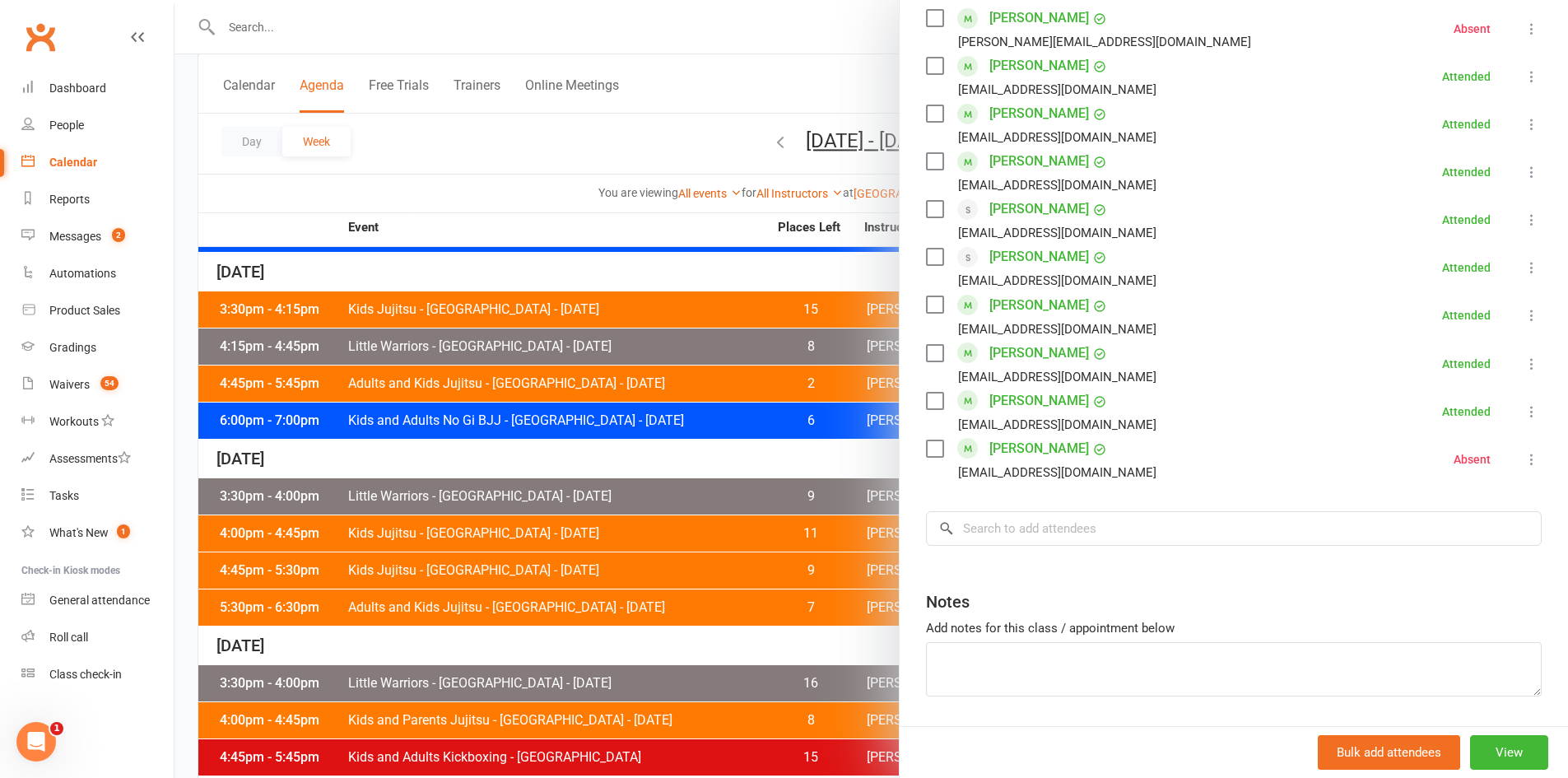
click at [654, 623] on div at bounding box center [871, 389] width 1394 height 778
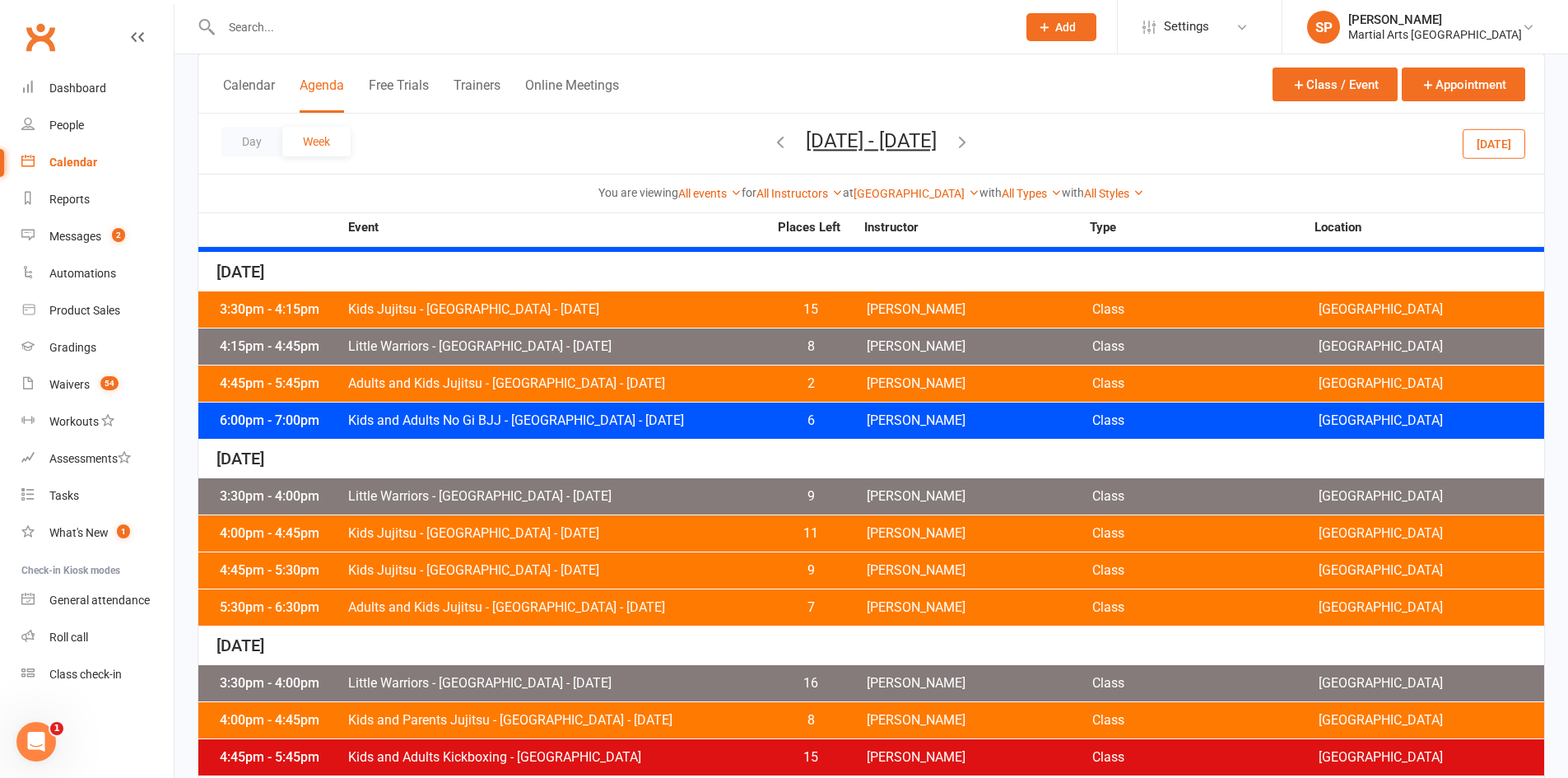
click at [623, 606] on span "Adults and Kids Jujitsu - [GEOGRAPHIC_DATA] - [DATE]" at bounding box center [558, 608] width 421 height 13
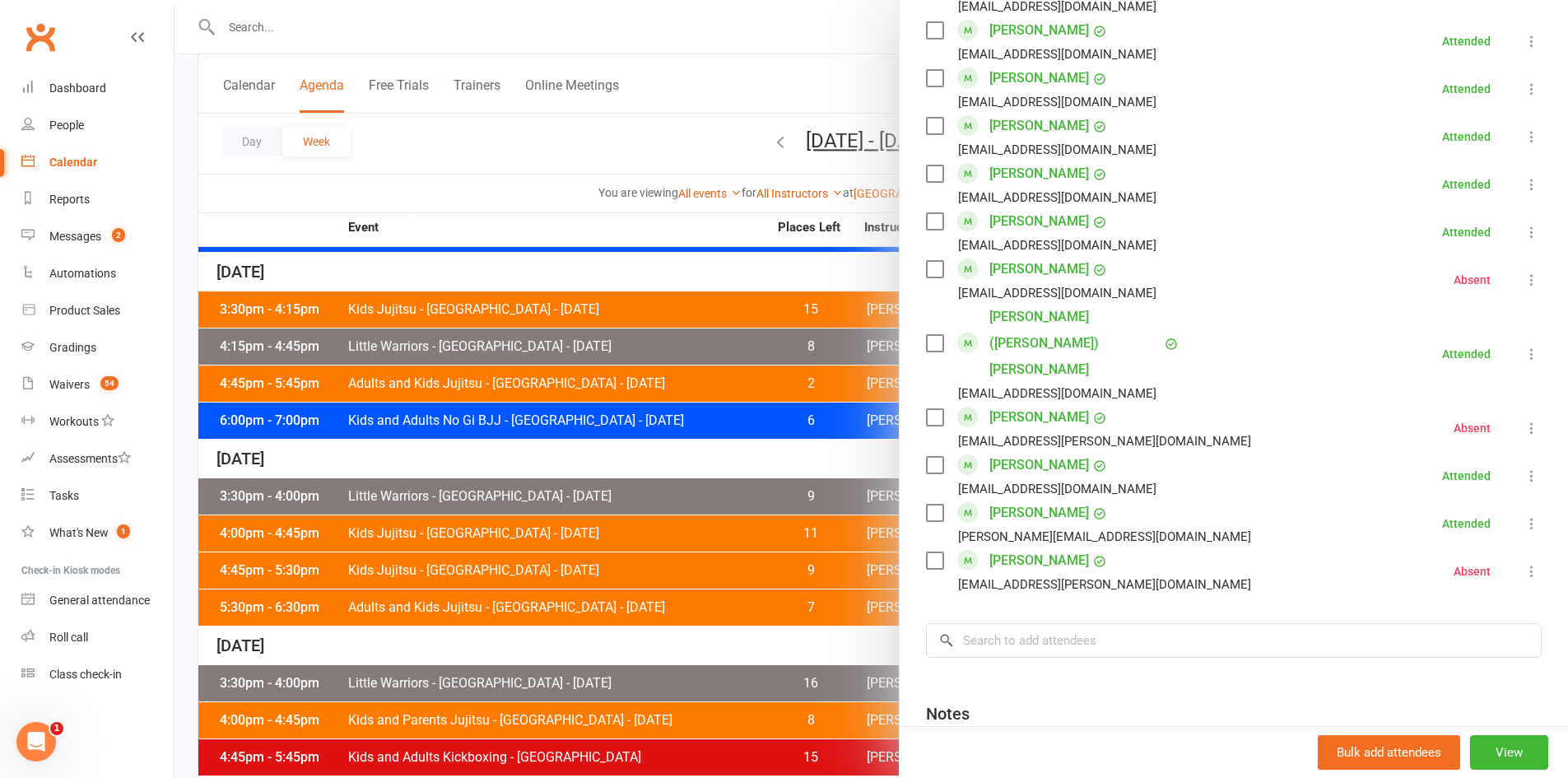
scroll to position [1316, 0]
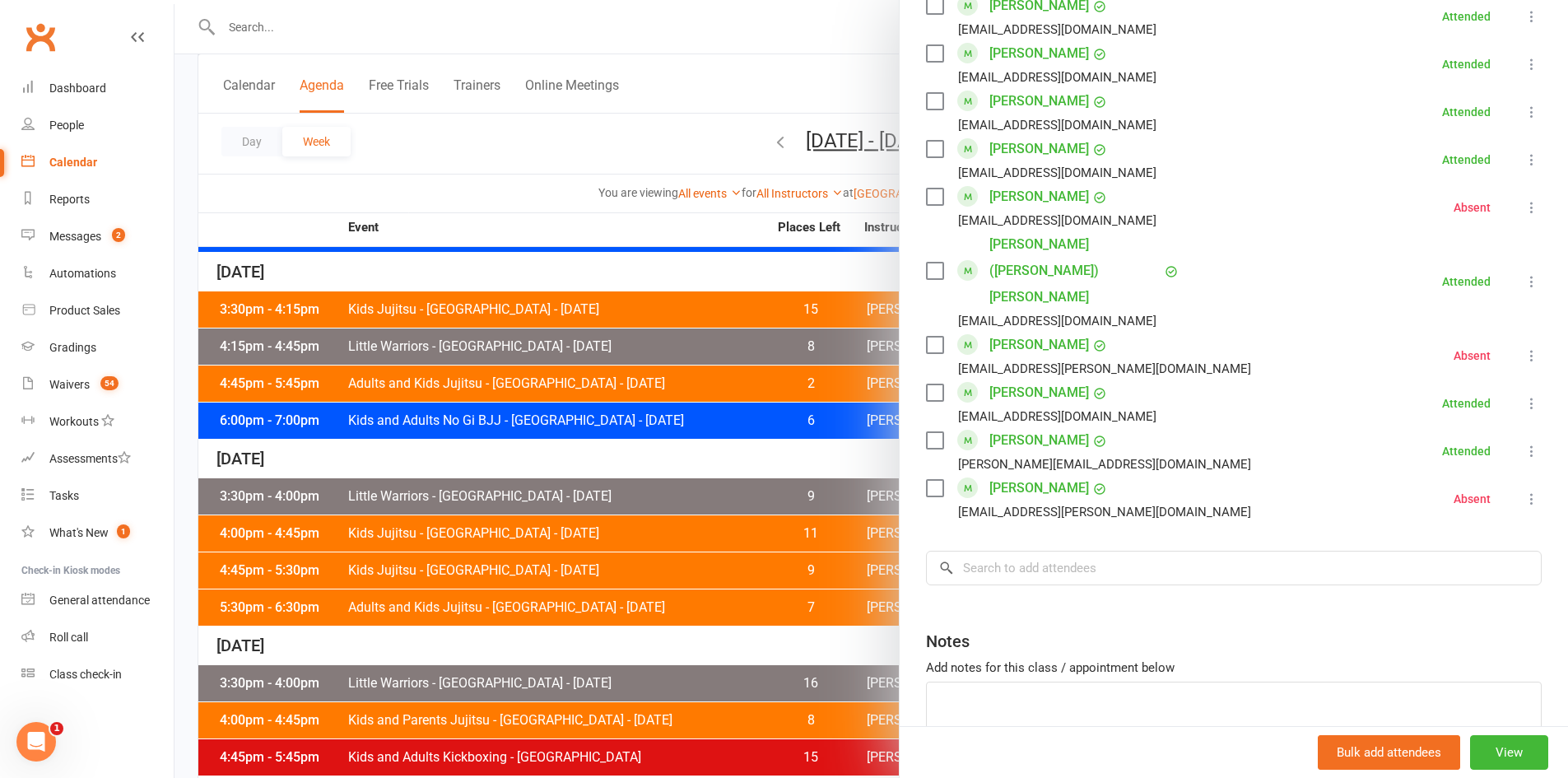
click at [694, 538] on div at bounding box center [871, 389] width 1394 height 778
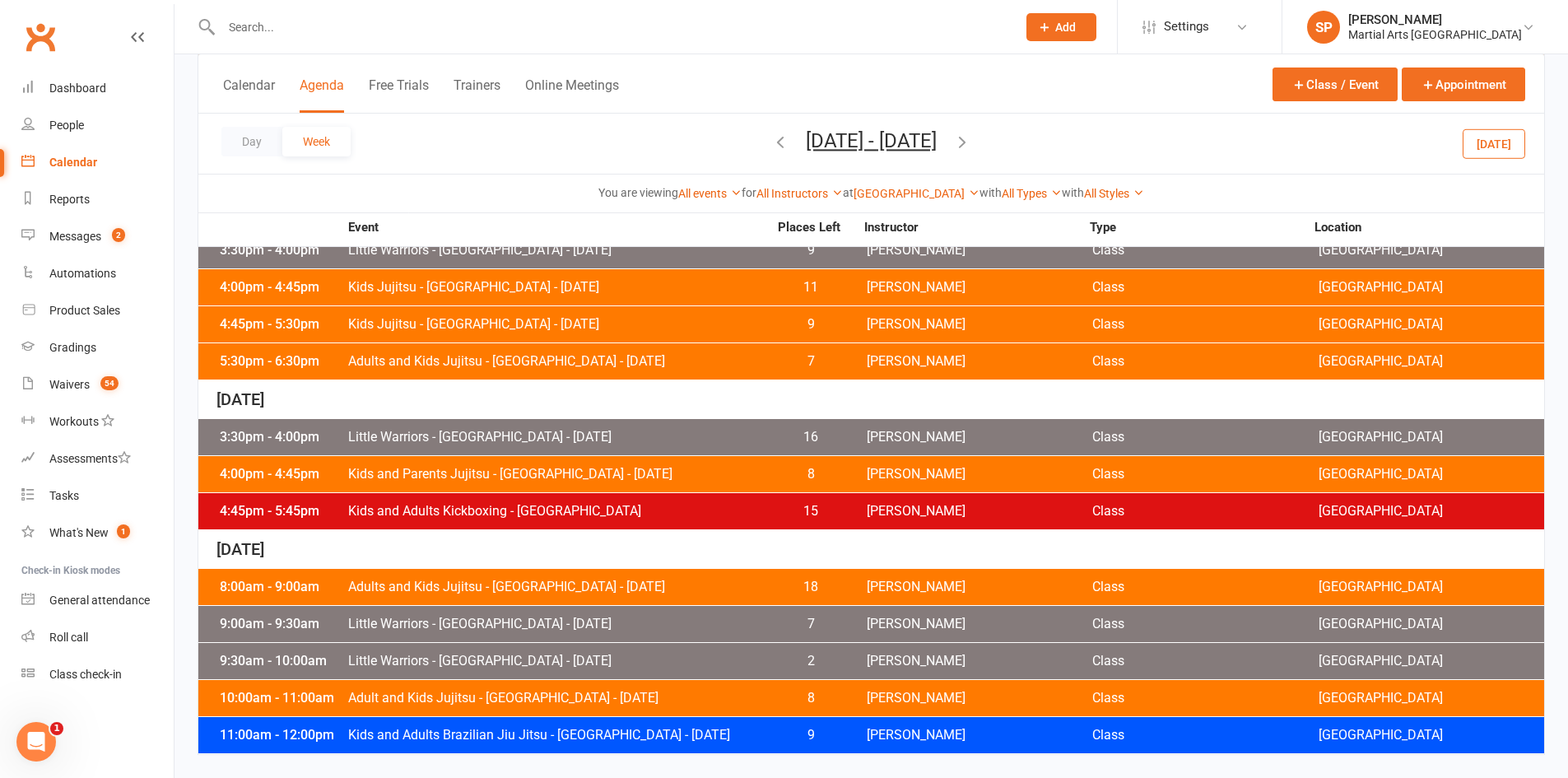
scroll to position [767, 0]
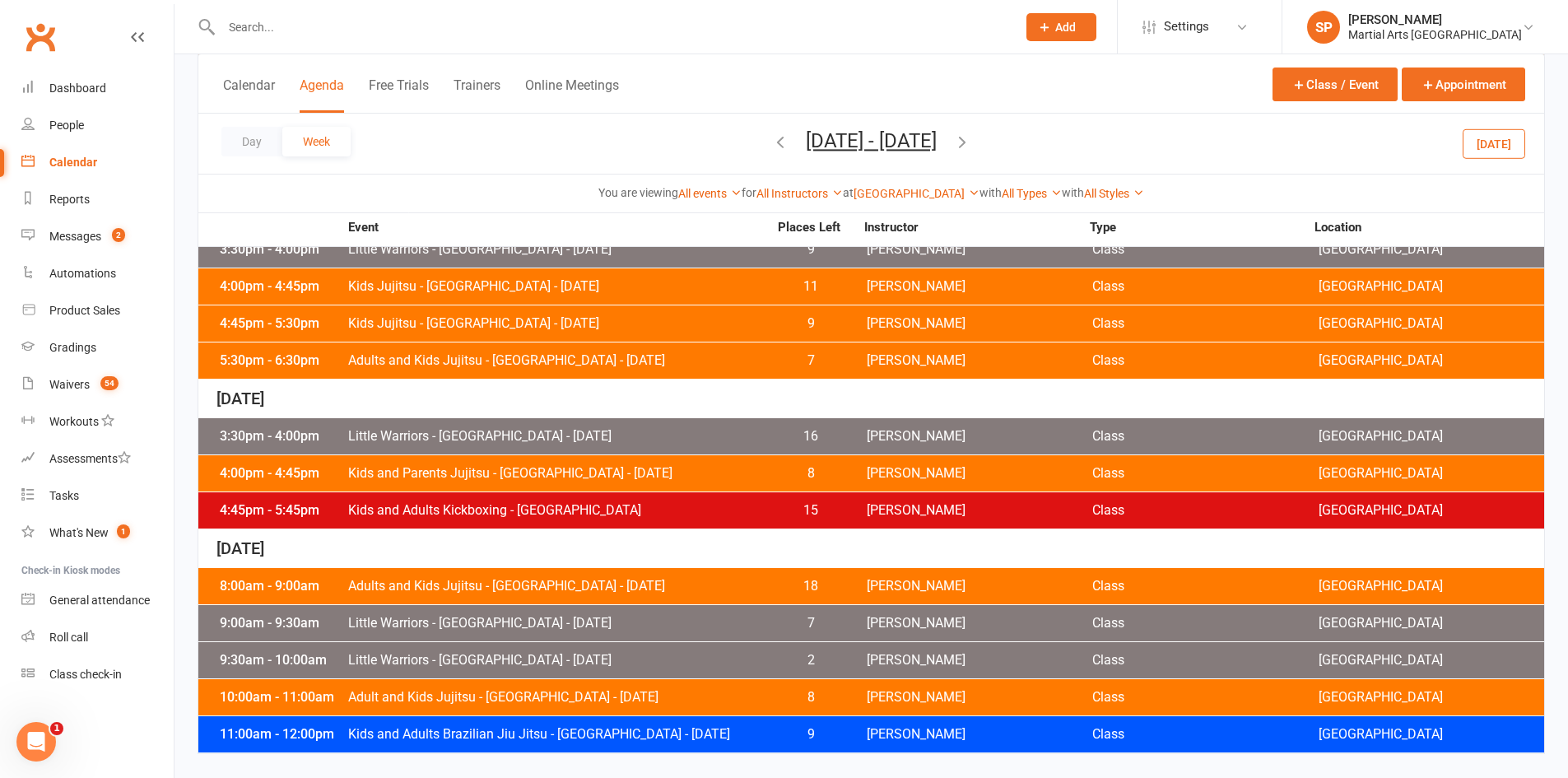
click at [607, 426] on div "3:30pm - 4:00pm Little Warriors - [GEOGRAPHIC_DATA] - [DATE] 16 [PERSON_NAME] C…" at bounding box center [871, 436] width 1346 height 37
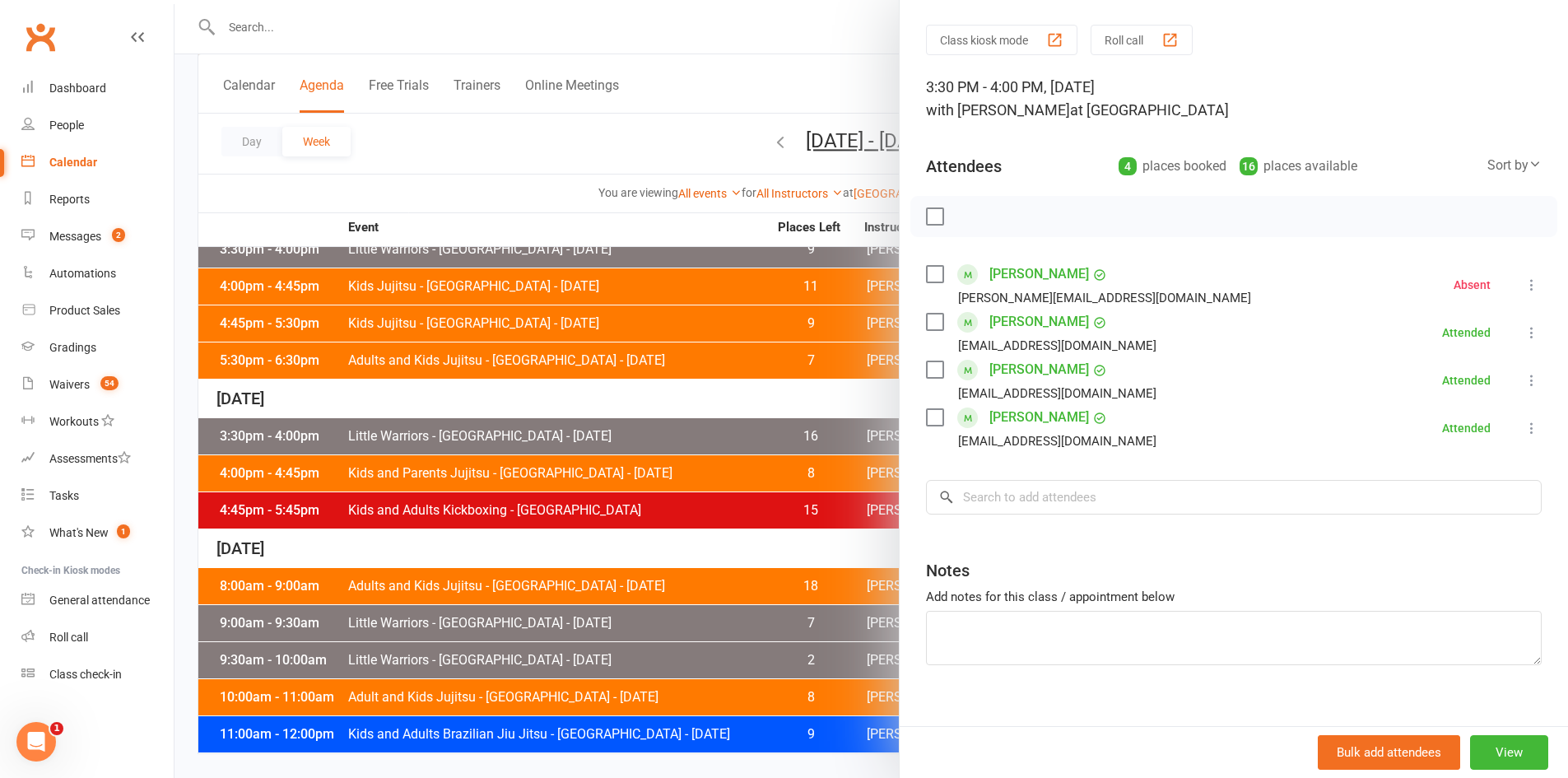
scroll to position [66, 0]
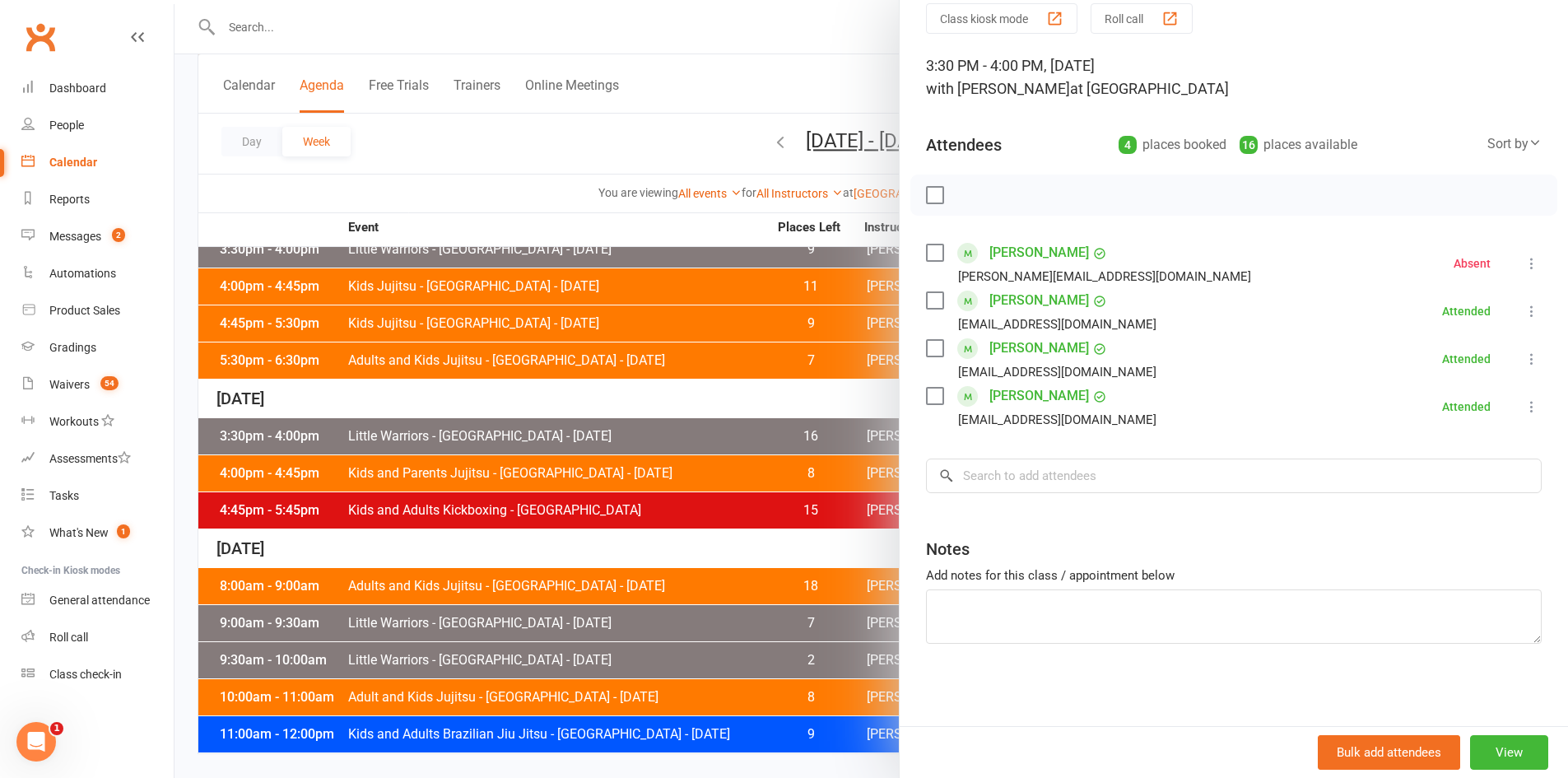
click at [693, 489] on div at bounding box center [871, 389] width 1394 height 778
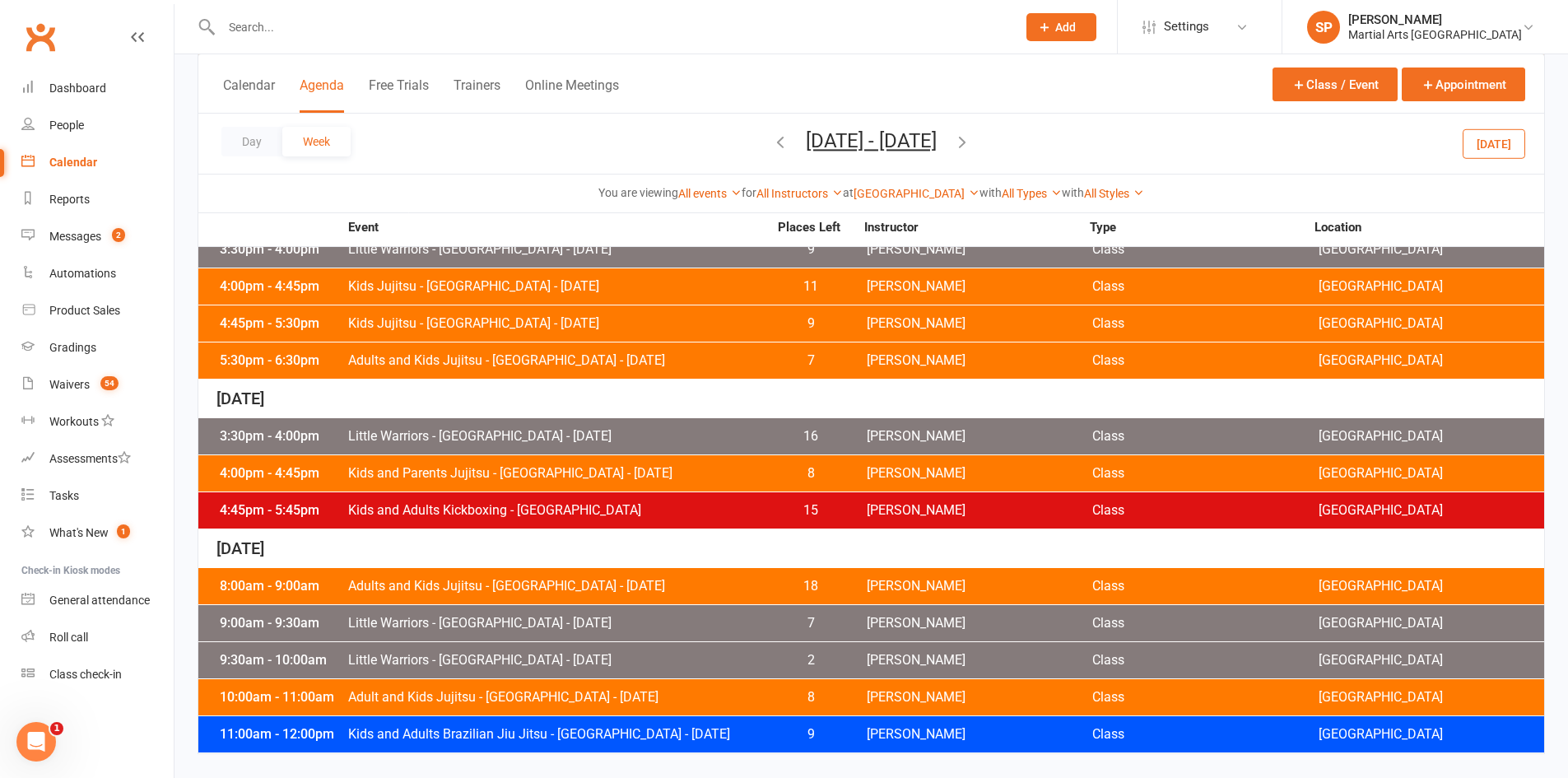
click at [642, 472] on span "Kids and Parents Jujitsu - [GEOGRAPHIC_DATA] - [DATE]" at bounding box center [558, 474] width 421 height 13
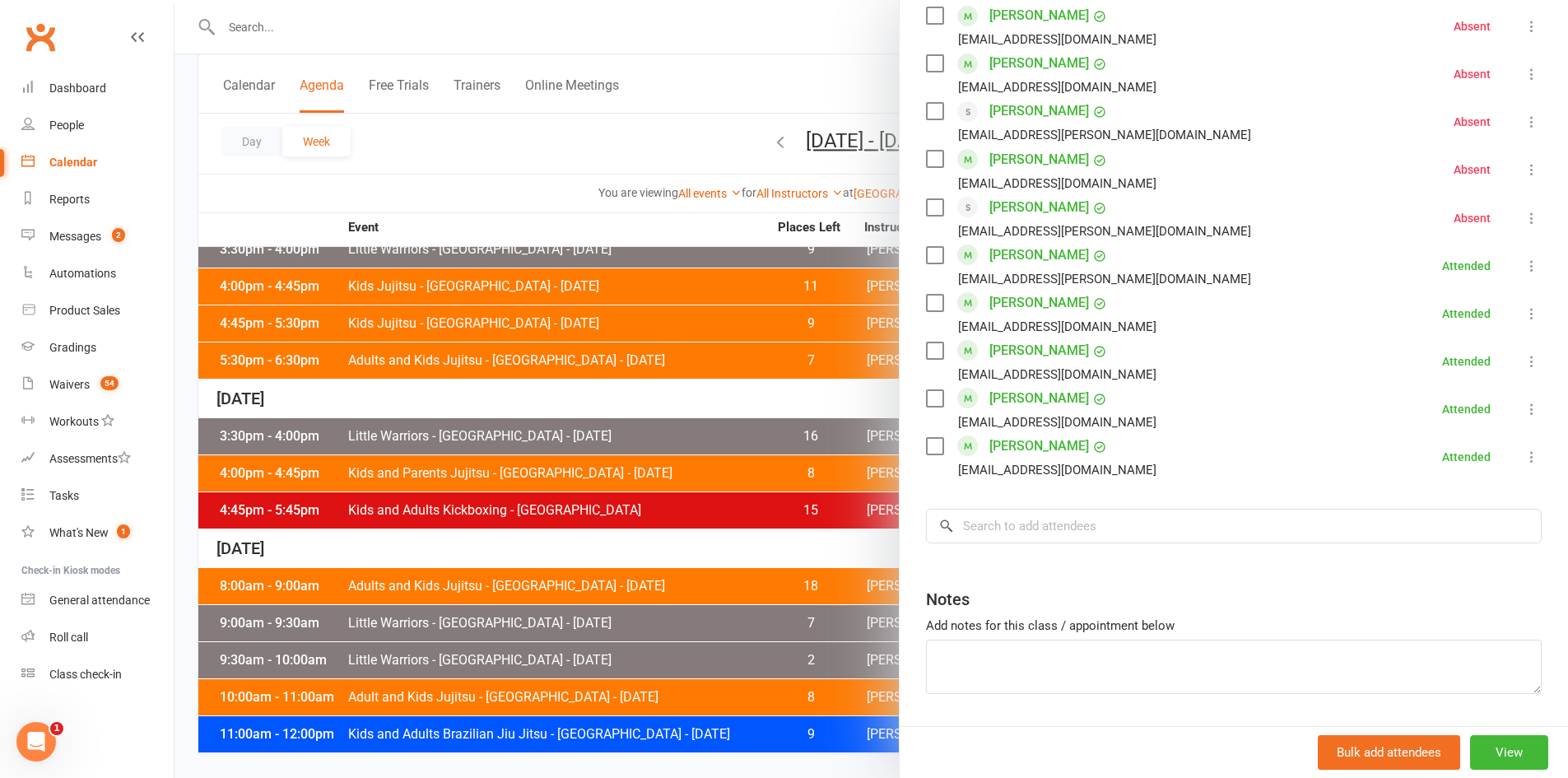
scroll to position [905, 0]
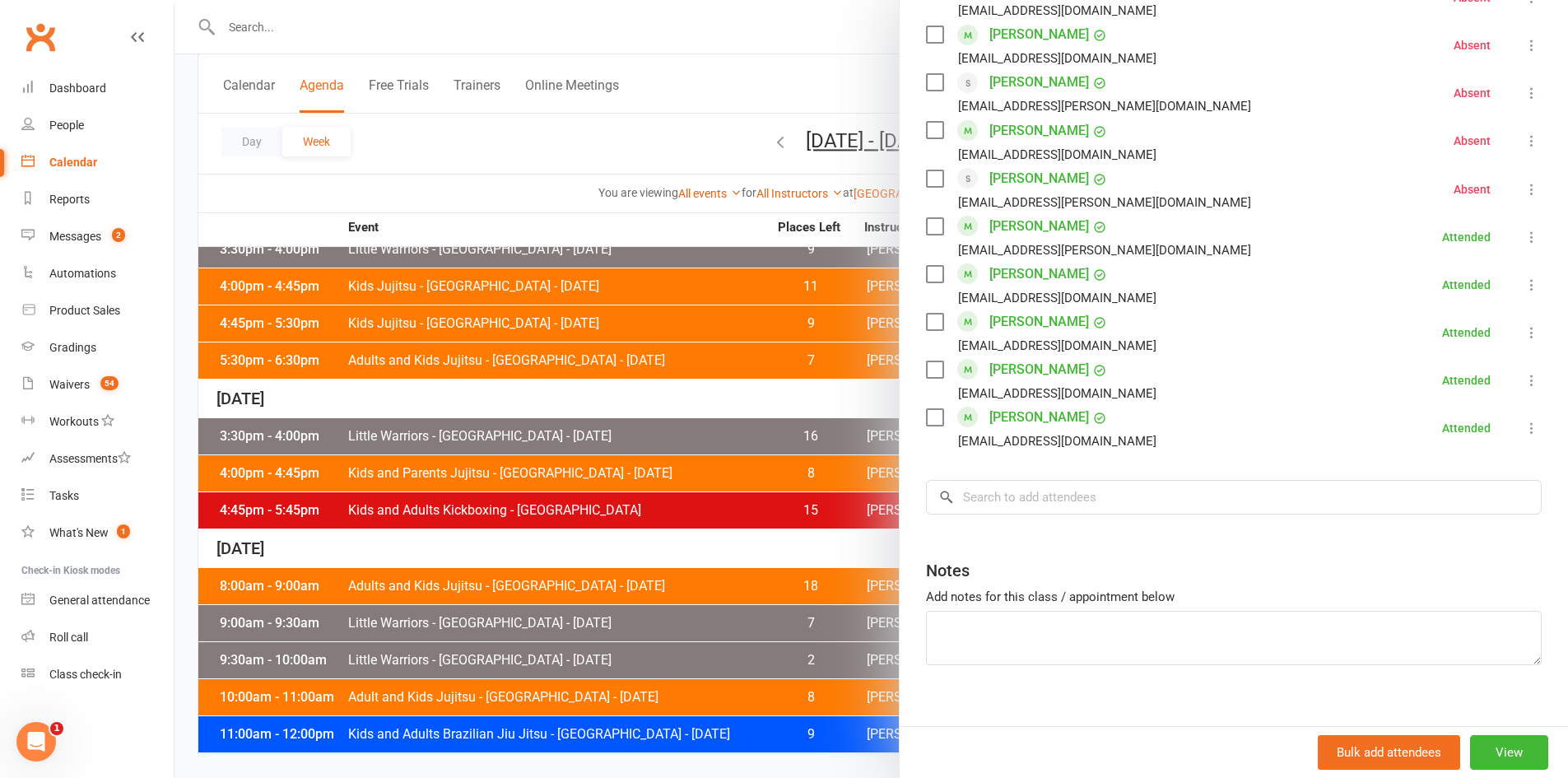
click at [776, 462] on div at bounding box center [871, 389] width 1394 height 778
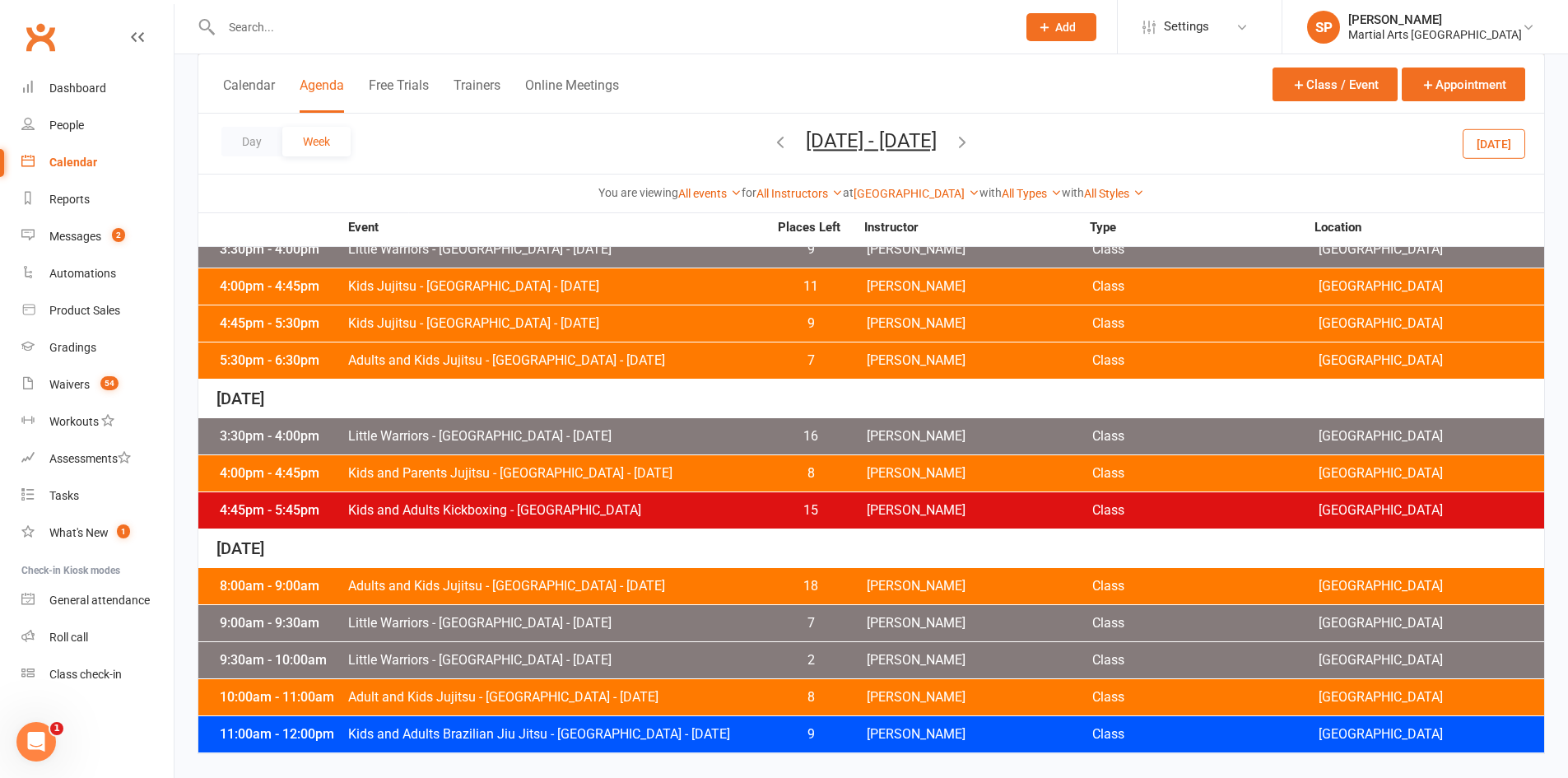
click at [632, 507] on span "Kids and Adults Kickboxing - [GEOGRAPHIC_DATA]" at bounding box center [558, 510] width 421 height 13
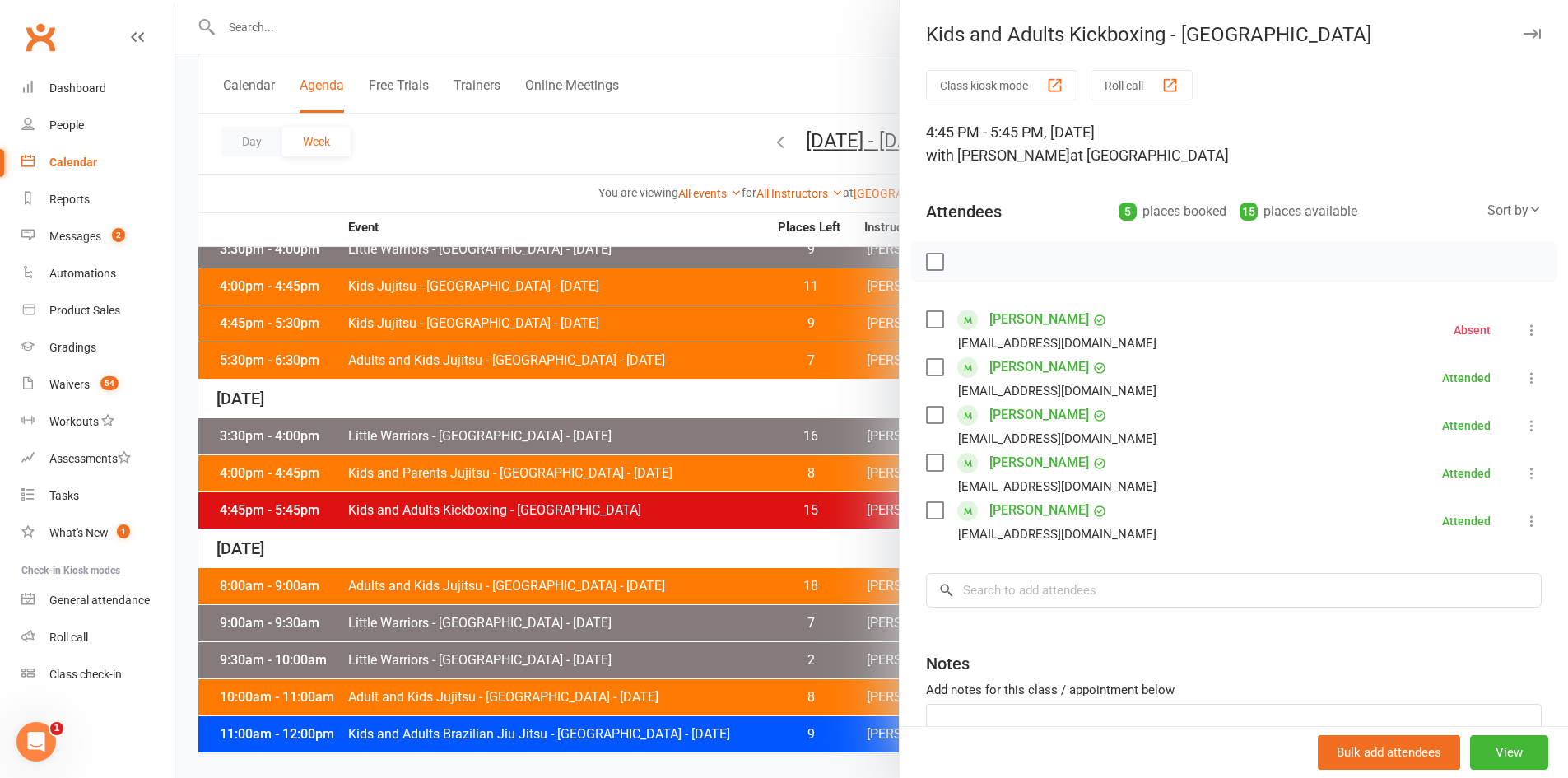
scroll to position [82, 0]
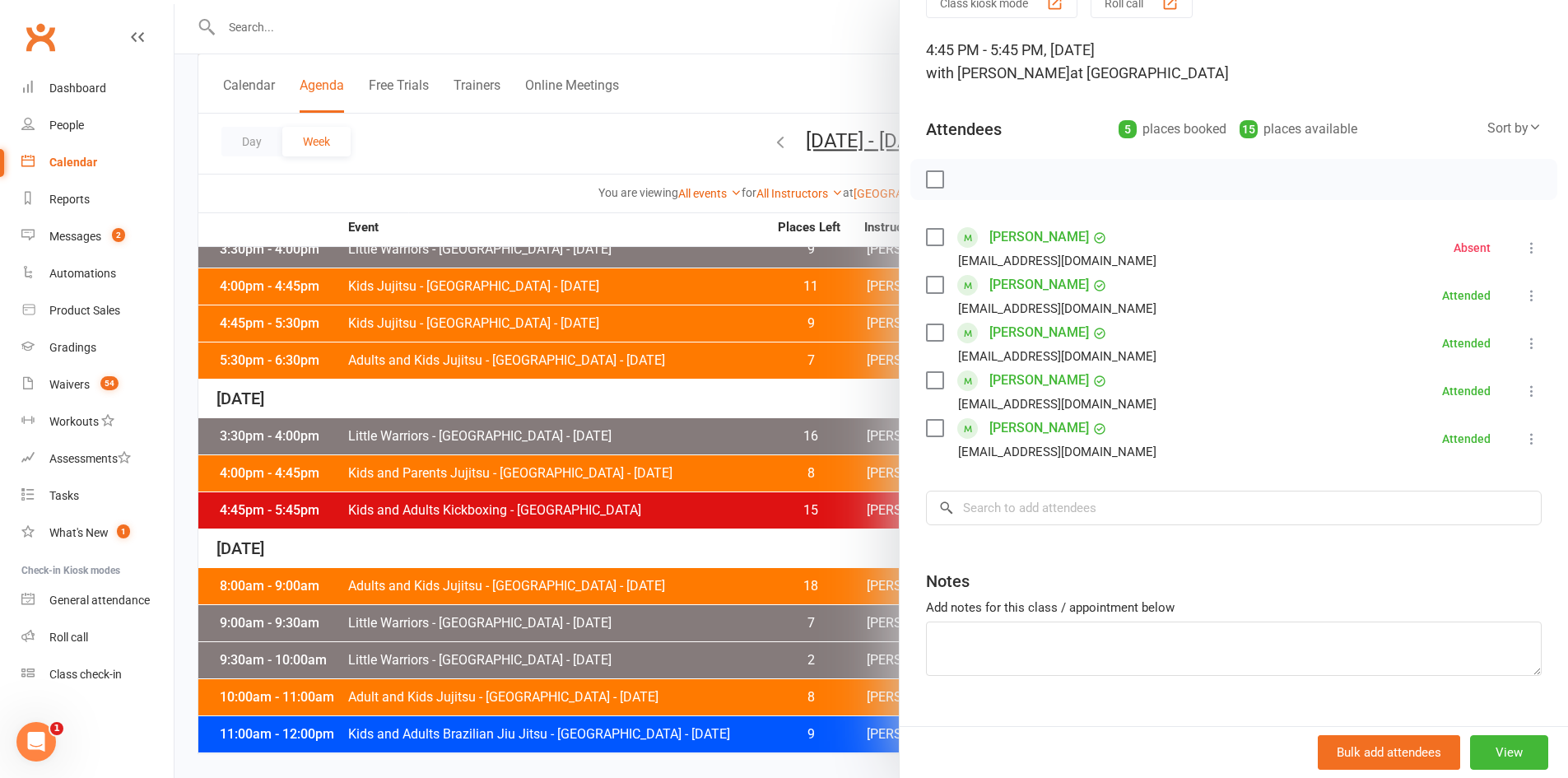
click at [576, 534] on div at bounding box center [871, 389] width 1394 height 778
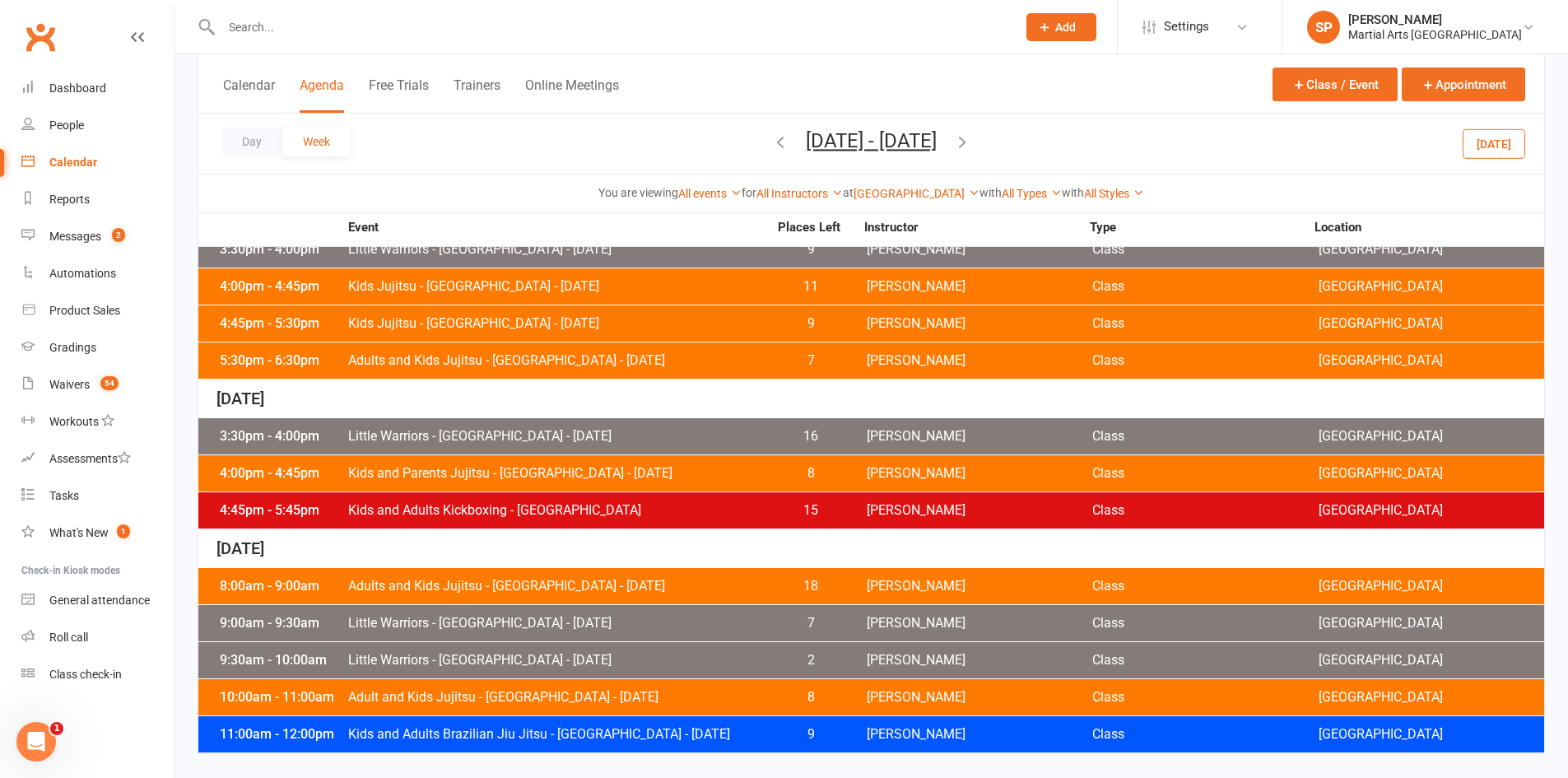
click at [525, 573] on div "8:00am - 9:00am Adults and Kids Jujitsu - [GEOGRAPHIC_DATA] - [DATE] 18 [PERSON…" at bounding box center [871, 586] width 1346 height 37
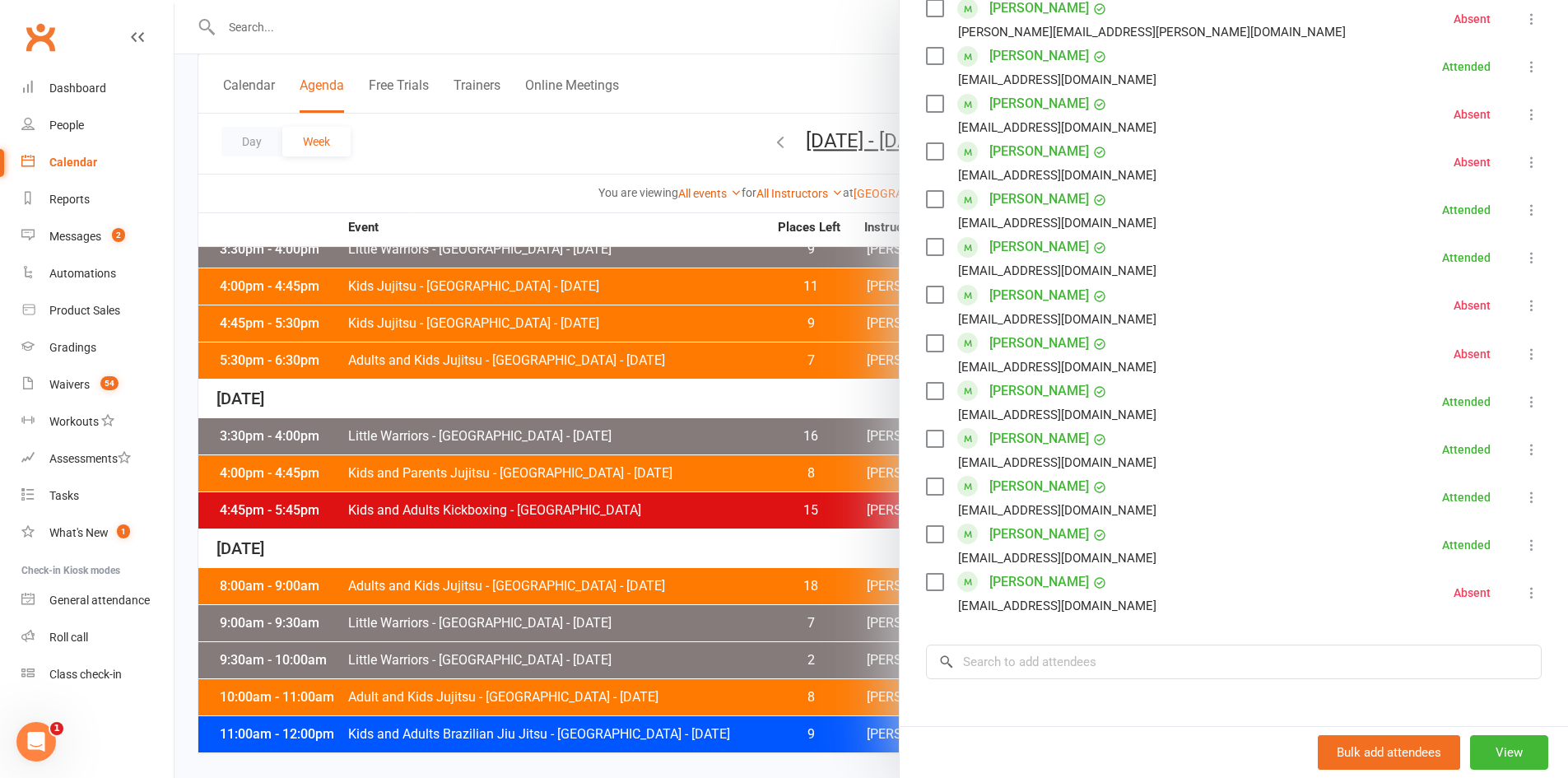
scroll to position [823, 0]
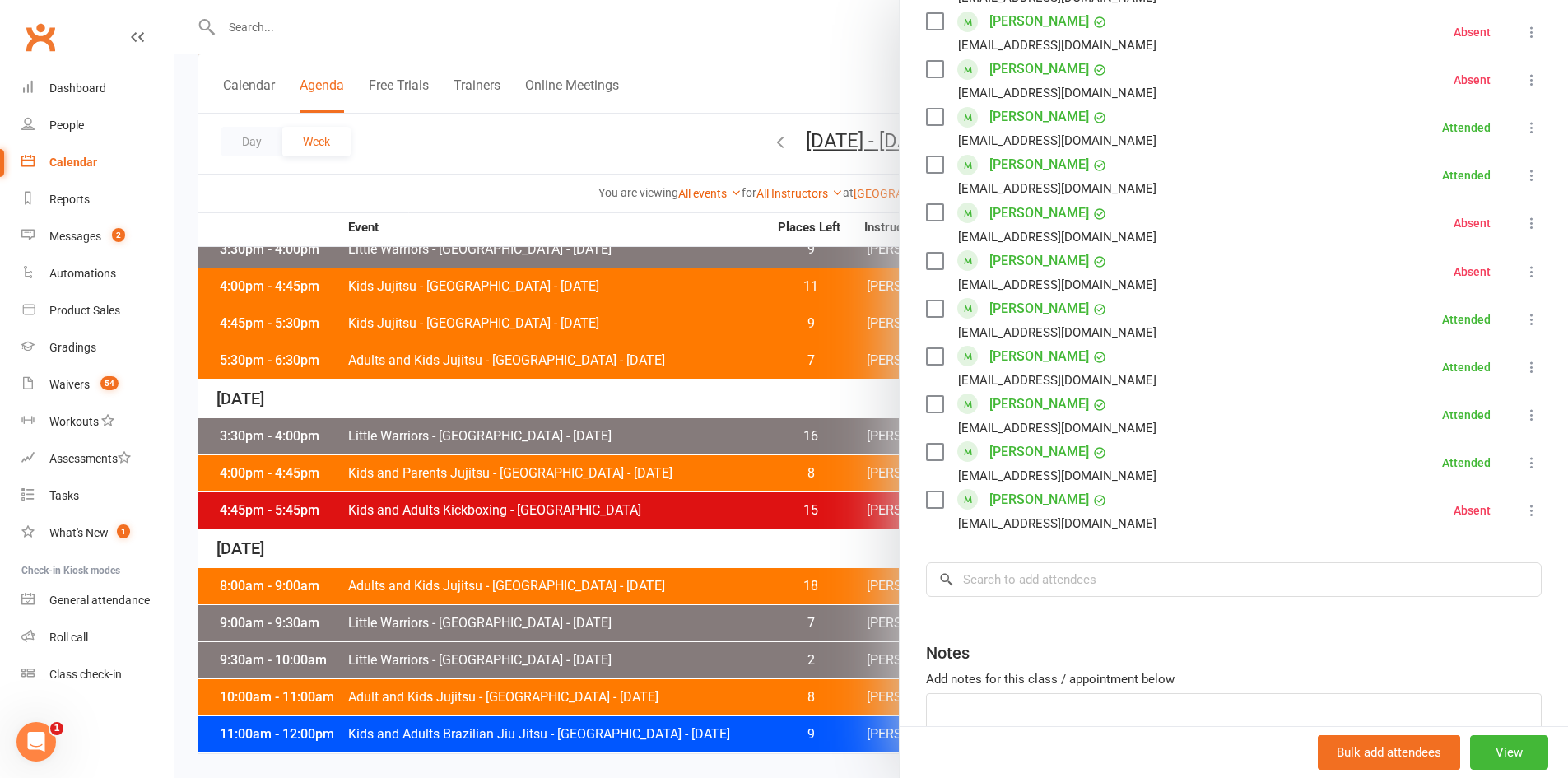
click at [663, 503] on div at bounding box center [871, 389] width 1394 height 778
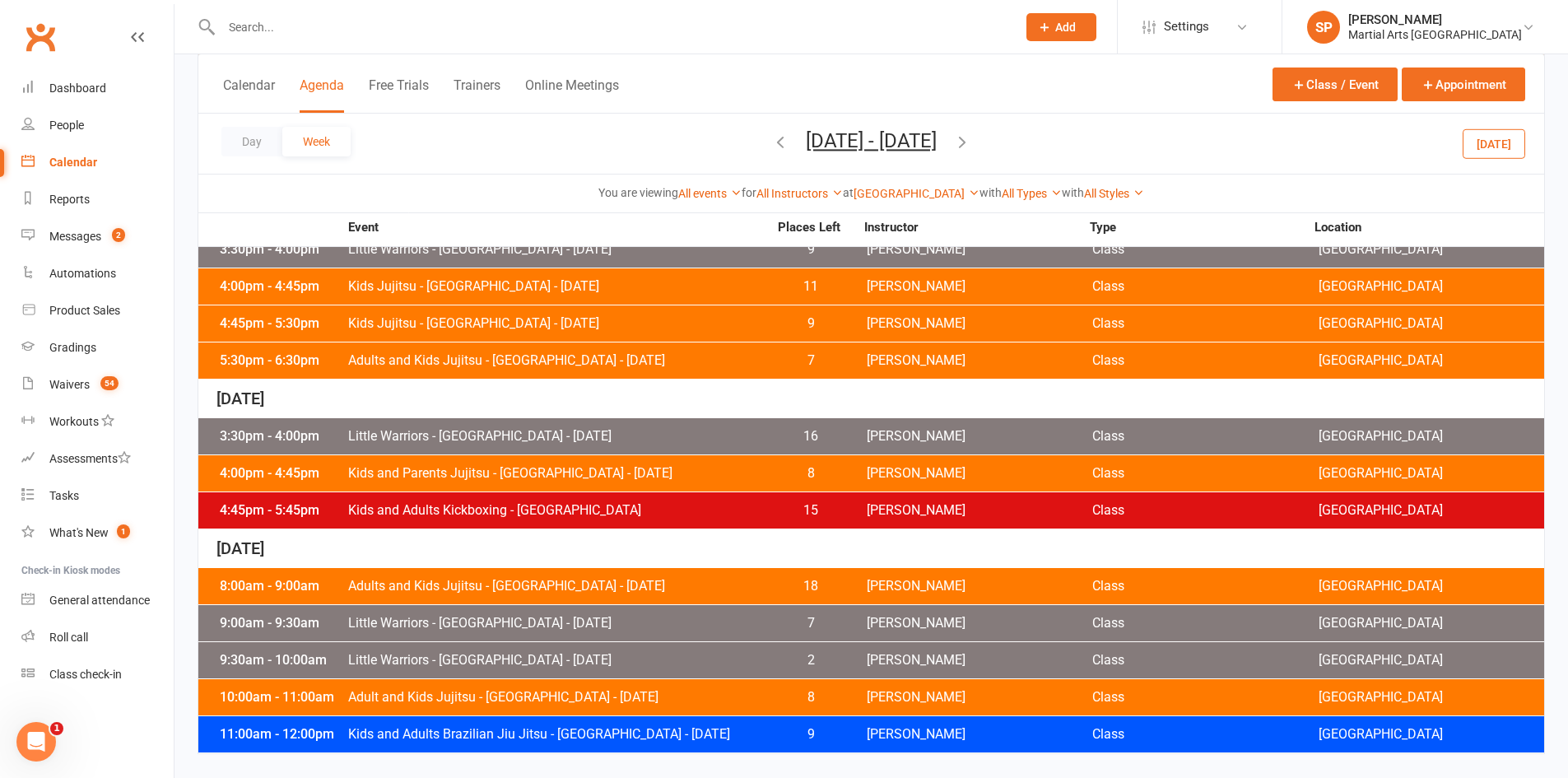
click at [612, 613] on div "9:00am - 9:30am Little Warriors - [GEOGRAPHIC_DATA] - [DATE] 7 [PERSON_NAME] Cl…" at bounding box center [871, 623] width 1346 height 37
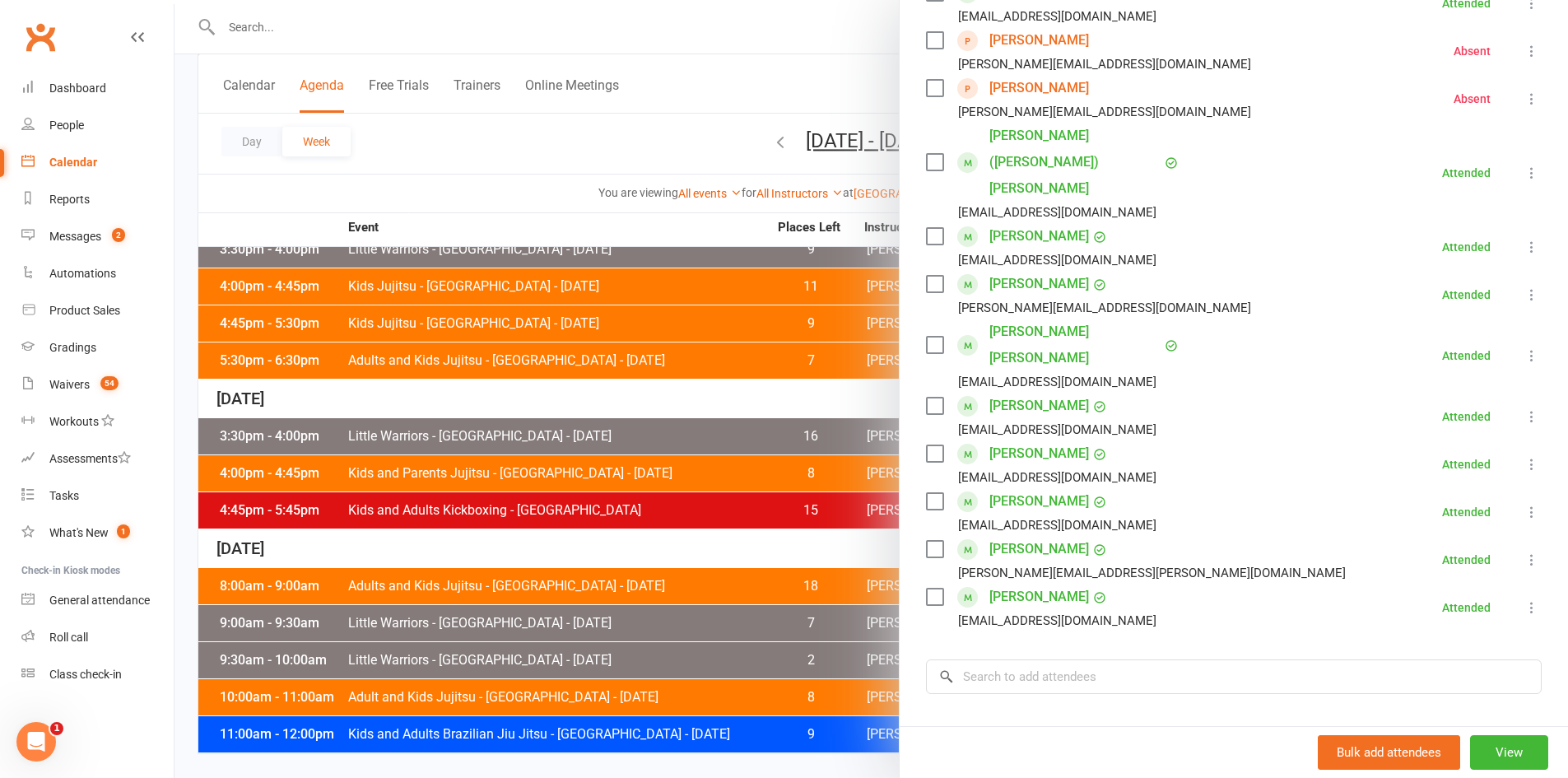
scroll to position [411, 0]
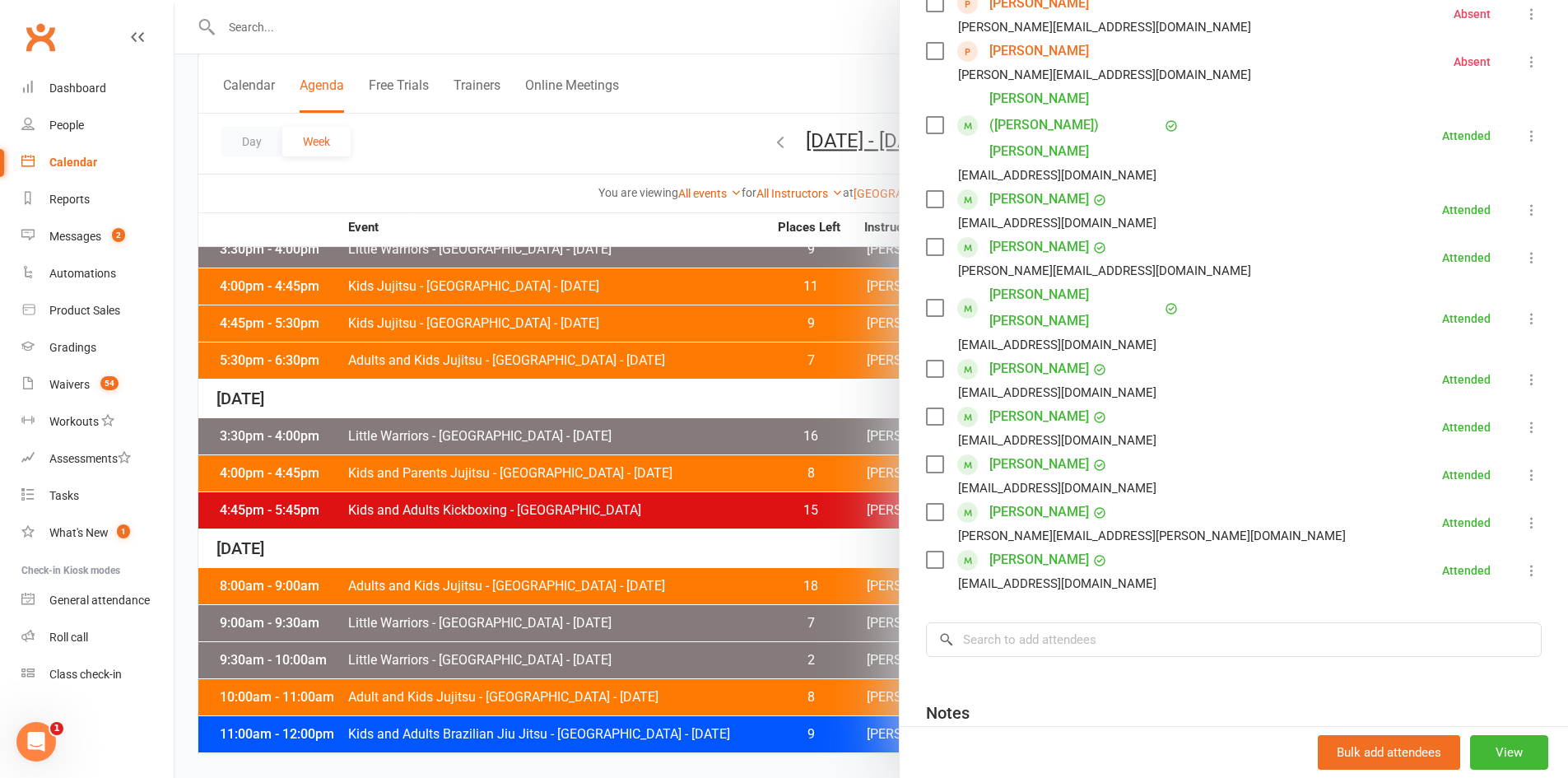
click at [472, 531] on div at bounding box center [871, 389] width 1394 height 778
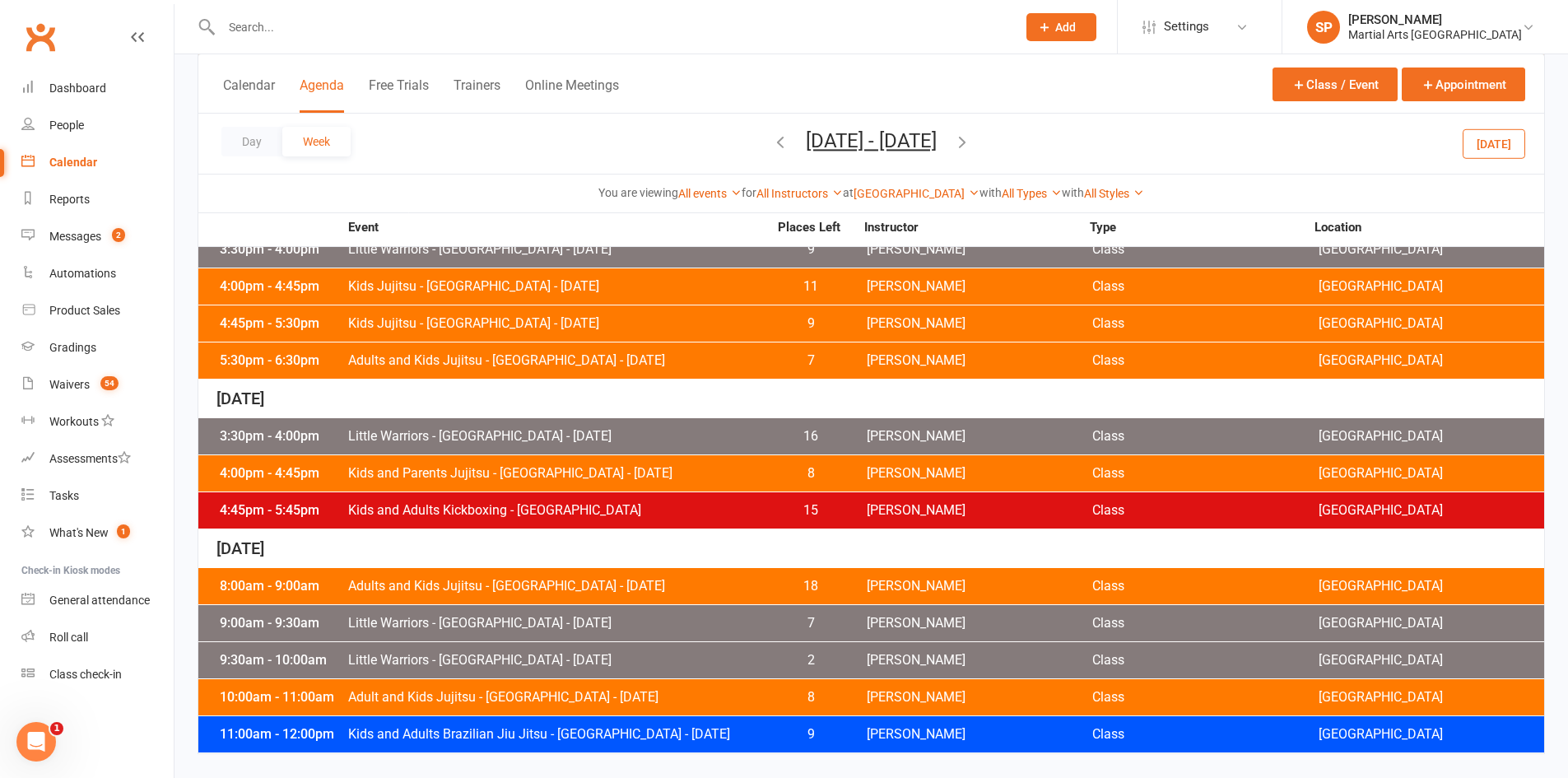
click at [554, 651] on div "9:30am - 10:00am Little Warriors - [GEOGRAPHIC_DATA] - [DATE] 2 [PERSON_NAME] C…" at bounding box center [871, 661] width 1346 height 37
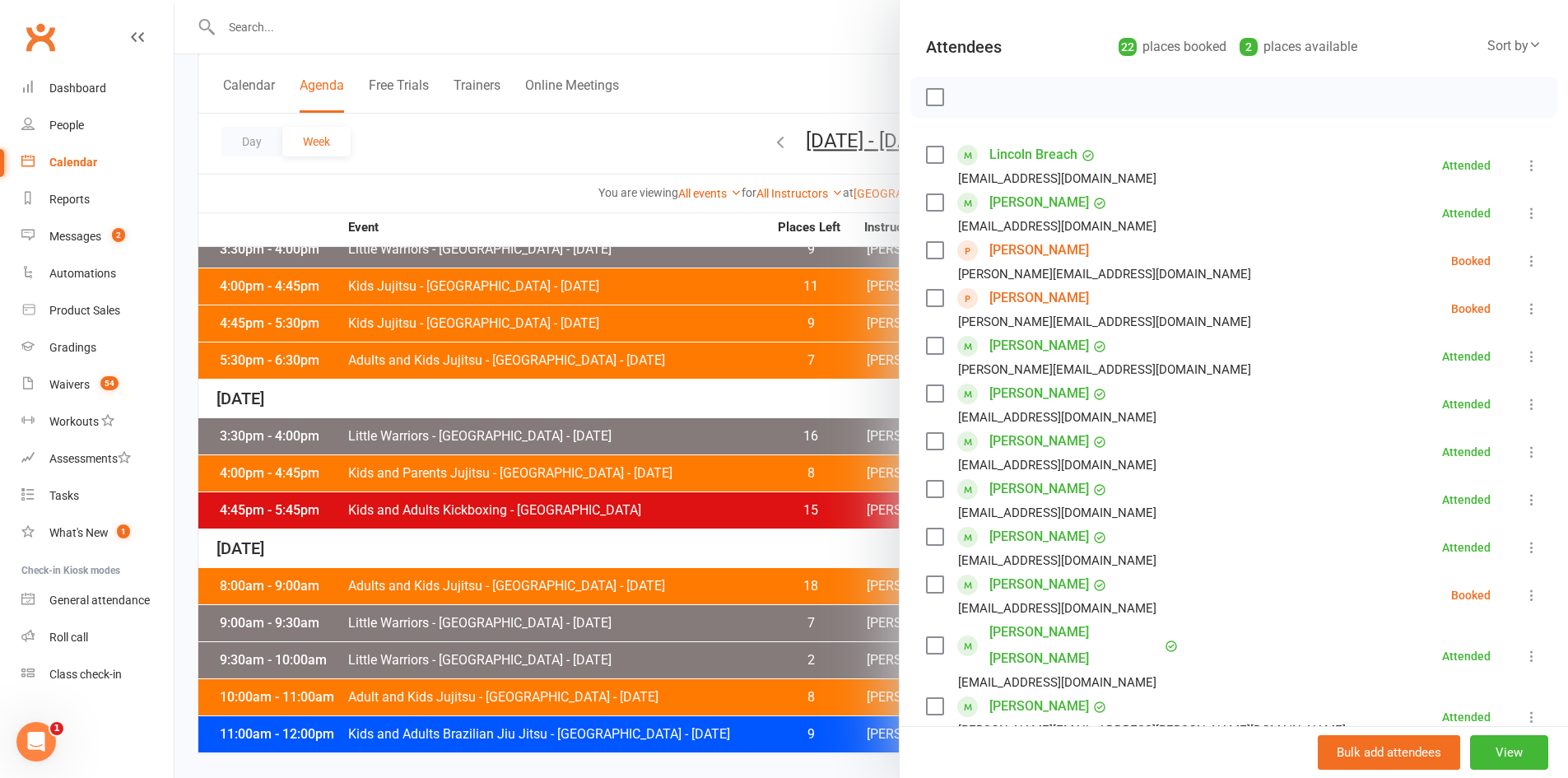
scroll to position [246, 0]
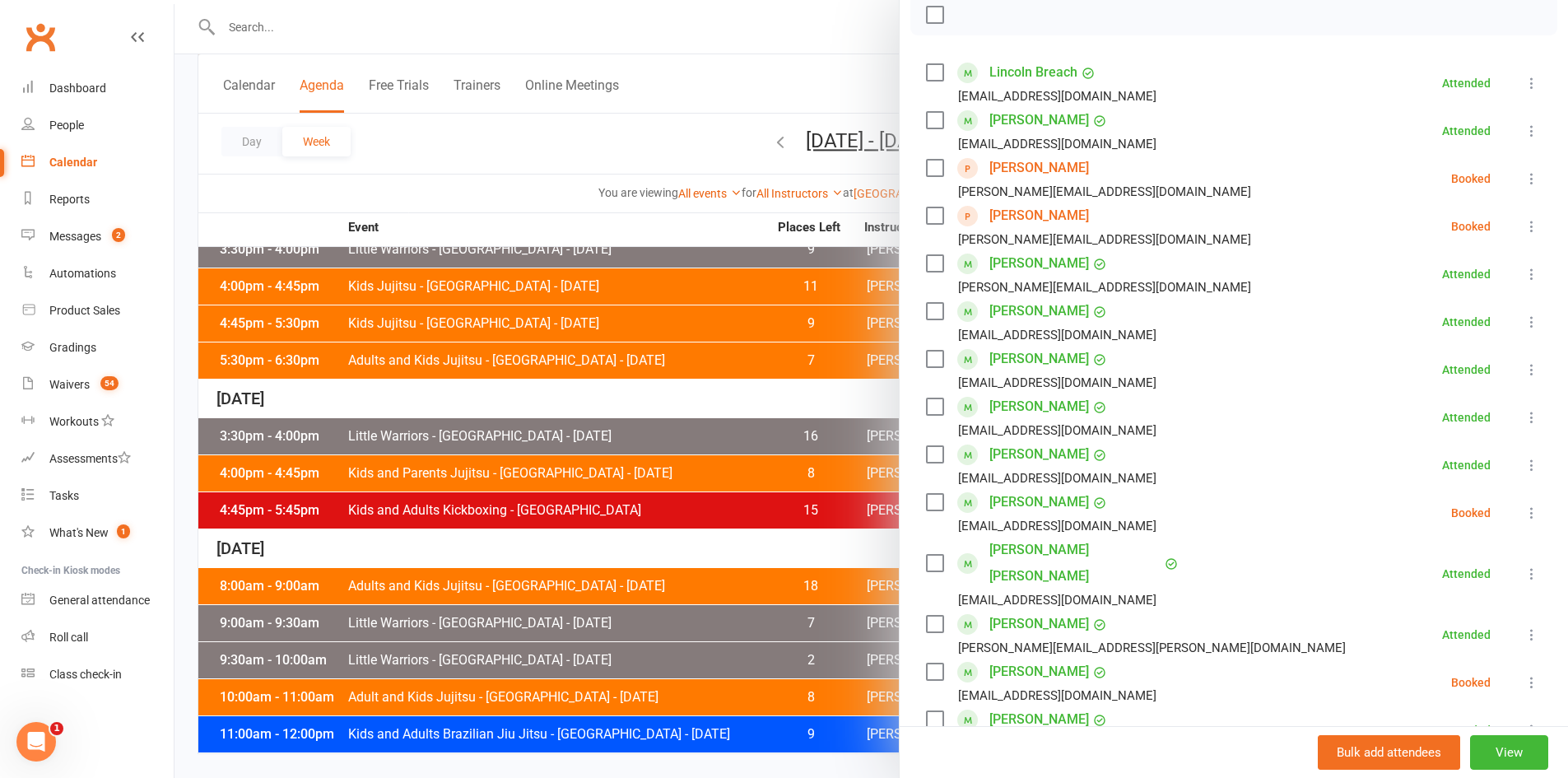
click at [1524, 178] on icon at bounding box center [1531, 178] width 16 height 16
click at [1424, 308] on link "Mark absent" at bounding box center [1459, 309] width 163 height 33
click at [1524, 223] on icon at bounding box center [1531, 225] width 16 height 16
click at [1406, 359] on link "Mark absent" at bounding box center [1459, 357] width 163 height 33
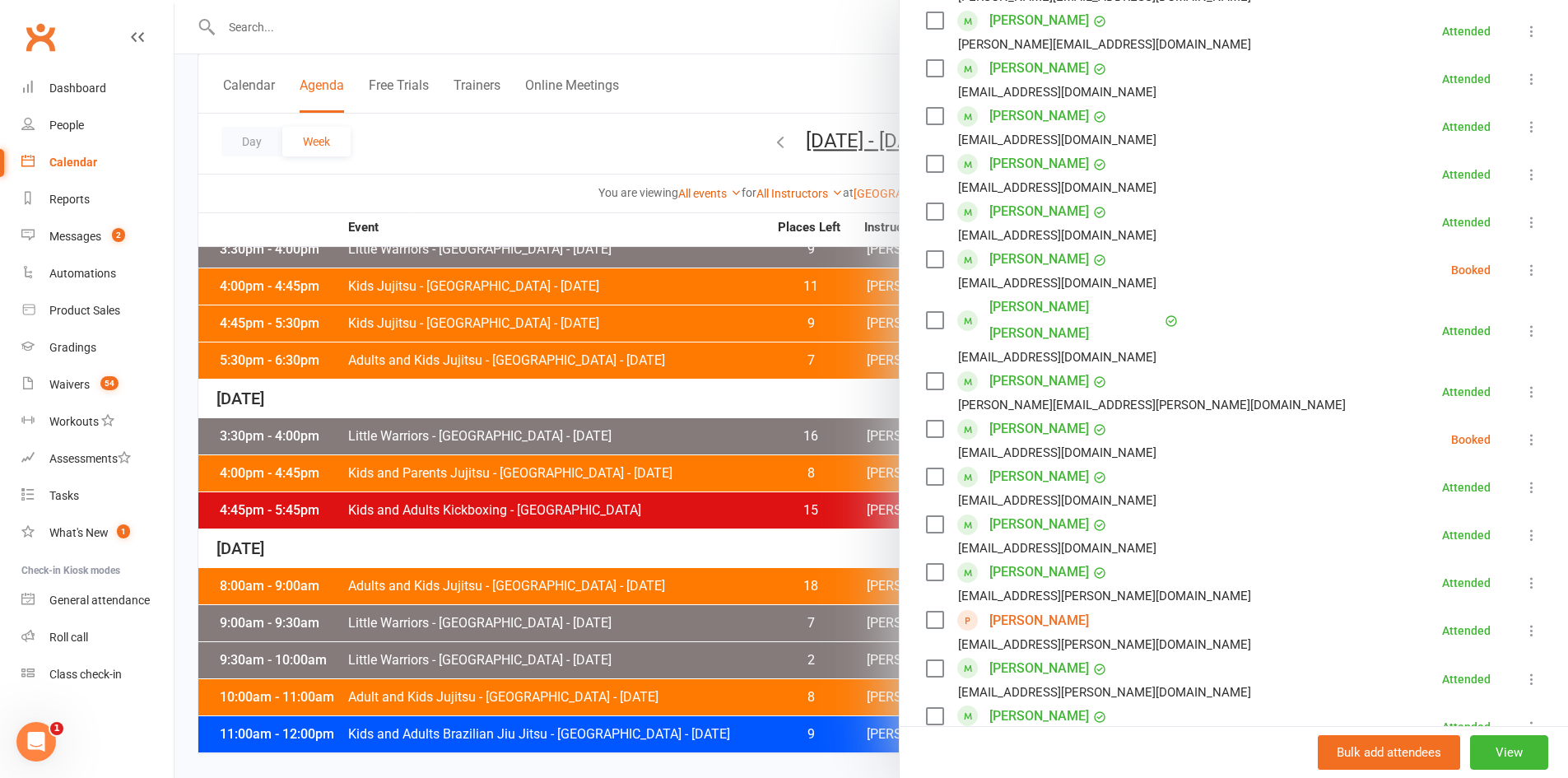
scroll to position [494, 0]
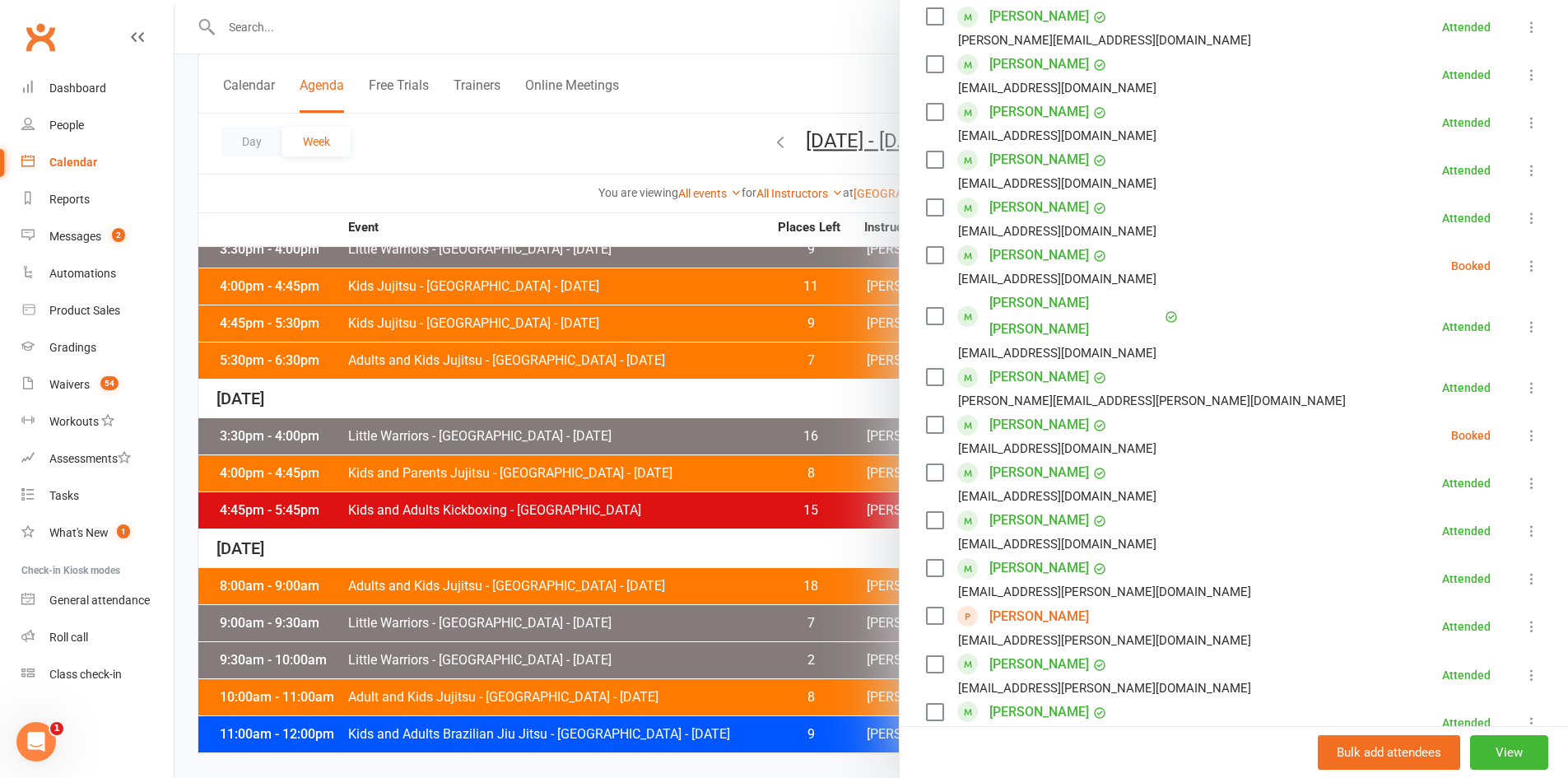
click at [1524, 263] on icon at bounding box center [1531, 266] width 16 height 16
click at [1424, 394] on link "Mark absent" at bounding box center [1452, 397] width 177 height 33
click at [1524, 428] on icon at bounding box center [1531, 435] width 16 height 16
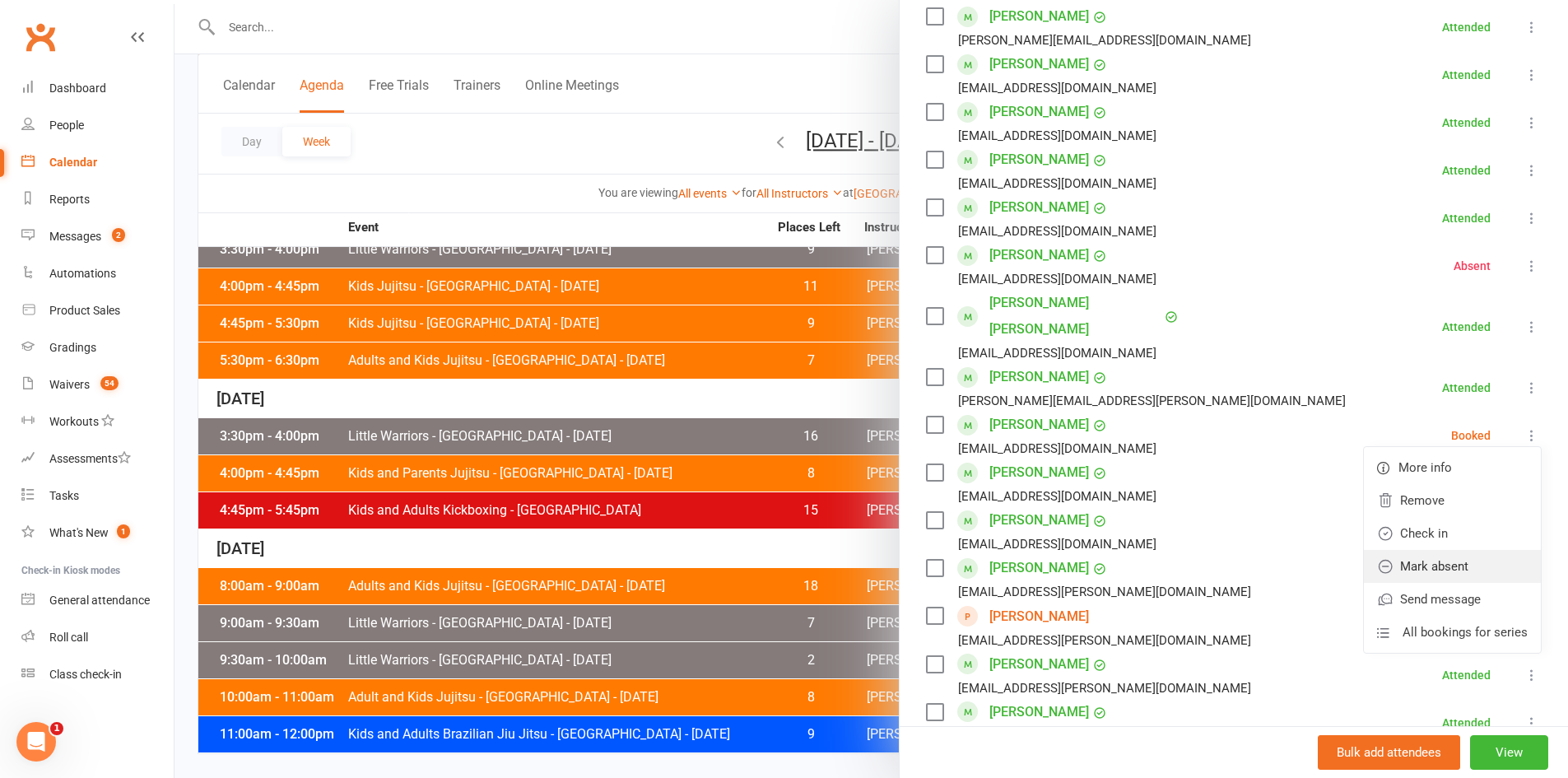
click at [1407, 550] on link "Mark absent" at bounding box center [1452, 566] width 177 height 33
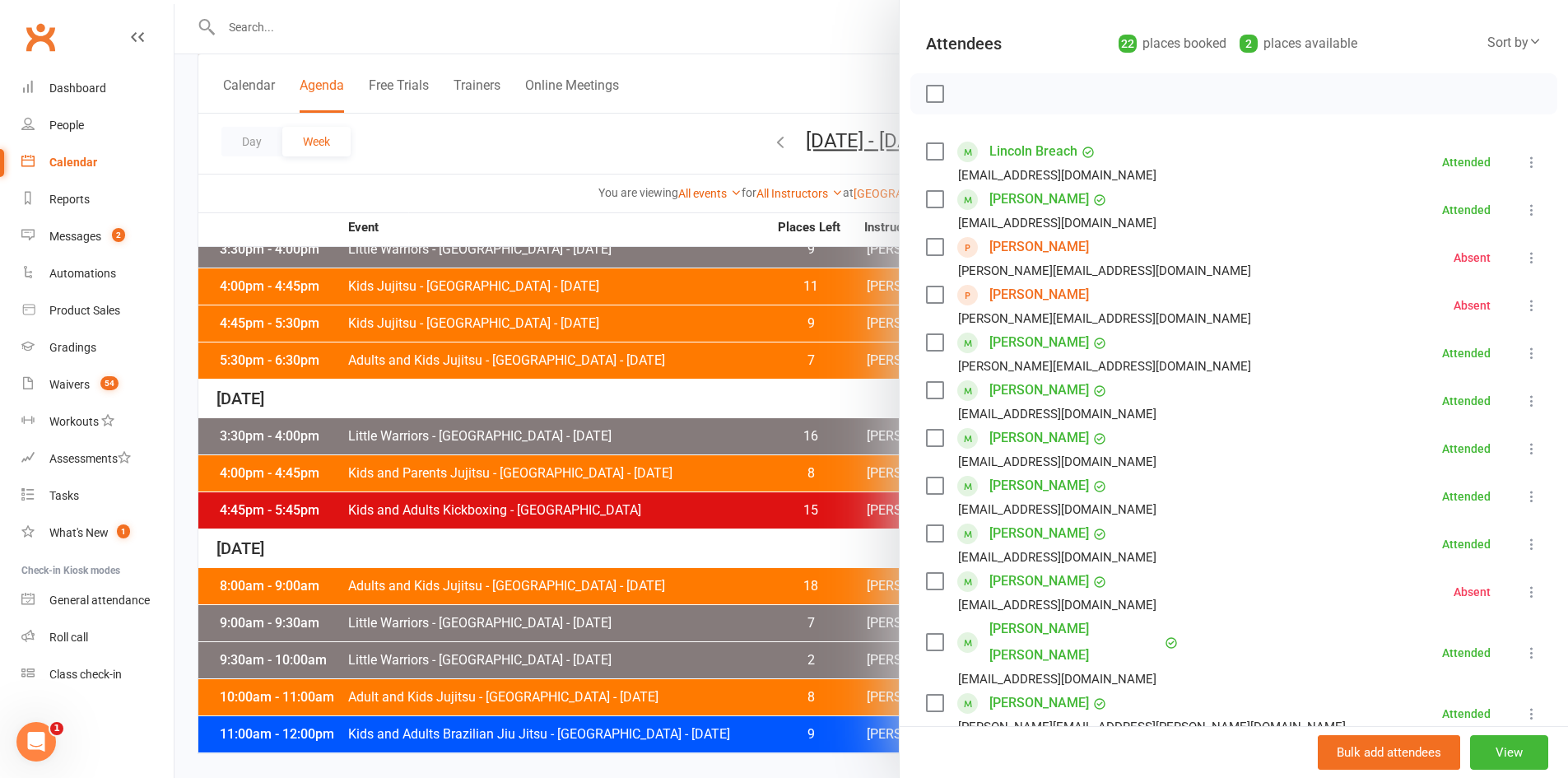
scroll to position [165, 0]
click at [472, 484] on div at bounding box center [871, 389] width 1394 height 778
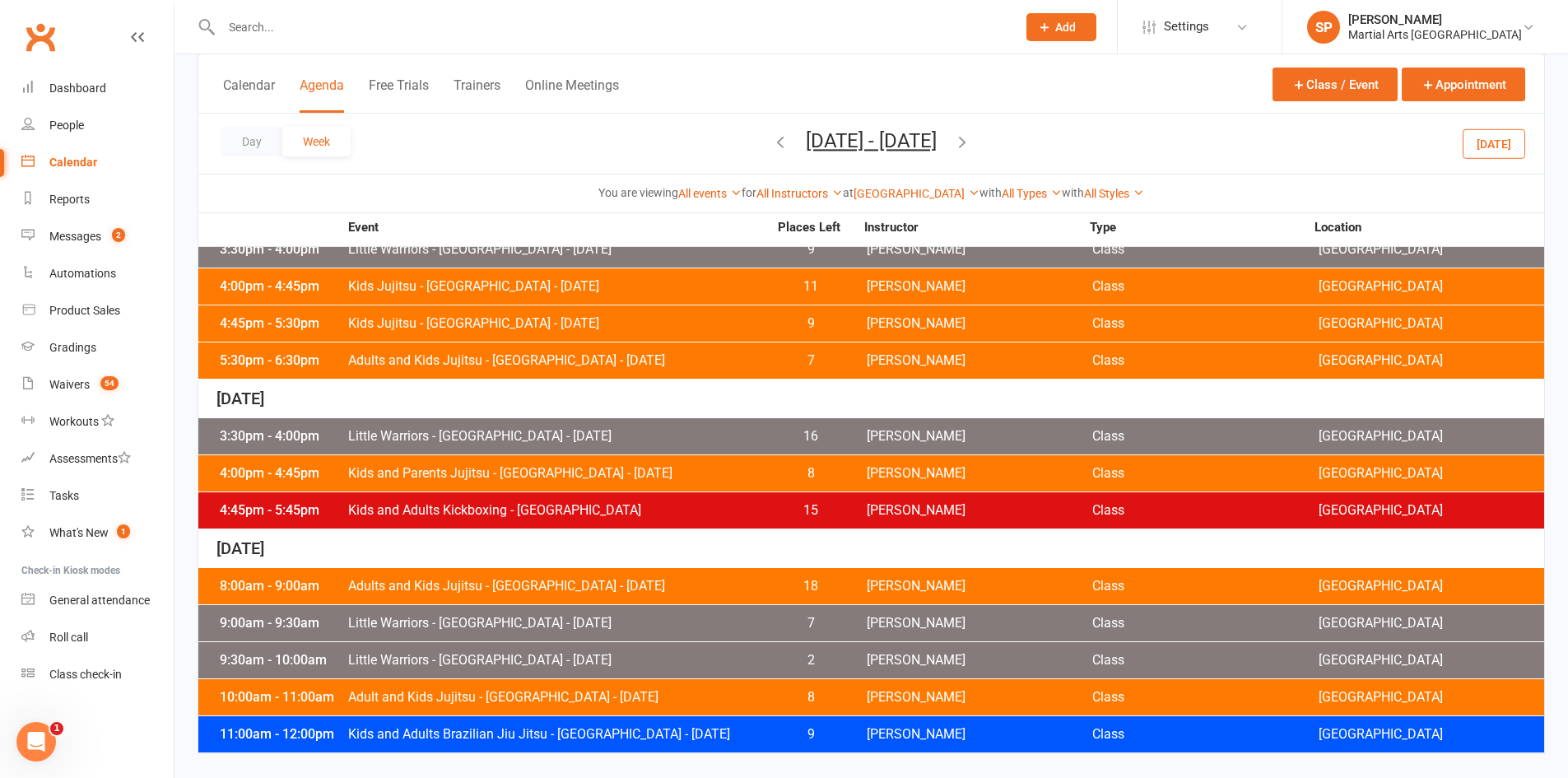
click at [552, 693] on span "Adult and Kids Jujitsu - [GEOGRAPHIC_DATA] - [DATE]" at bounding box center [558, 697] width 421 height 13
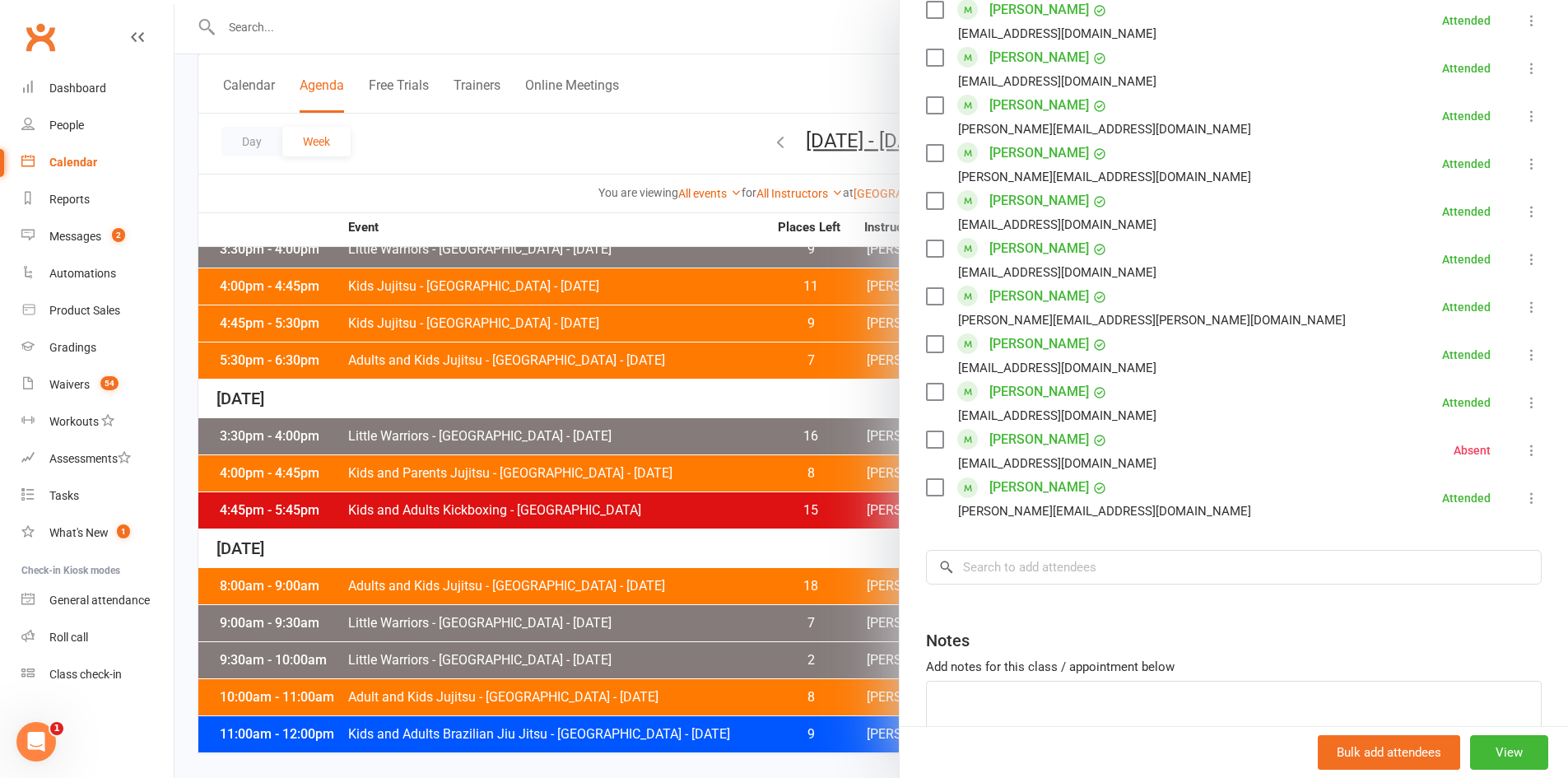
scroll to position [1316, 0]
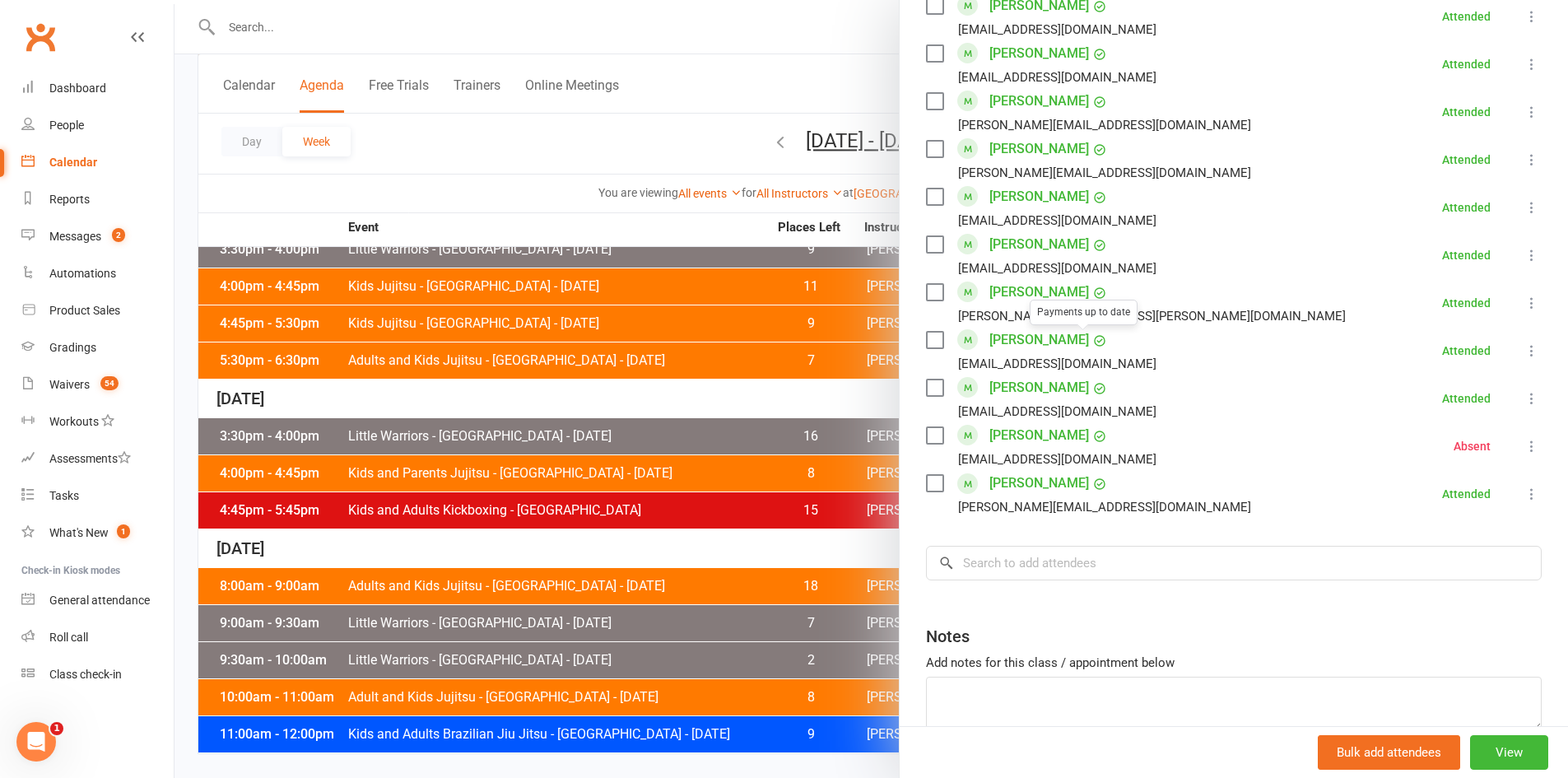
click at [581, 538] on div at bounding box center [871, 389] width 1394 height 778
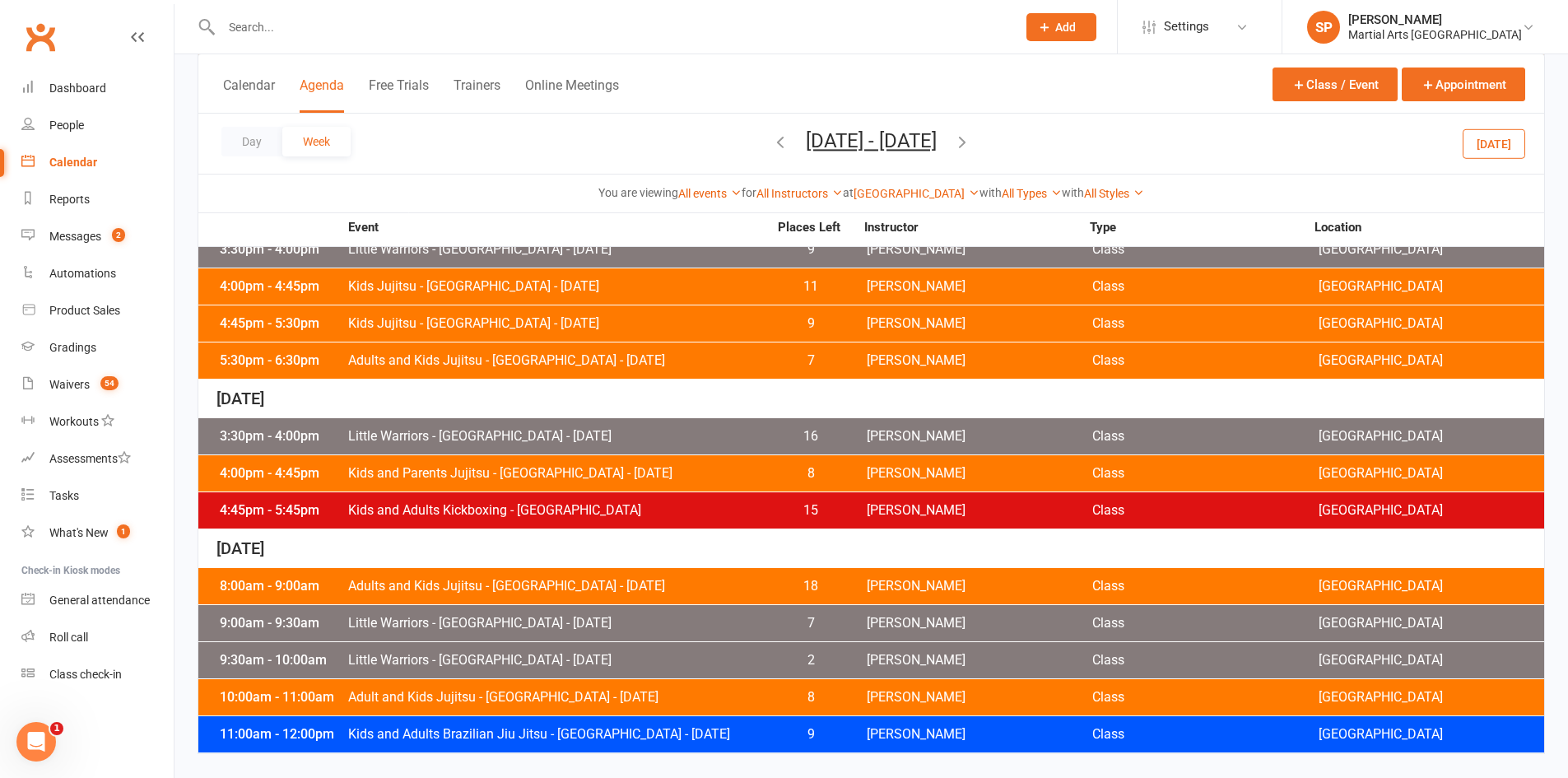
click at [617, 733] on span "Kids and Adults Brazilian Jiu Jitsu - [GEOGRAPHIC_DATA] - [DATE]" at bounding box center [558, 735] width 421 height 13
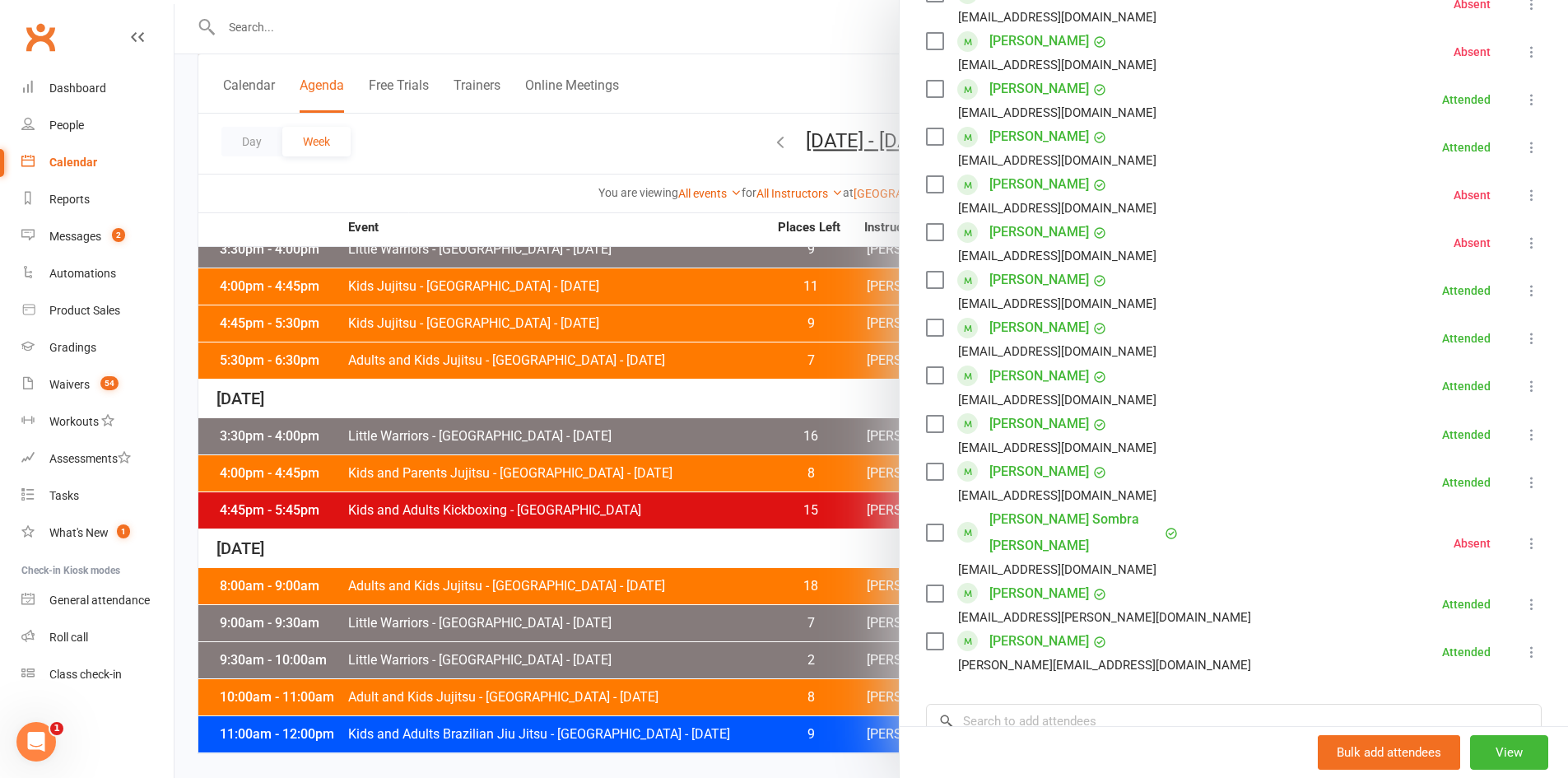
scroll to position [740, 0]
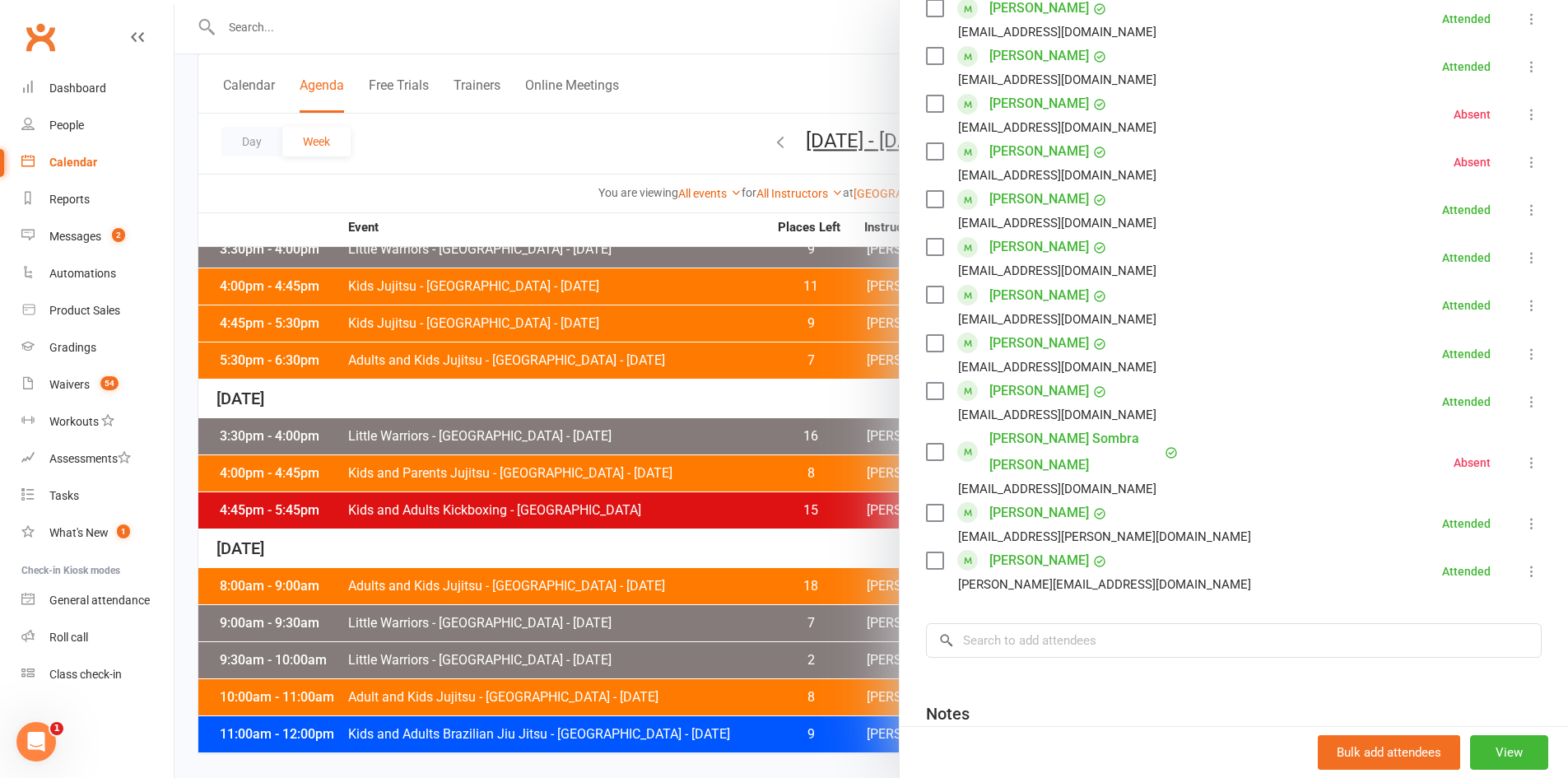
click at [715, 467] on div at bounding box center [871, 389] width 1394 height 778
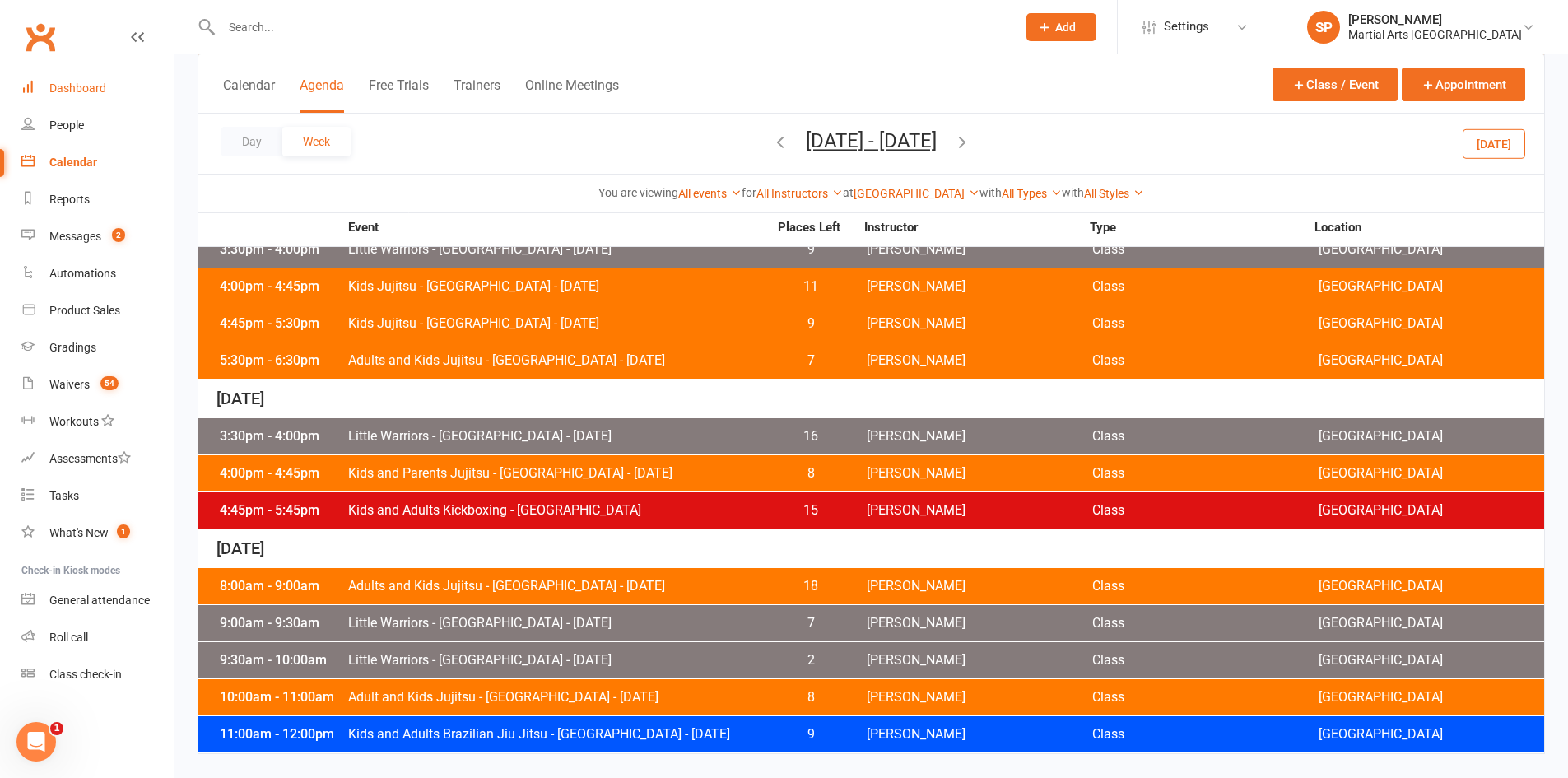
click at [66, 98] on link "Dashboard" at bounding box center [97, 89] width 152 height 37
